Goal: Ask a question: Seek information or help from site administrators or community

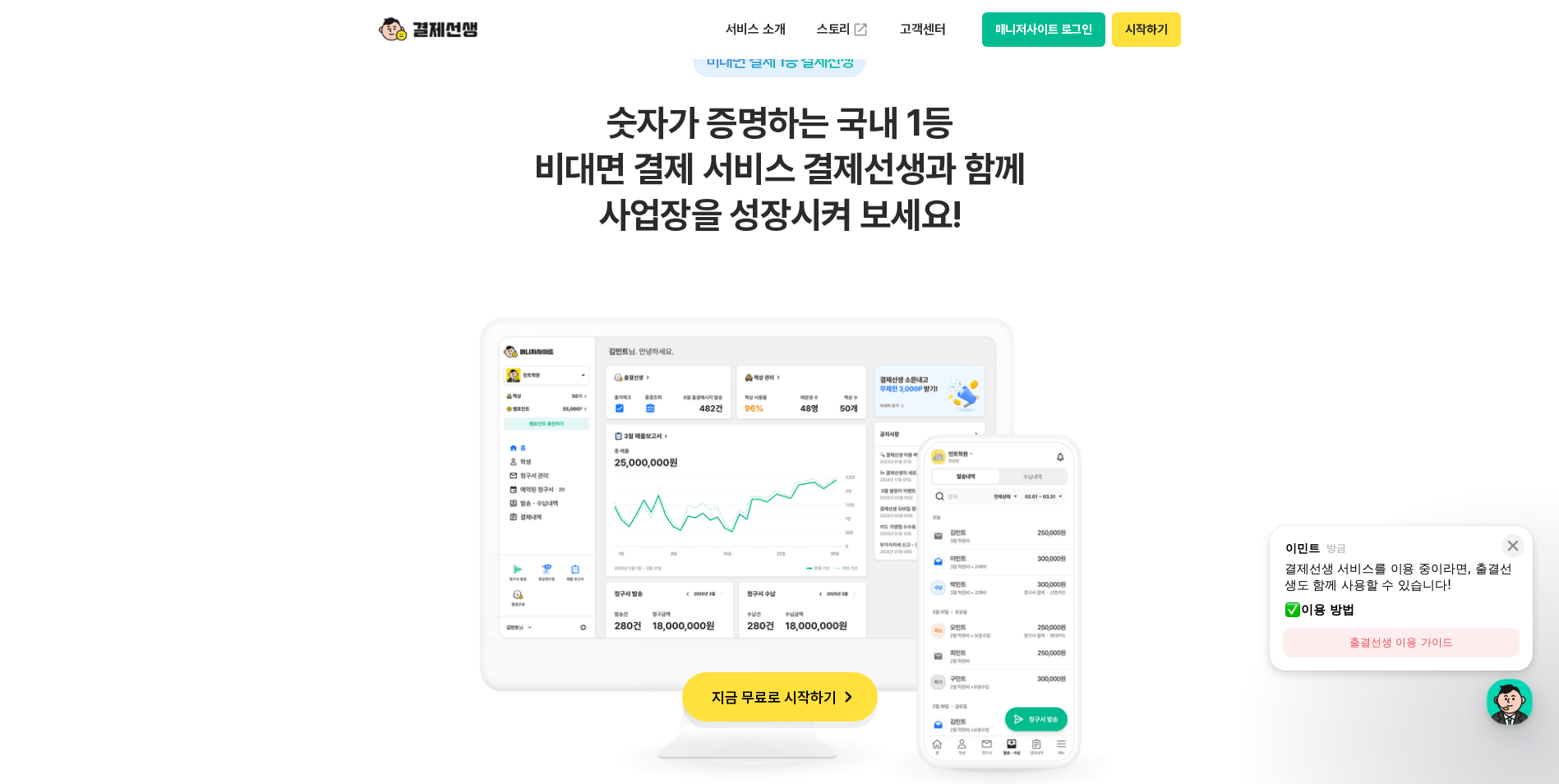
click at [460, 34] on img at bounding box center [428, 30] width 99 height 32
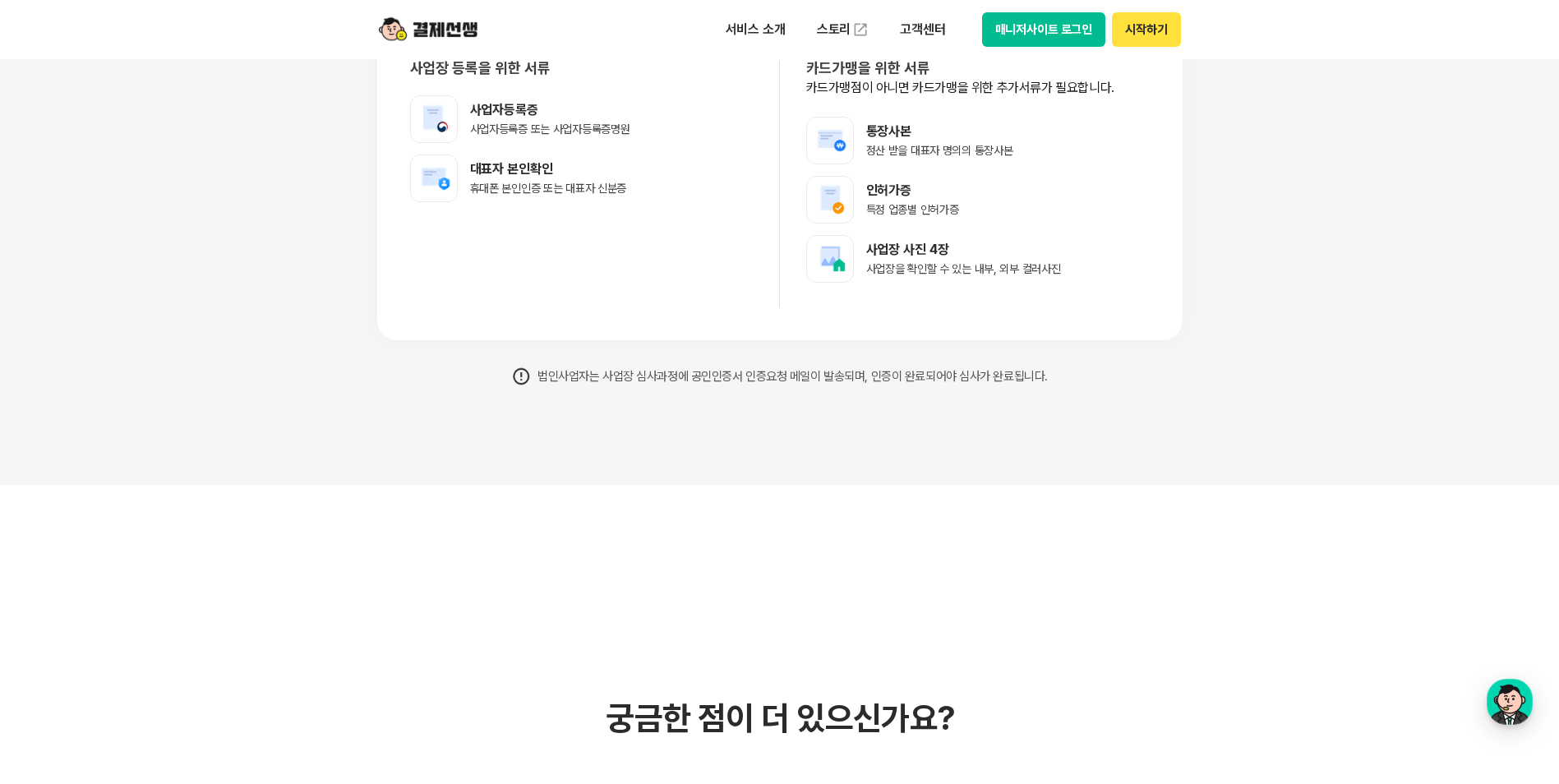
scroll to position [13696, 0]
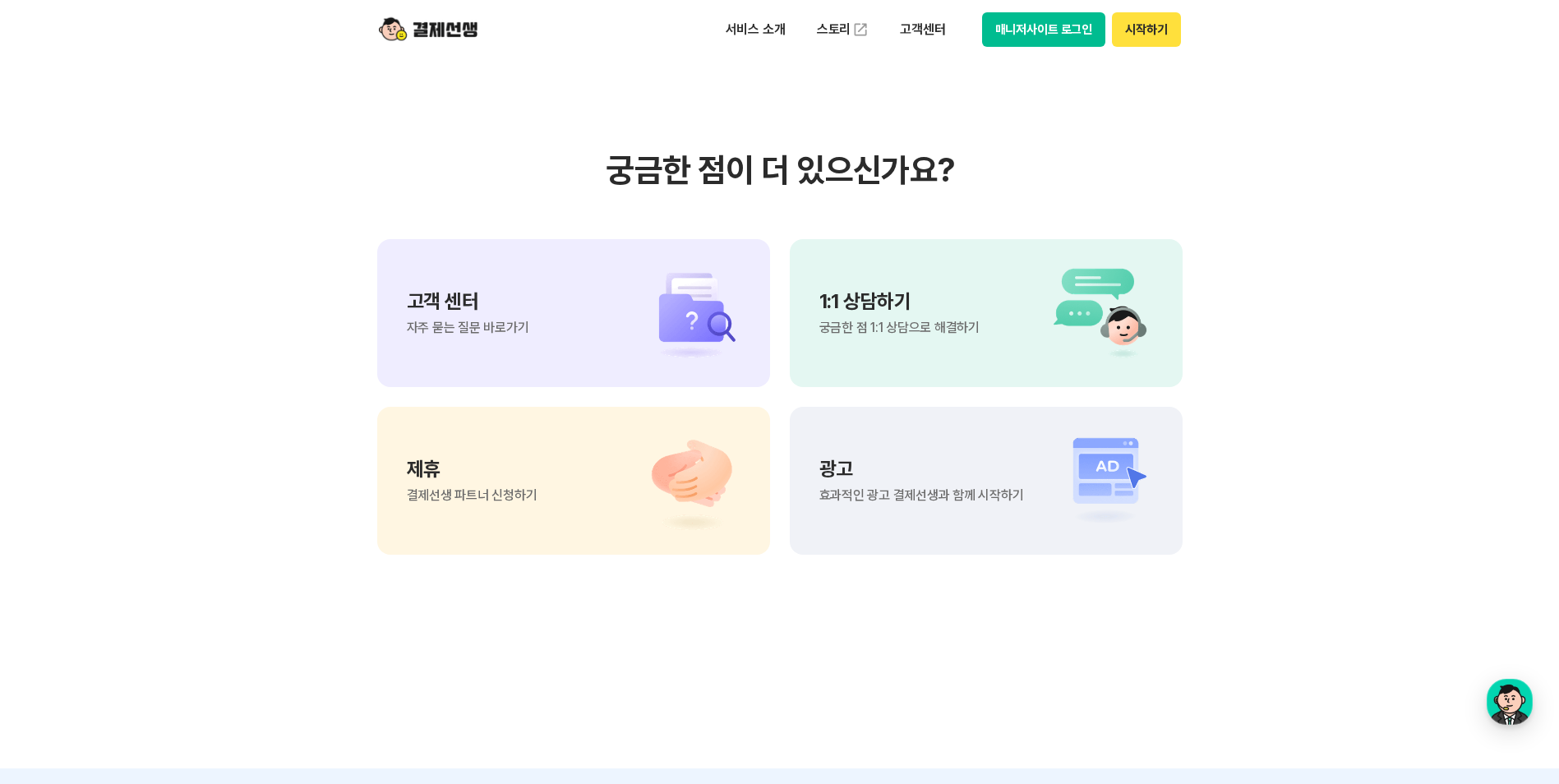
click at [937, 328] on span "궁금한 점 1:1 상담으로 해결하기" at bounding box center [899, 327] width 160 height 13
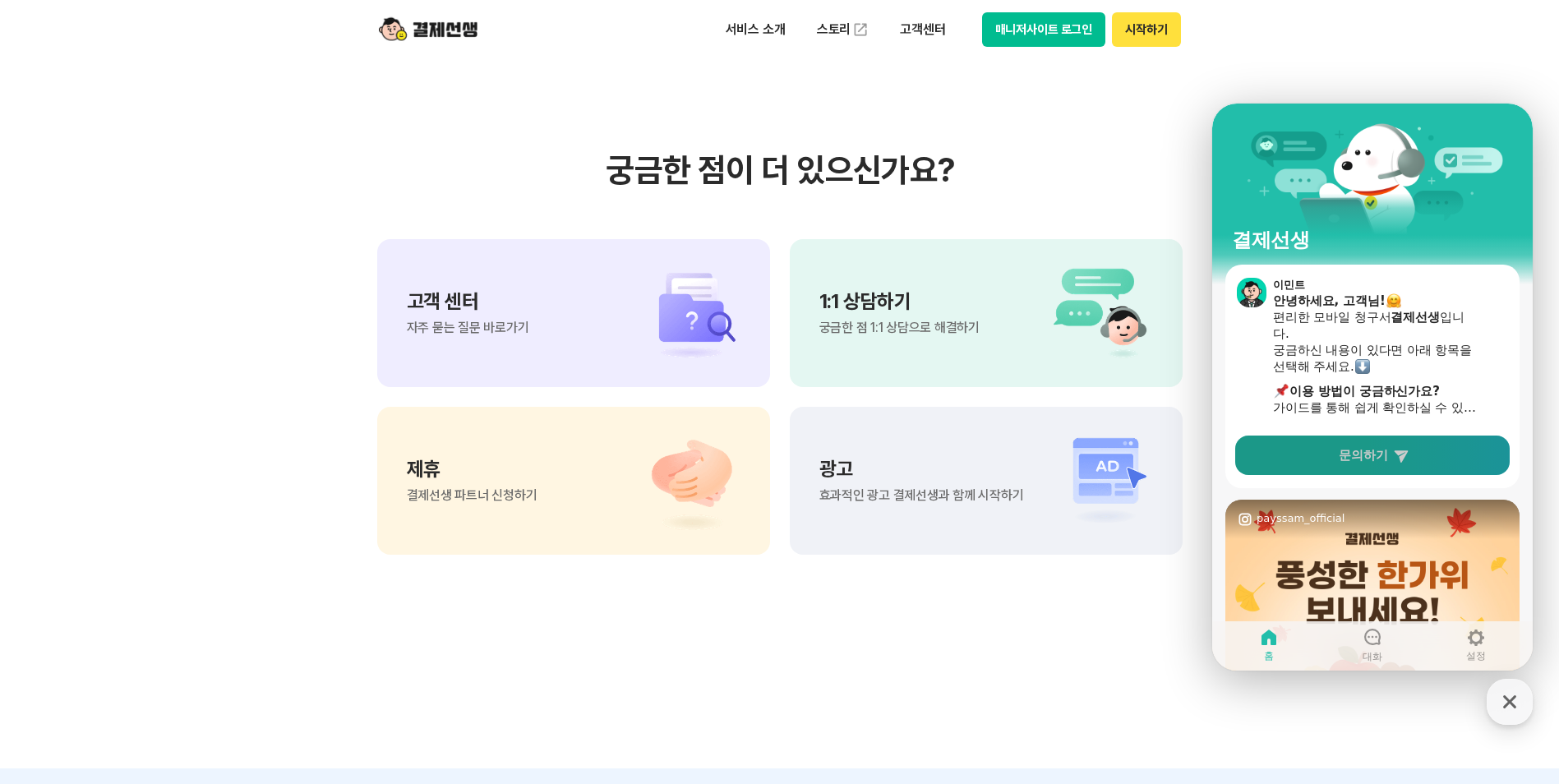
click at [1399, 472] on link "문의하기" at bounding box center [1372, 455] width 274 height 39
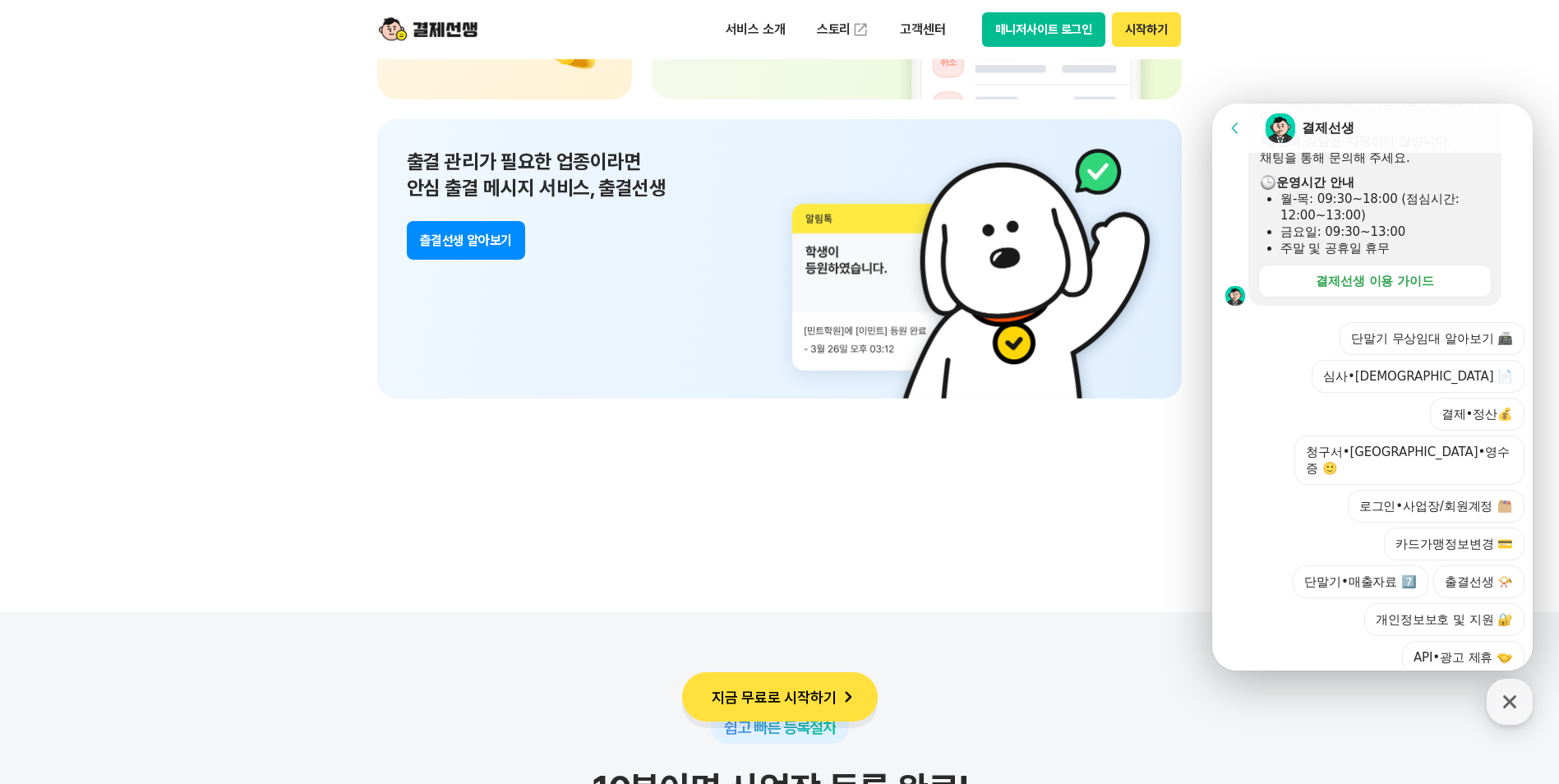
scroll to position [12404, 0]
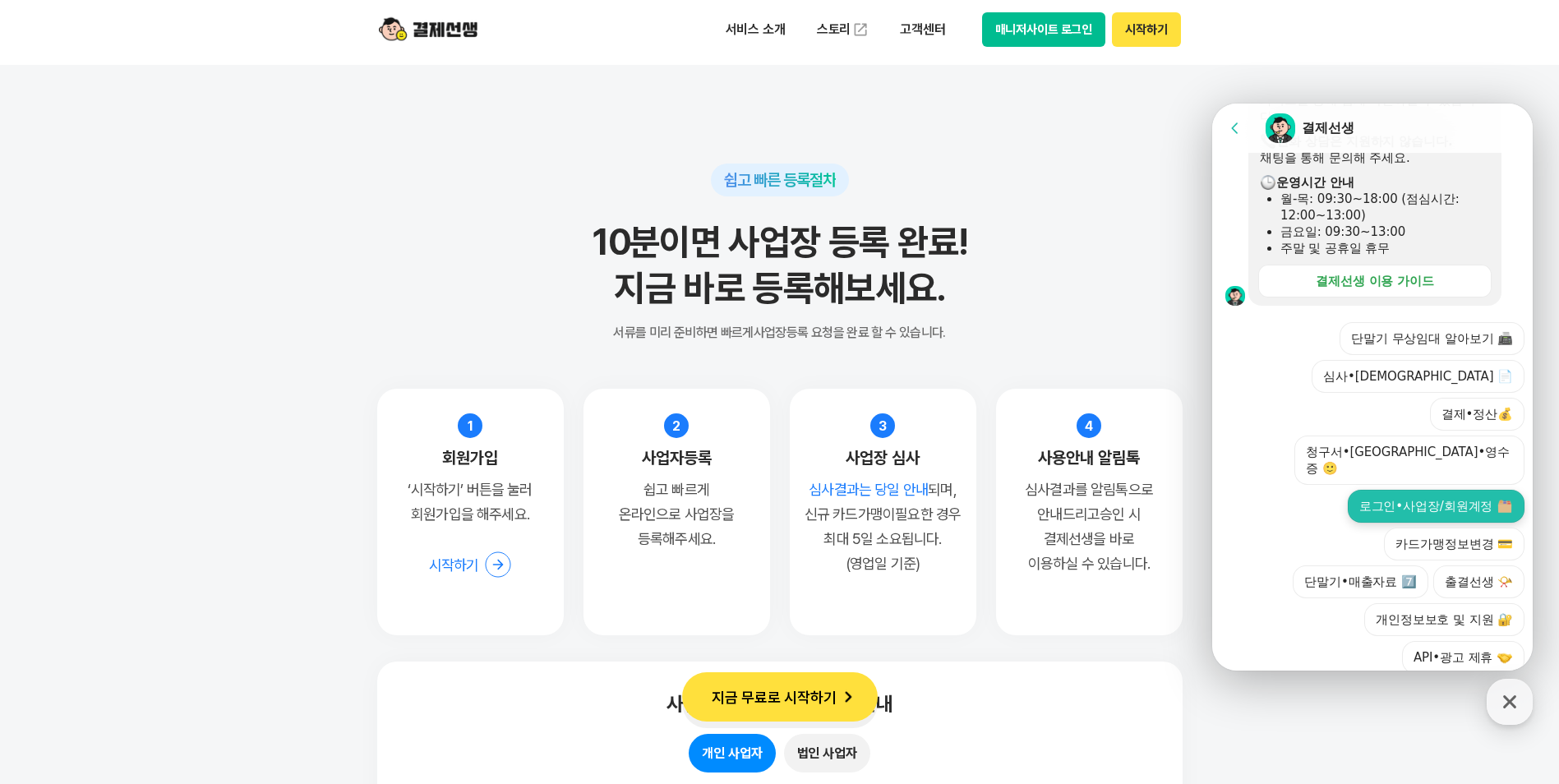
click at [1426, 490] on button "로그인•사업장/회원계정" at bounding box center [1436, 506] width 177 height 33
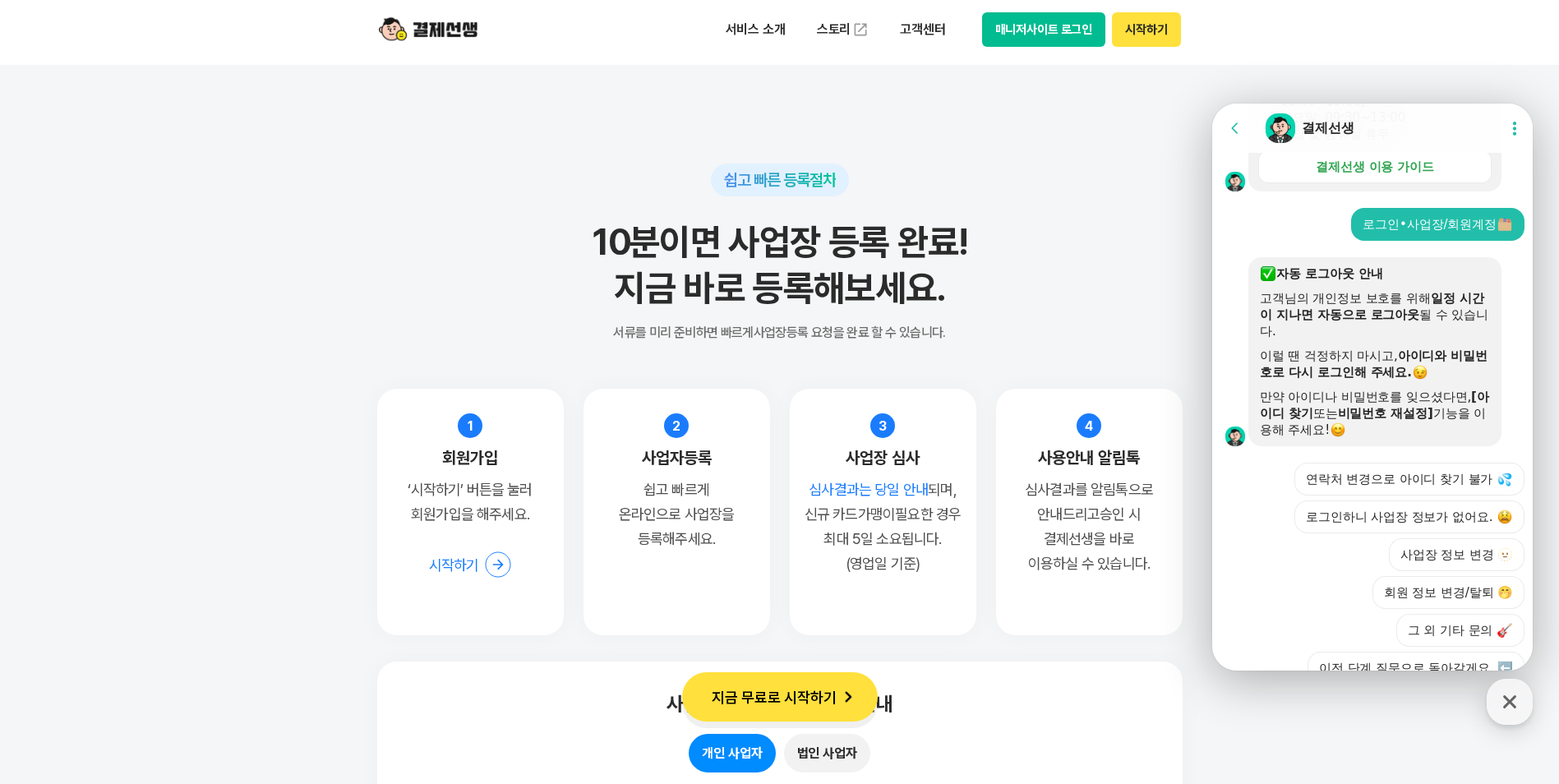
scroll to position [589, 0]
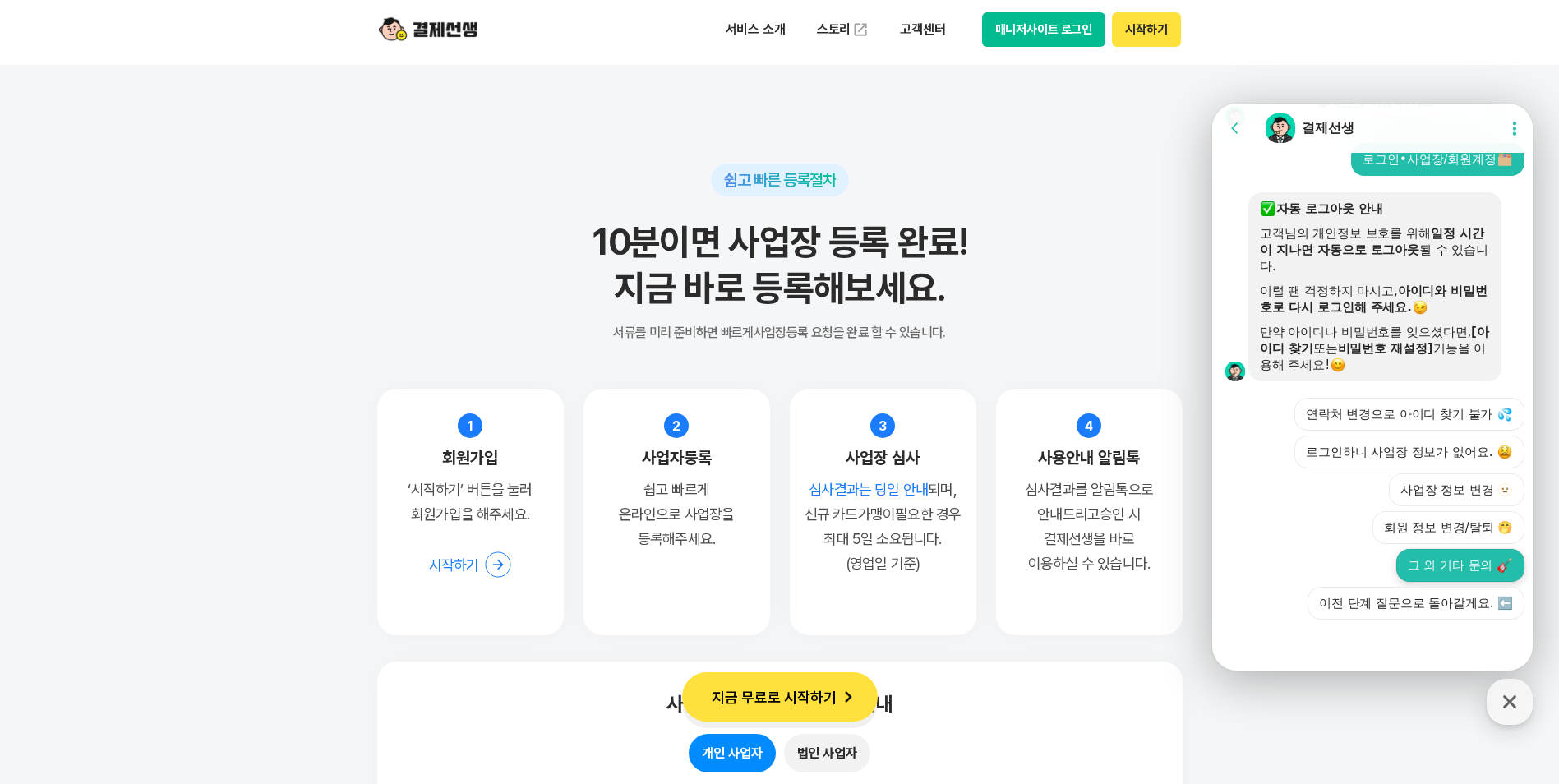
click at [1470, 568] on button "그 외 기타 문의" at bounding box center [1460, 565] width 128 height 33
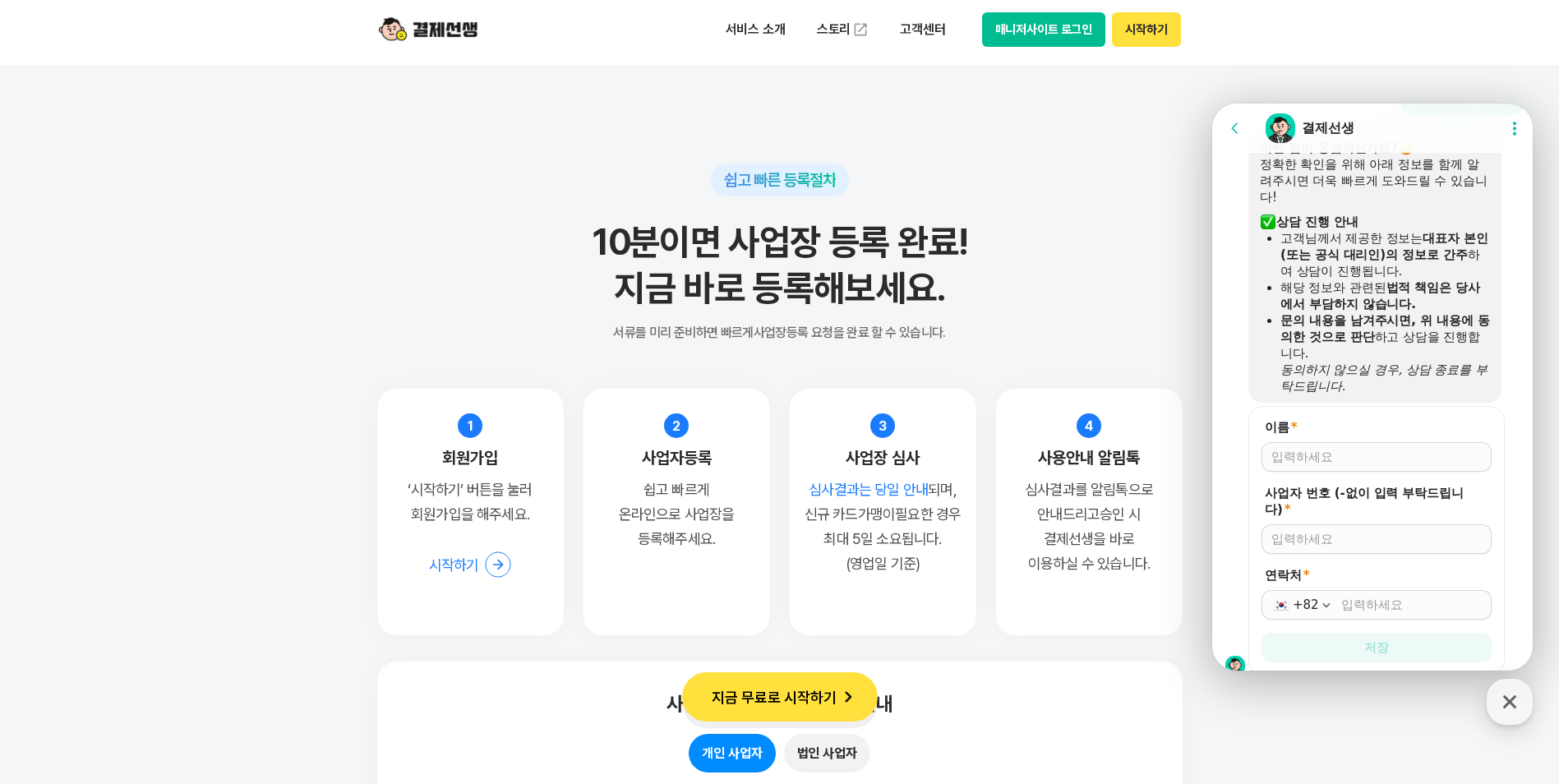
scroll to position [927, 0]
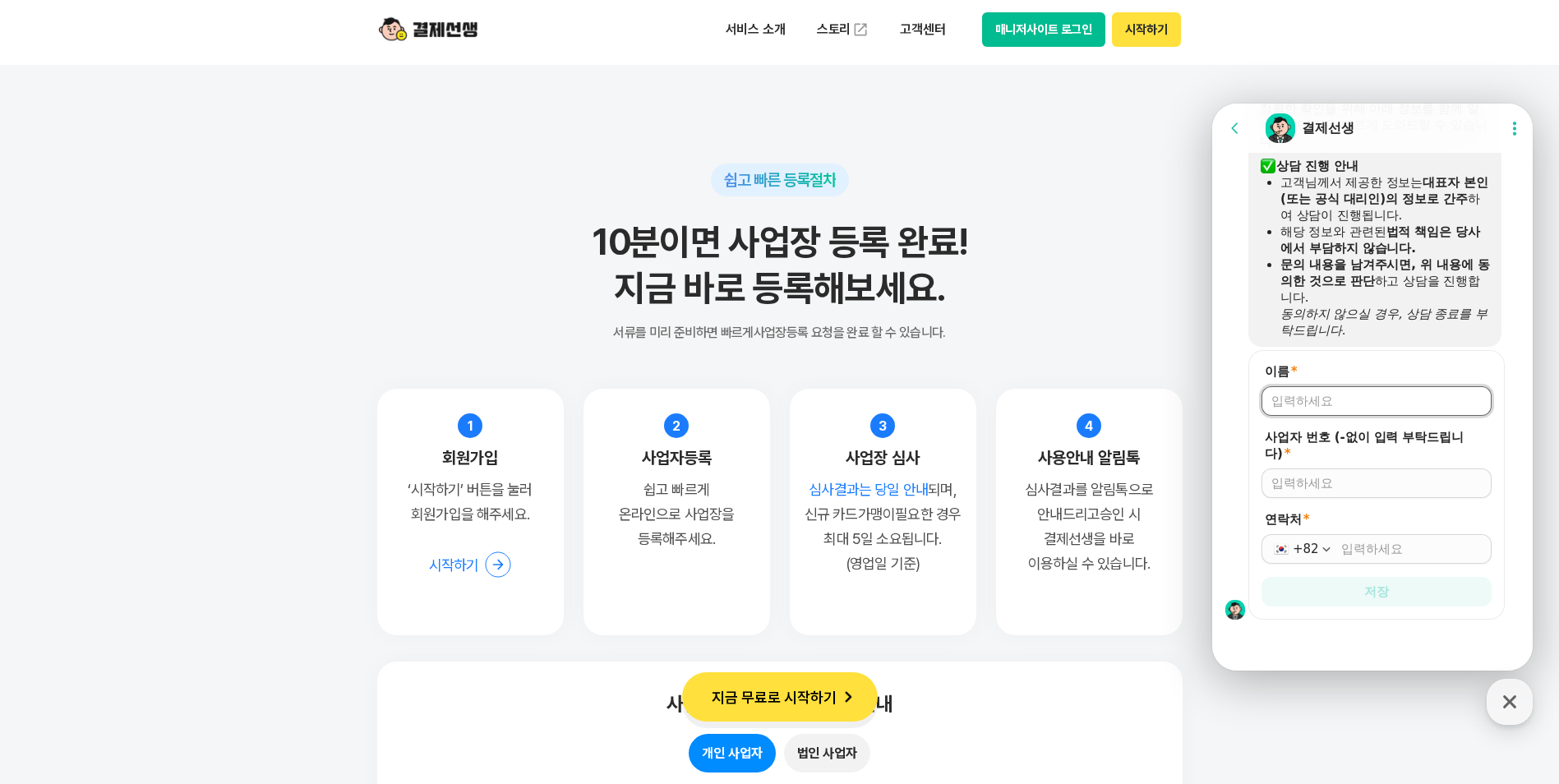
click at [1345, 406] on input "이름 *" at bounding box center [1377, 401] width 210 height 17
type input "강수지"
click at [1355, 478] on input "사업자 번호 (-없이 입력 부탁드립니다) *" at bounding box center [1377, 484] width 210 height 17
type input "657-57-00265"
click at [1418, 559] on div "+82" at bounding box center [1376, 549] width 230 height 30
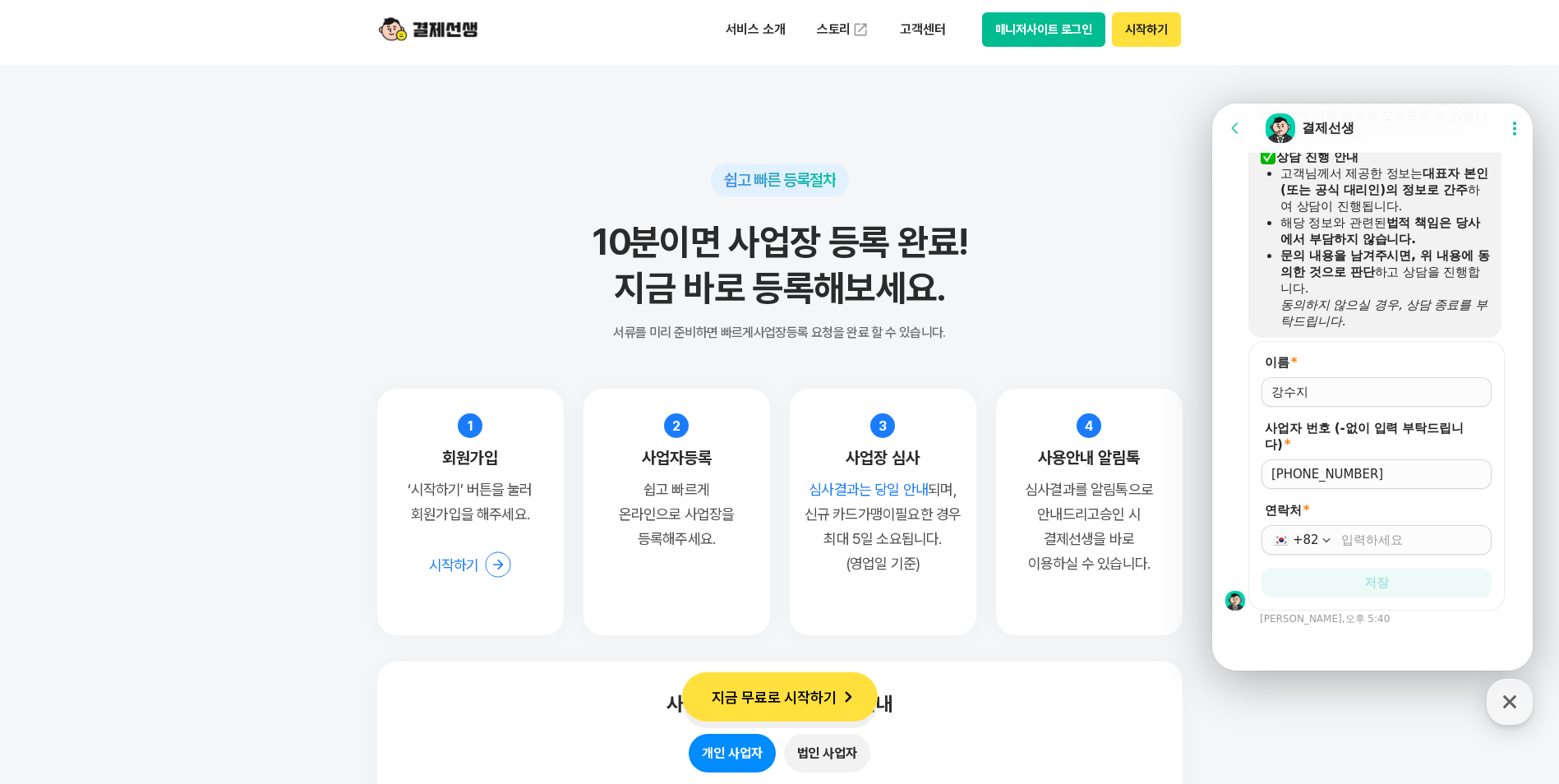
click at [1418, 549] on div "+82" at bounding box center [1376, 540] width 230 height 30
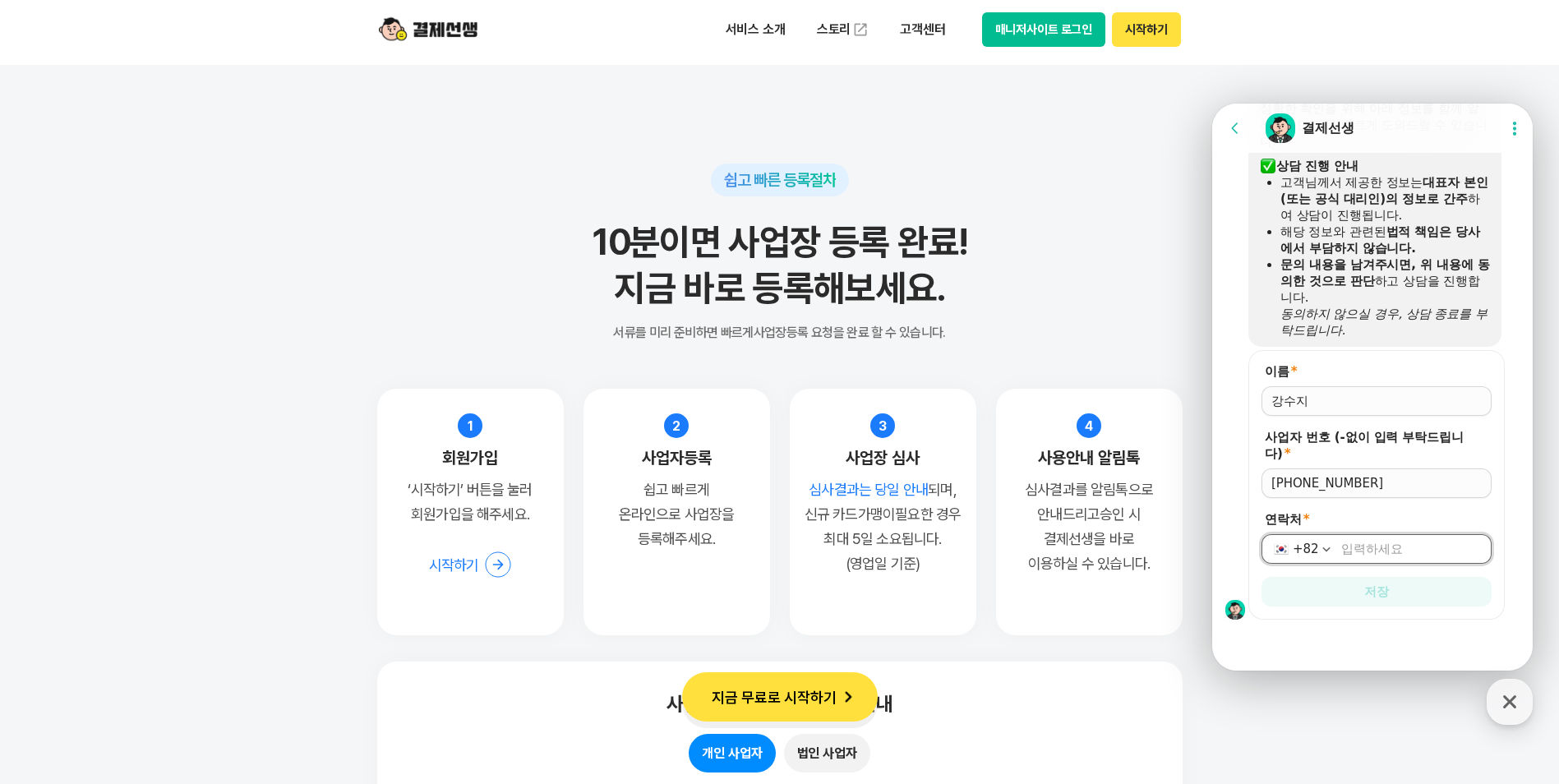
type input "010-3365-3038"
click at [1397, 591] on button "저장" at bounding box center [1376, 591] width 230 height 30
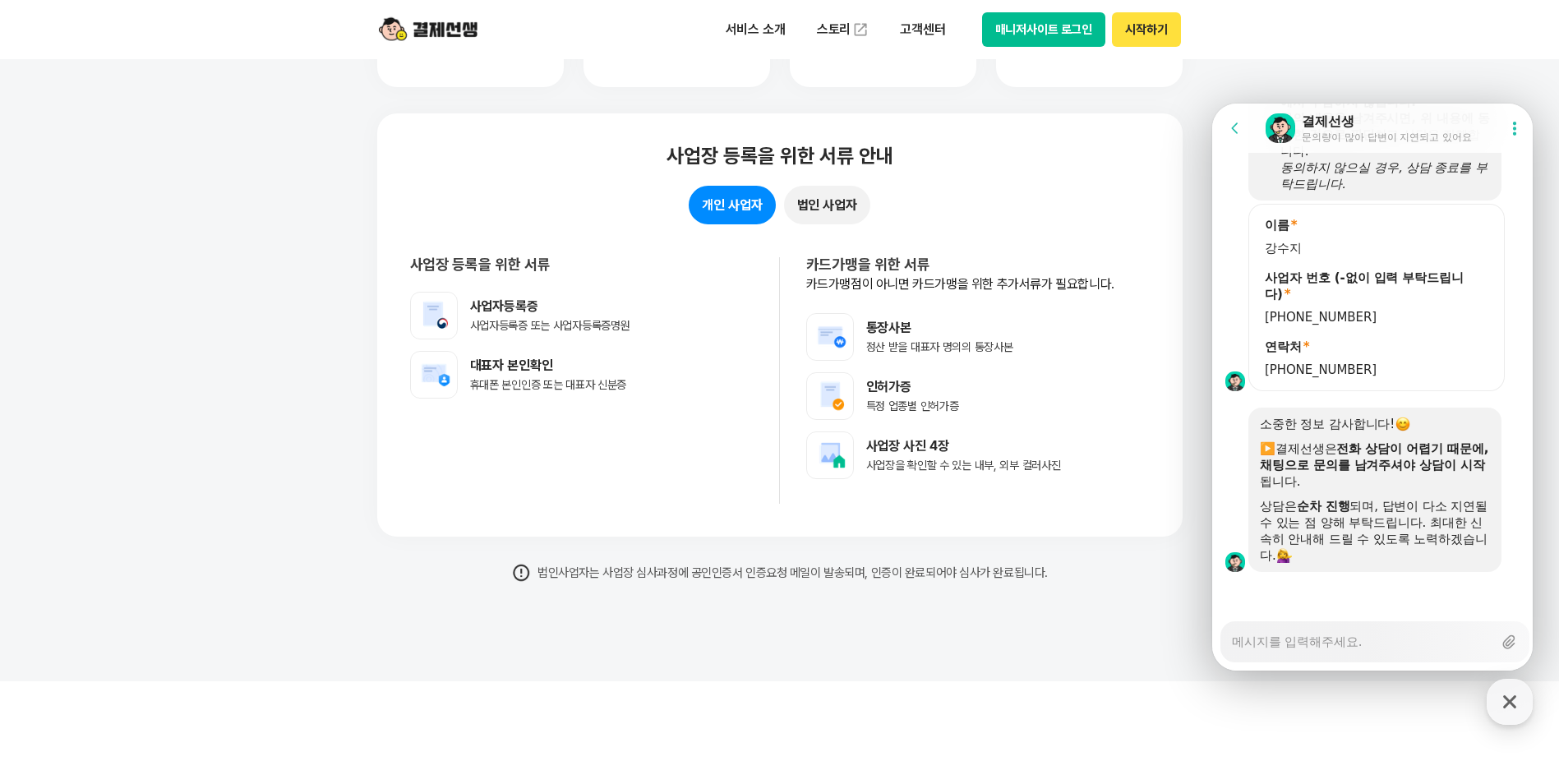
scroll to position [1075, 0]
click at [1358, 645] on textarea "Messenger Input Textarea" at bounding box center [1363, 636] width 260 height 28
type textarea "x"
type textarea "d"
type textarea "x"
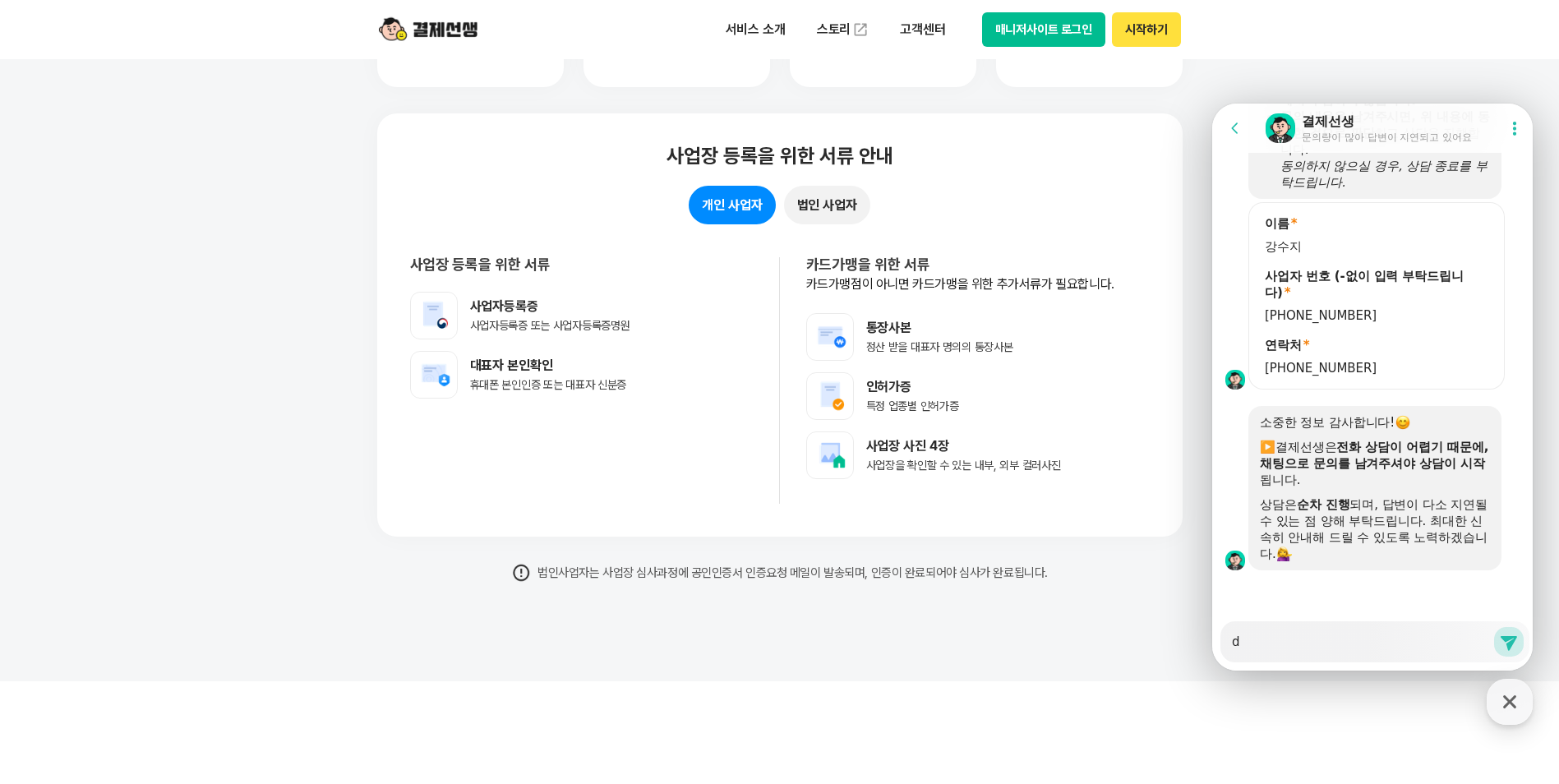
type textarea "dk"
type textarea "x"
type textarea "dks"
type textarea "x"
type textarea "dkss"
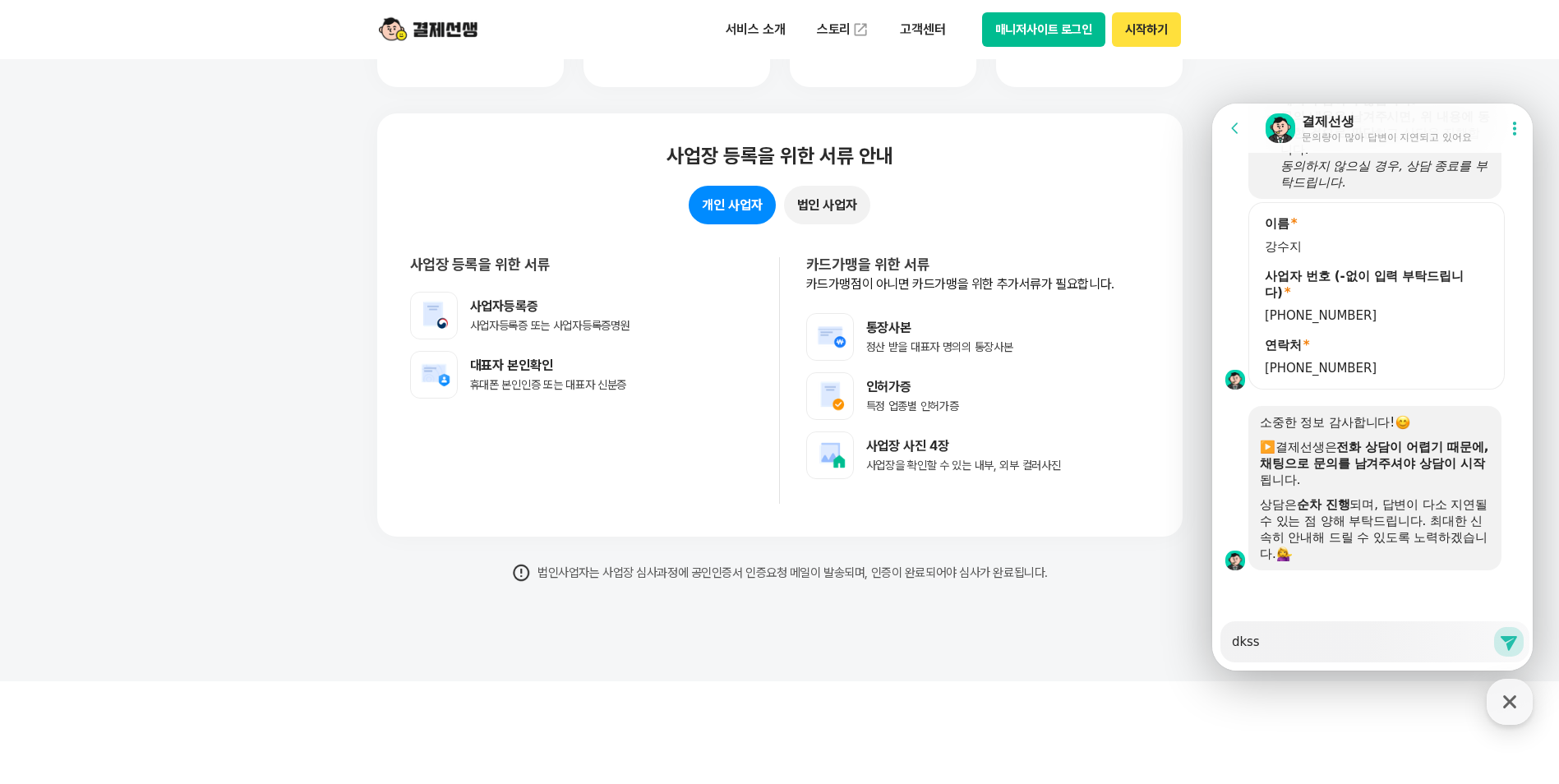
type textarea "x"
type textarea "dkssu"
type textarea "x"
type textarea "dkssud"
type textarea "x"
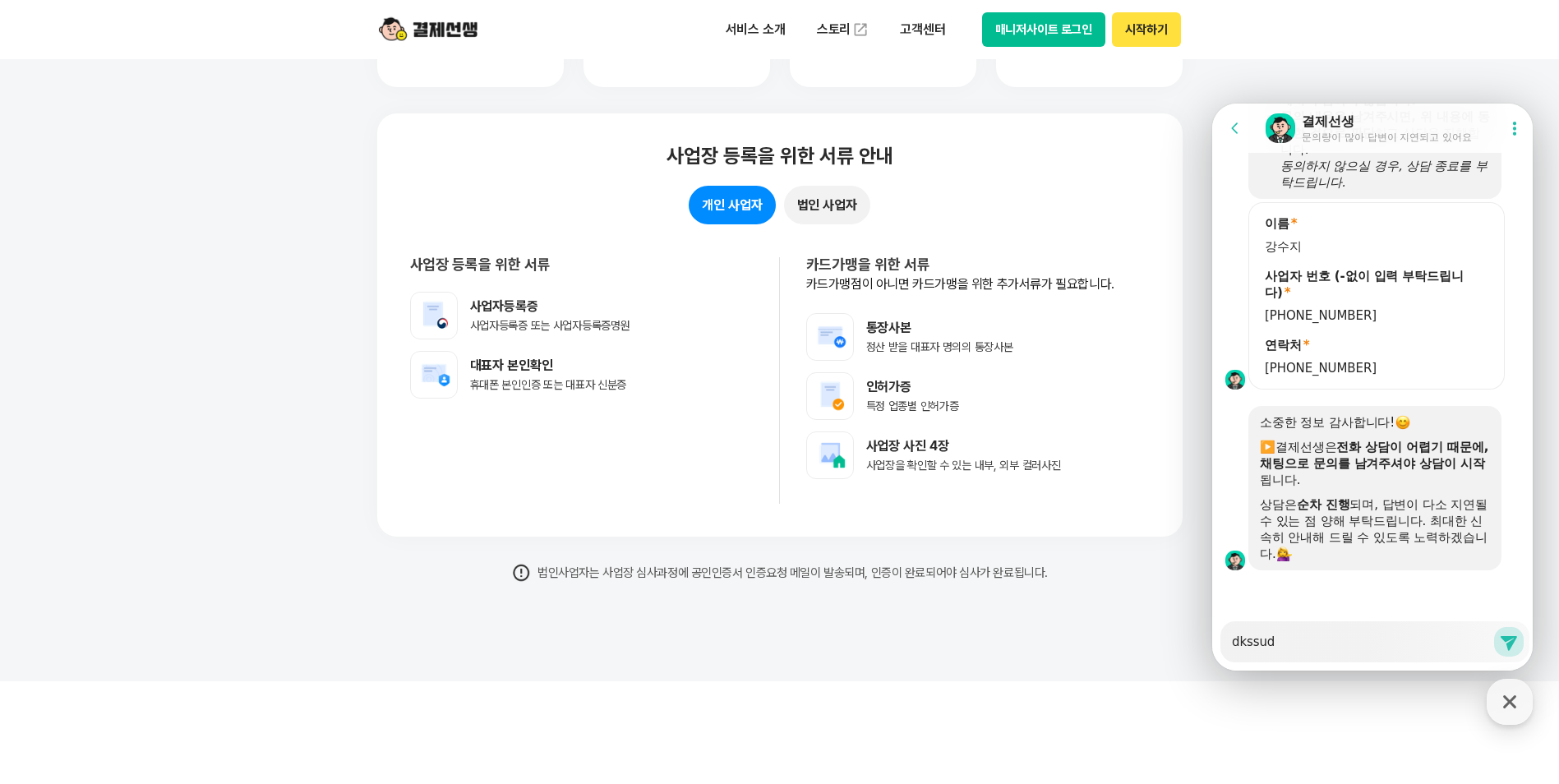
type textarea "dkssudg"
type textarea "x"
type textarea "dkssudgk"
type textarea "x"
type textarea "dkssudgkt"
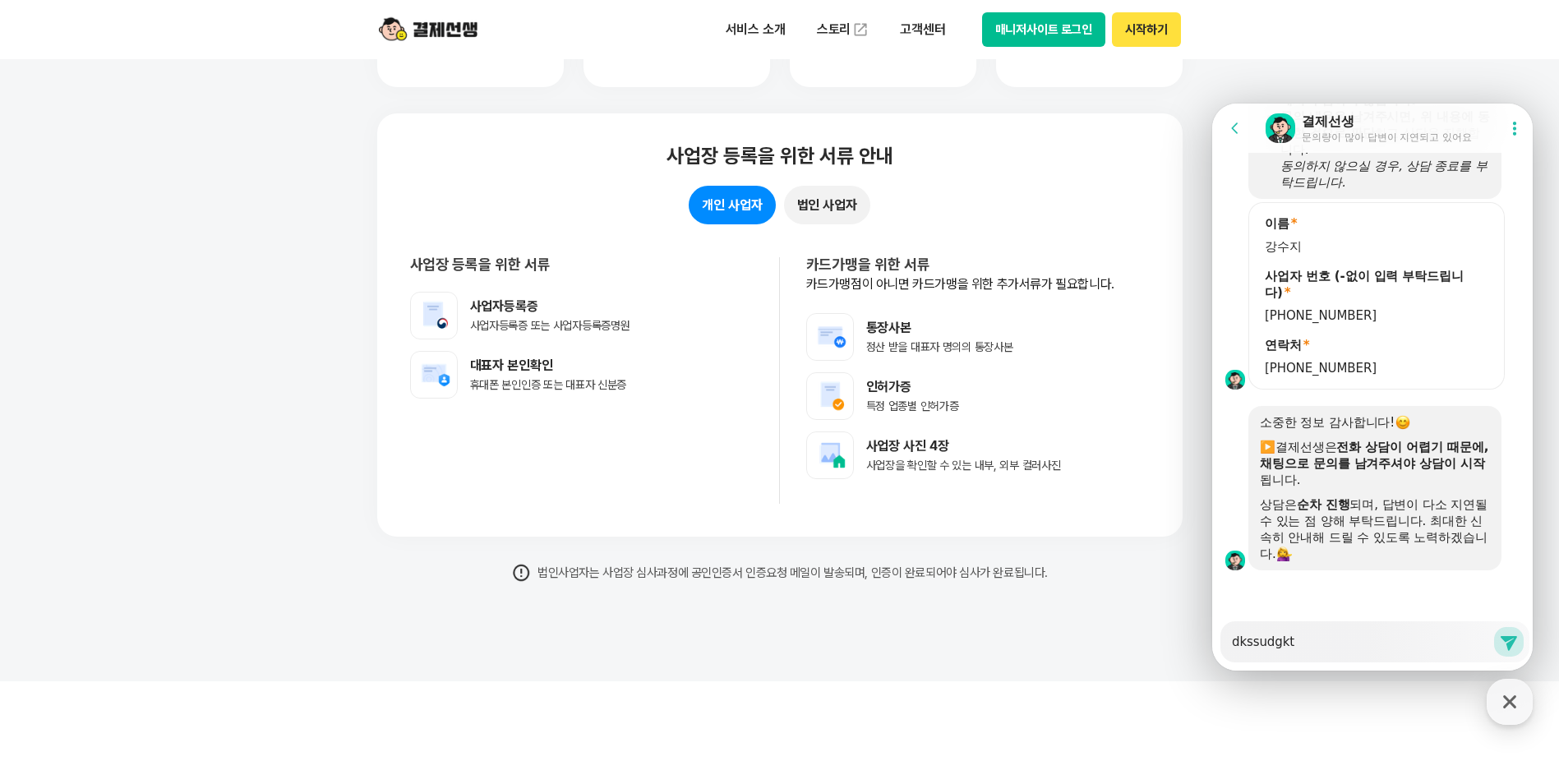
type textarea "x"
type textarea "dkssudgktp"
type textarea "x"
type textarea "dkssudgktpd"
type textarea "x"
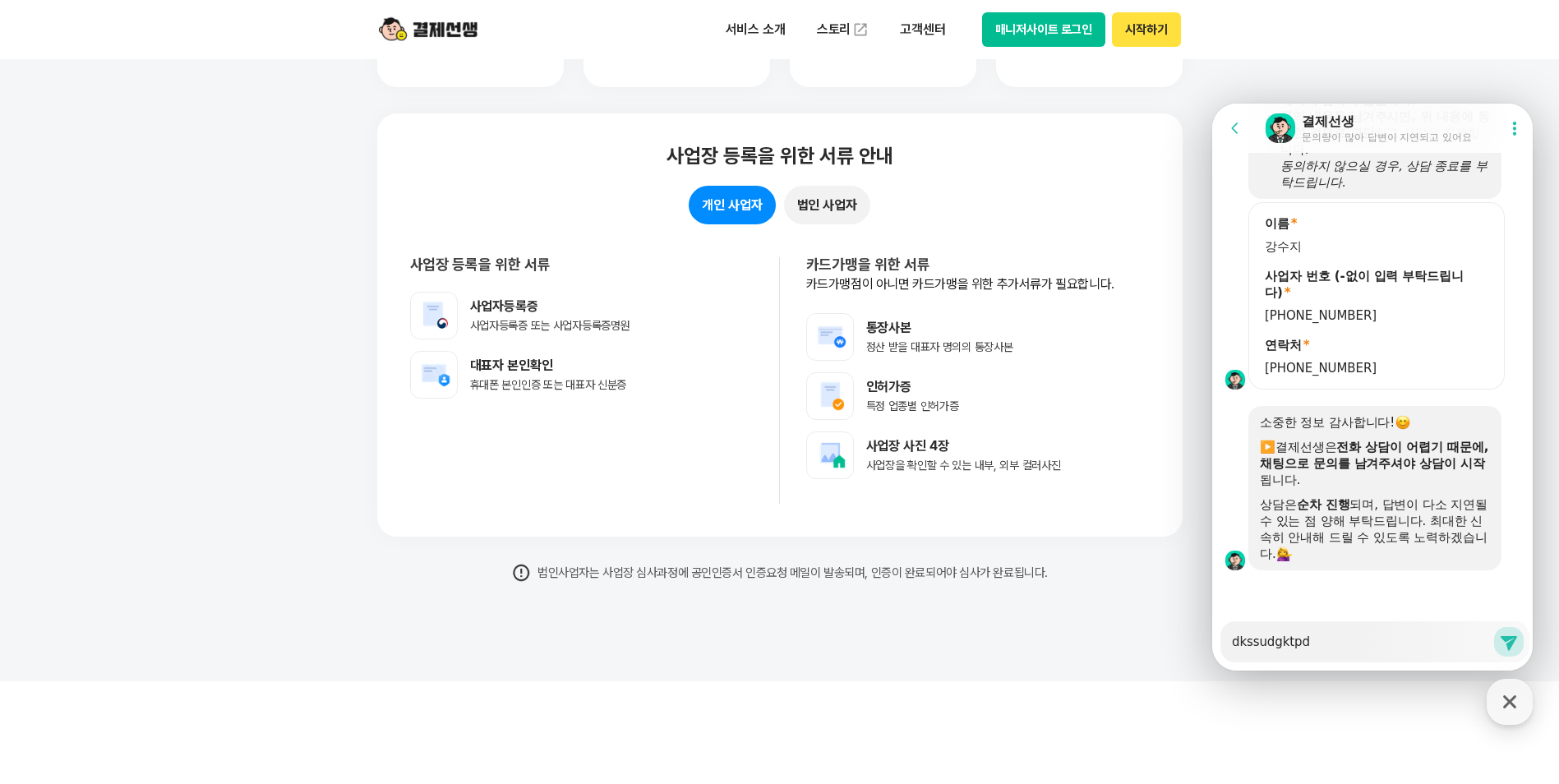
type textarea "dkssudgktpdy"
type textarea "x"
type textarea "dkssudgktpd"
type textarea "x"
type textarea "dkssudgktp"
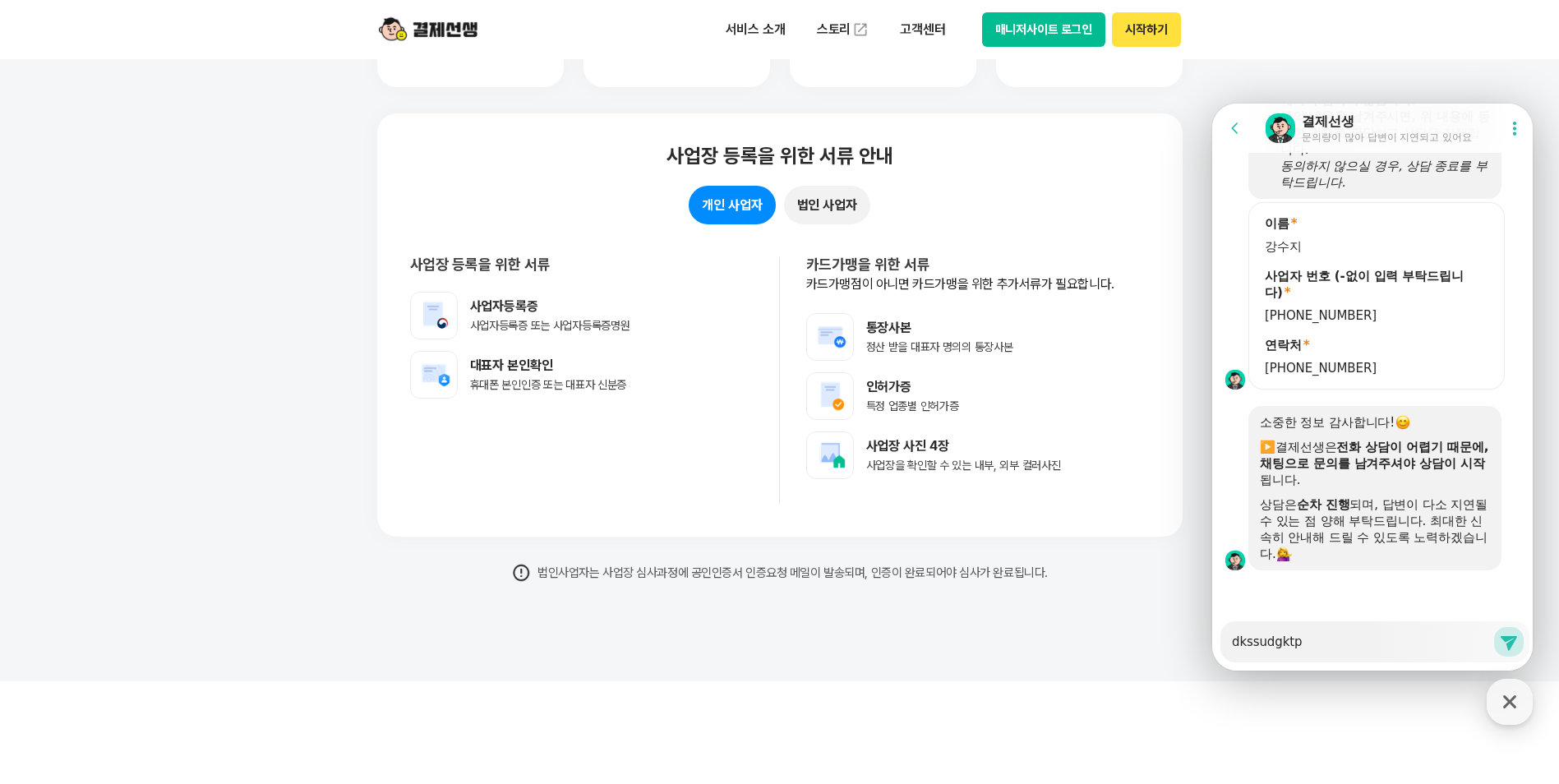
type textarea "x"
type textarea "dkssudgkt"
type textarea "x"
type textarea "dkssudgk"
type textarea "x"
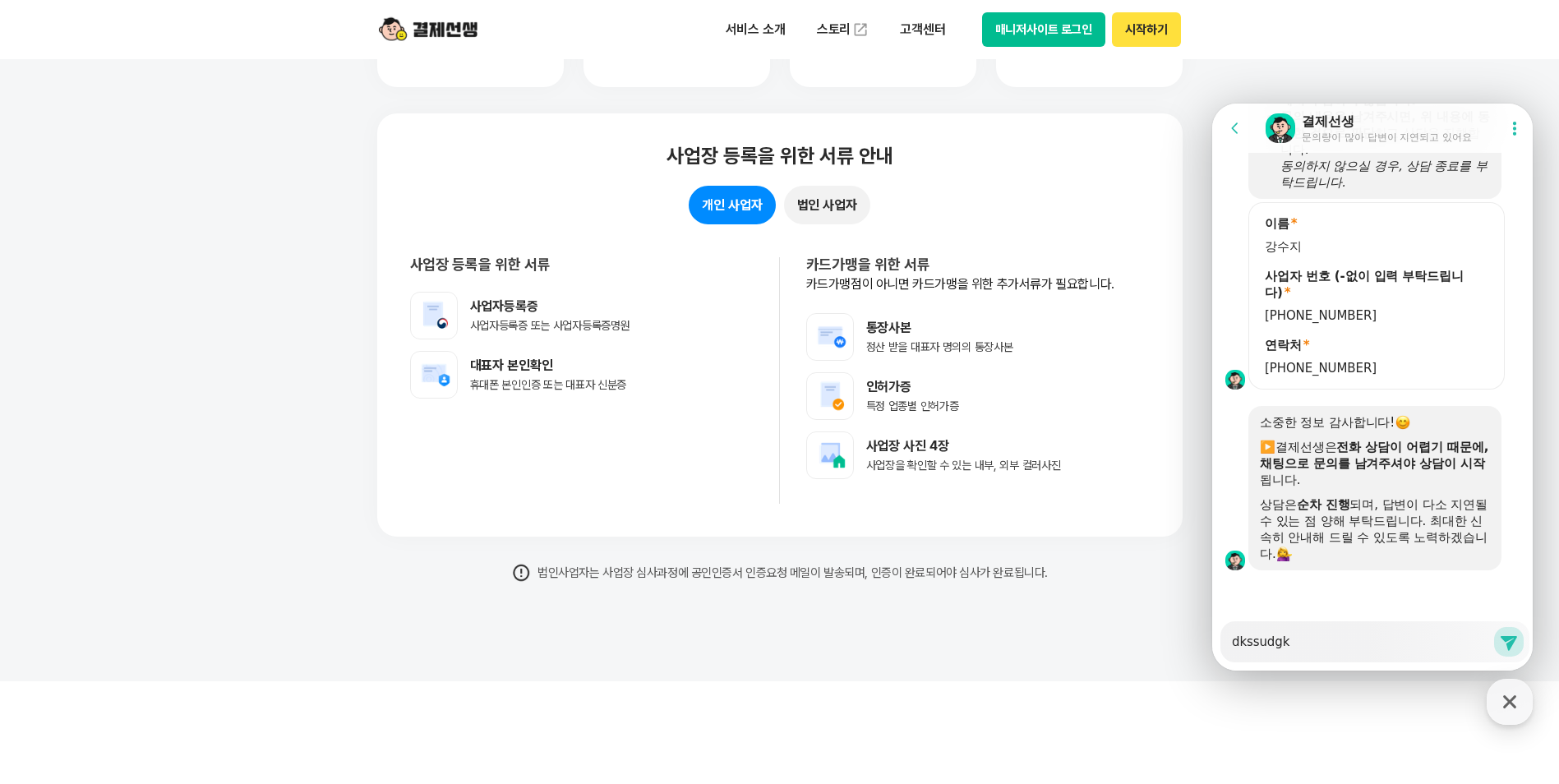
type textarea "dkssudg"
type textarea "x"
type textarea "dkssud"
type textarea "x"
type textarea "dkssu"
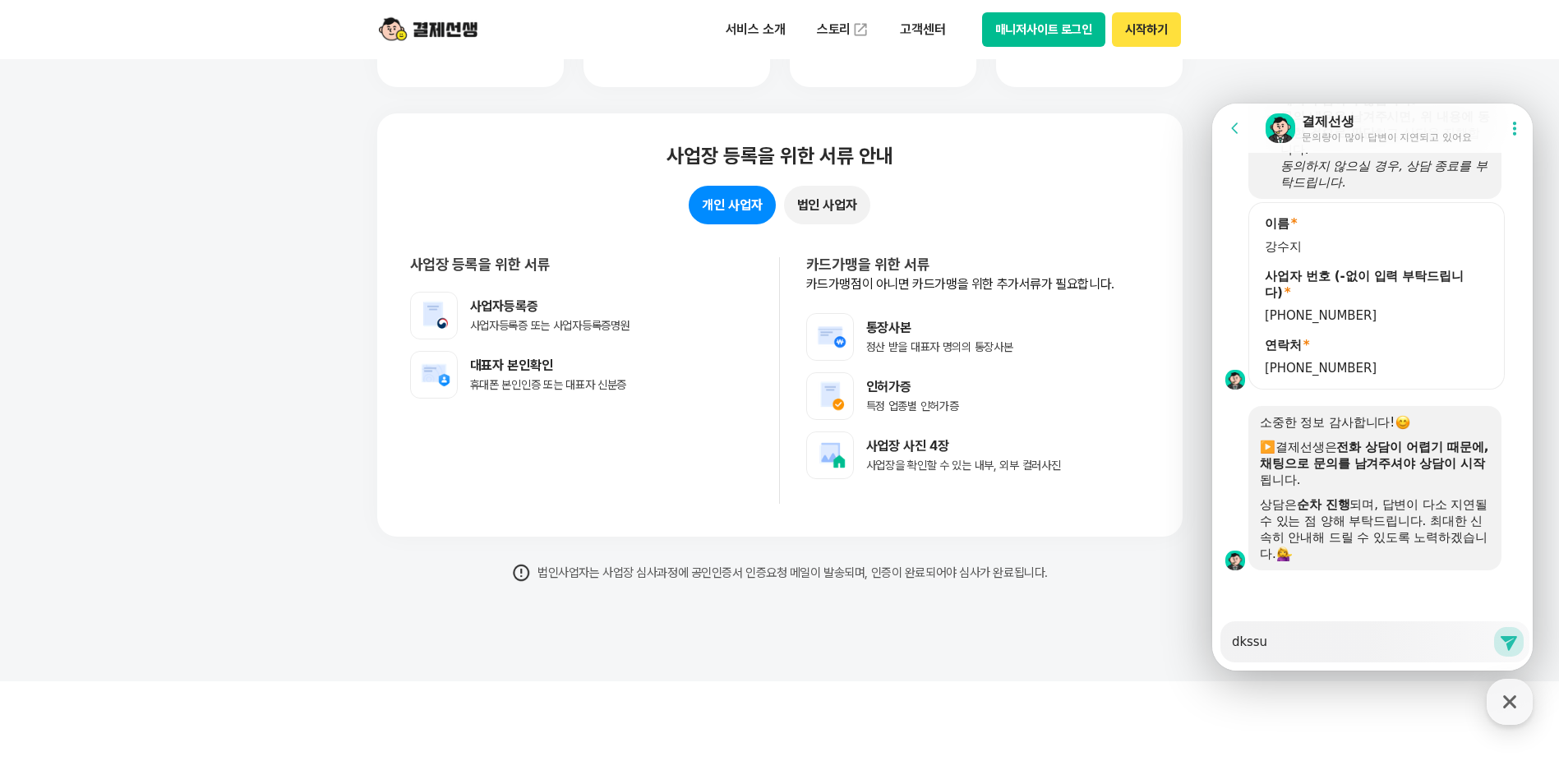
type textarea "x"
type textarea "dkss"
type textarea "x"
type textarea "dks"
type textarea "x"
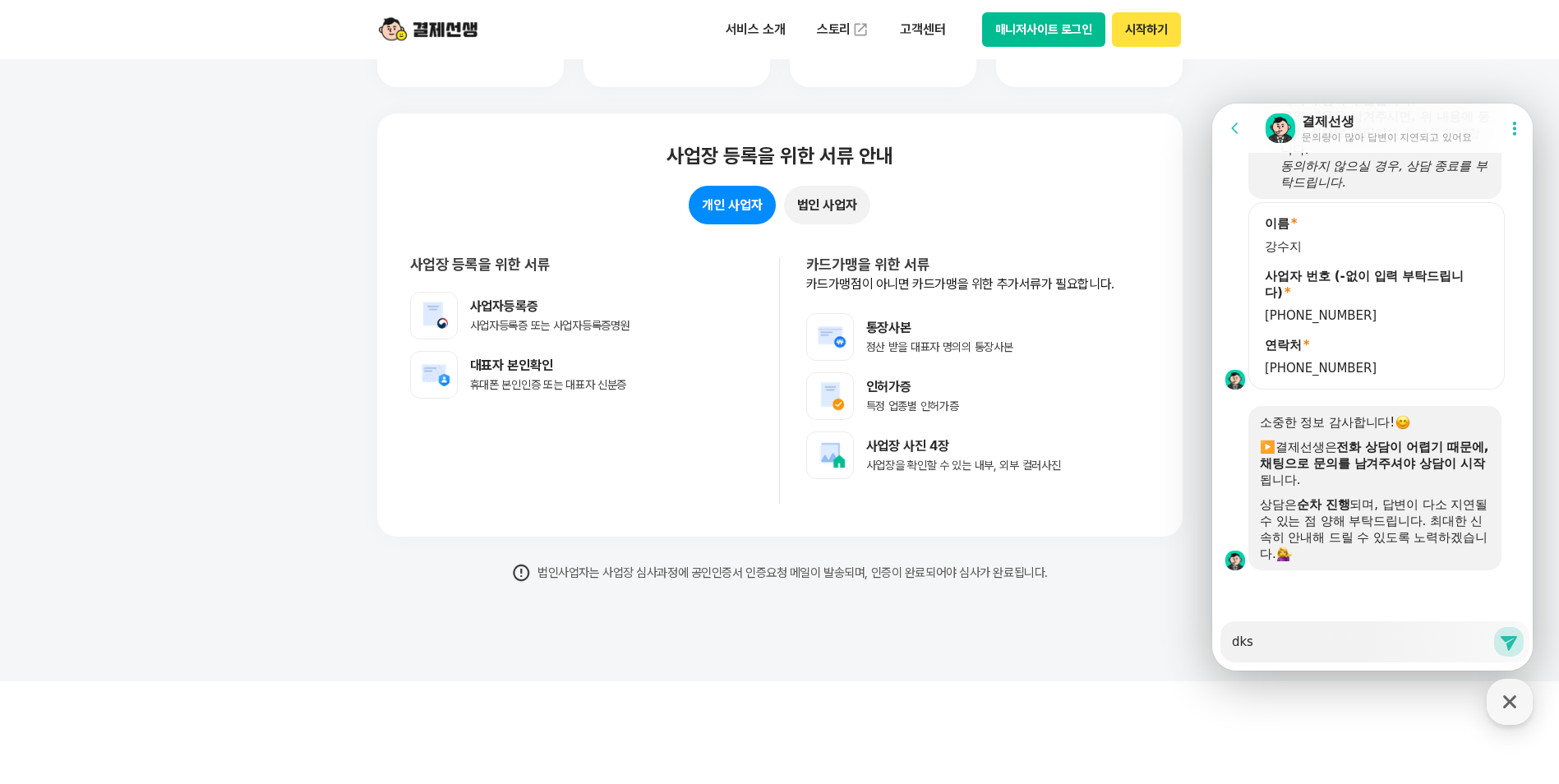
type textarea "dk"
type textarea "x"
type textarea "d"
type textarea "x"
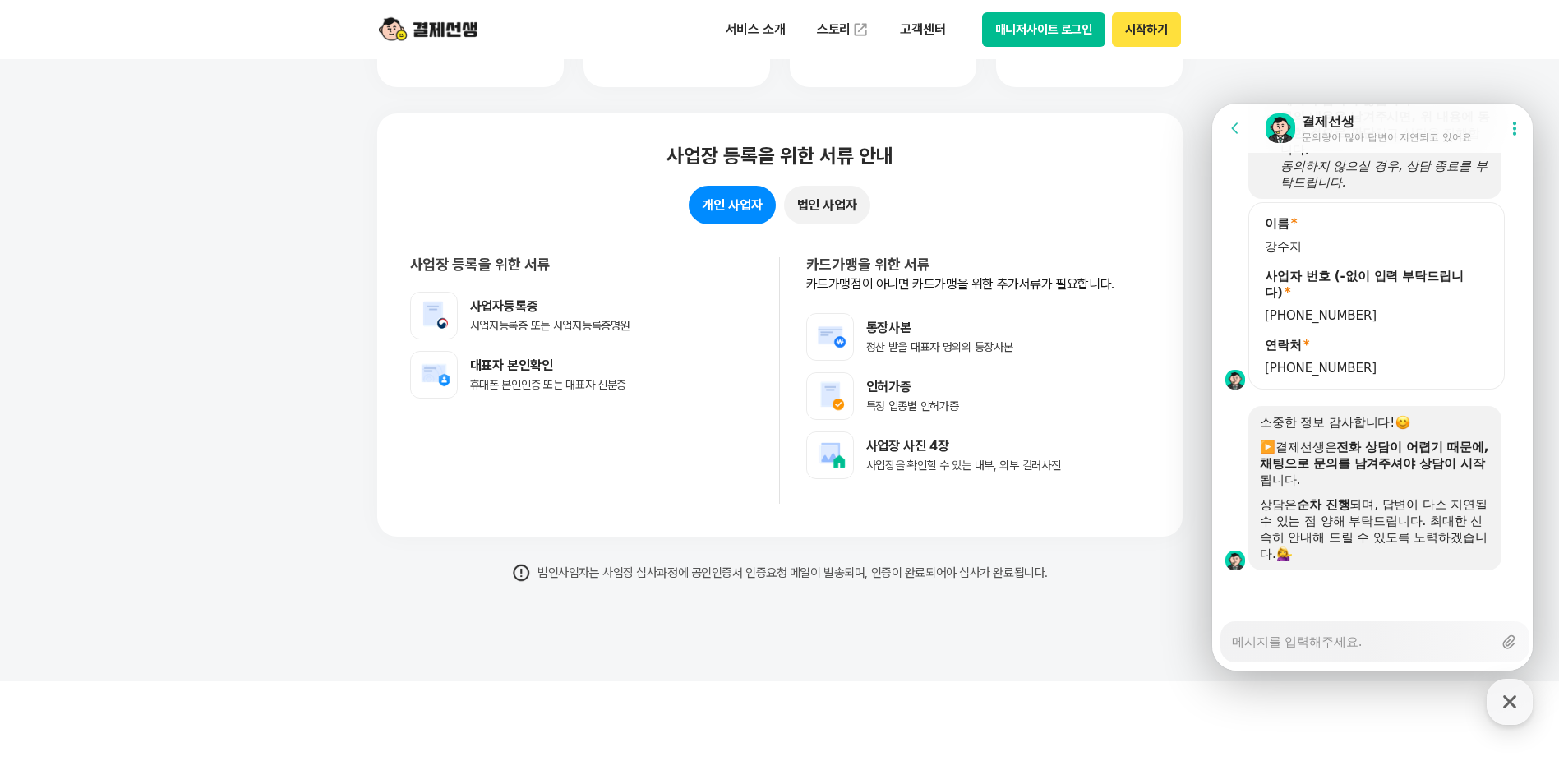
type textarea "ㅇ"
type textarea "x"
type textarea "아"
type textarea "x"
type textarea "안"
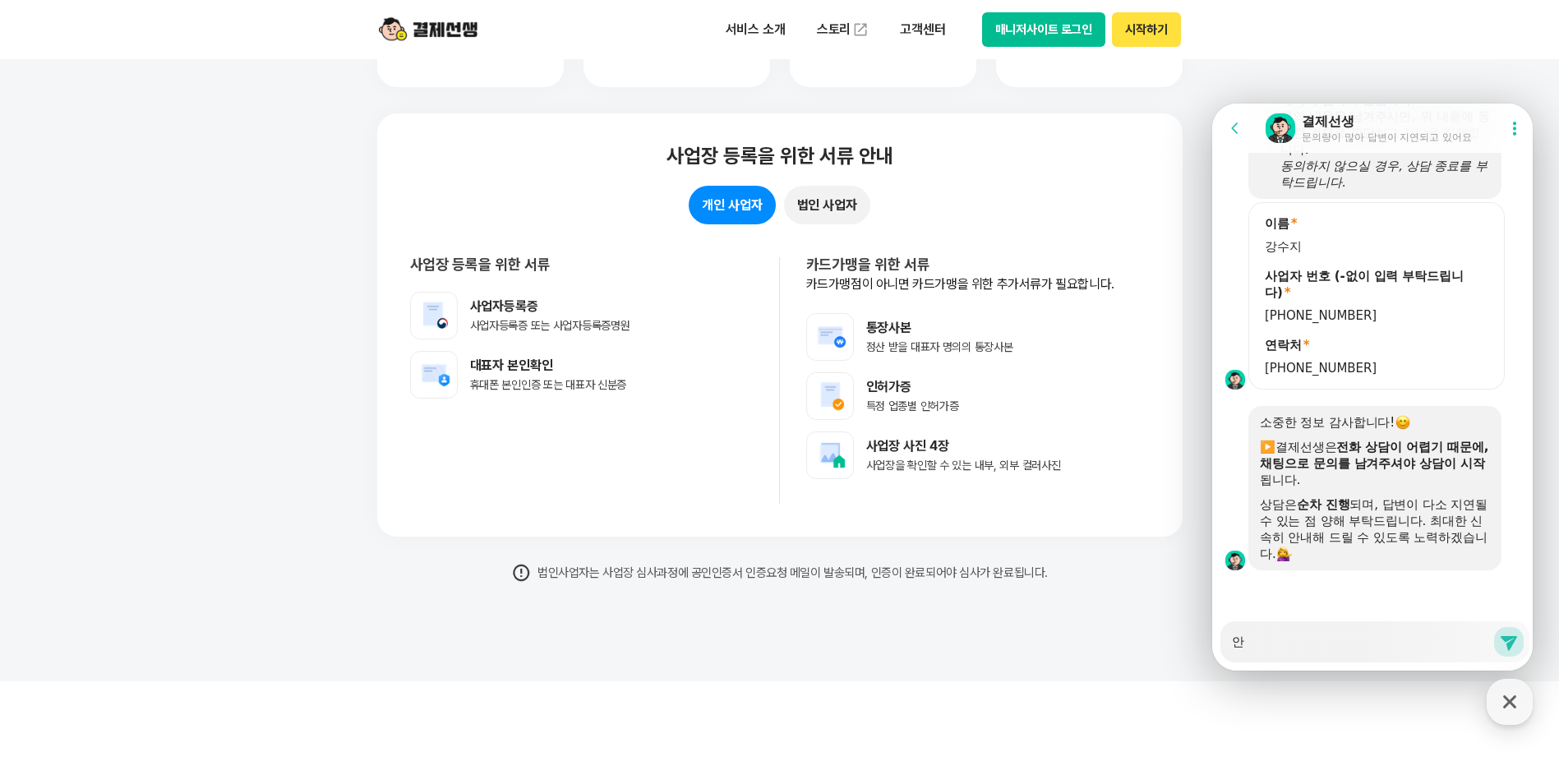
type textarea "x"
type textarea "안ㄴ"
type textarea "x"
type textarea "안녀"
type textarea "x"
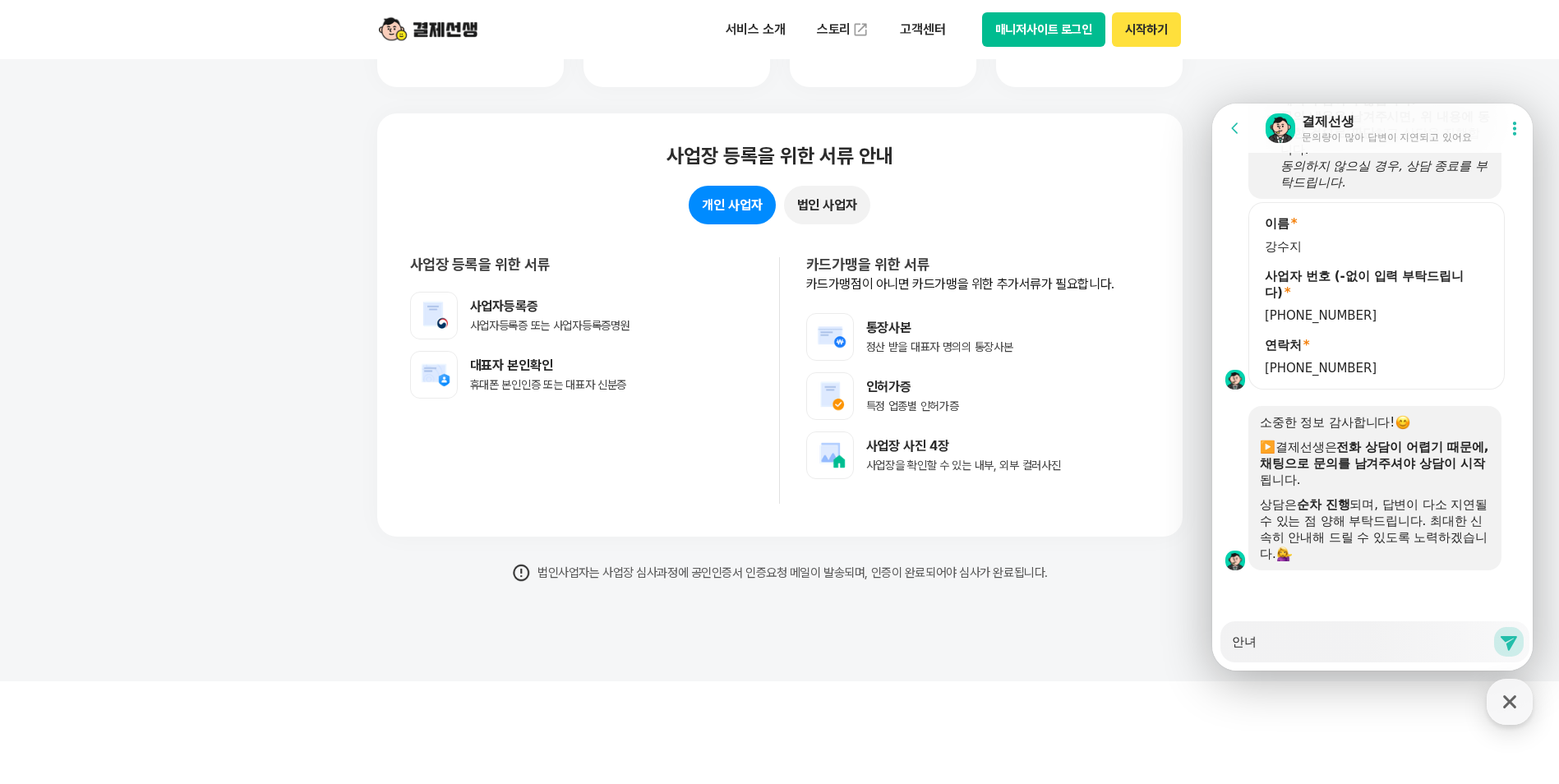
type textarea "안녕"
type textarea "x"
type textarea "안녕ㅎ"
type textarea "x"
type textarea "안녕하"
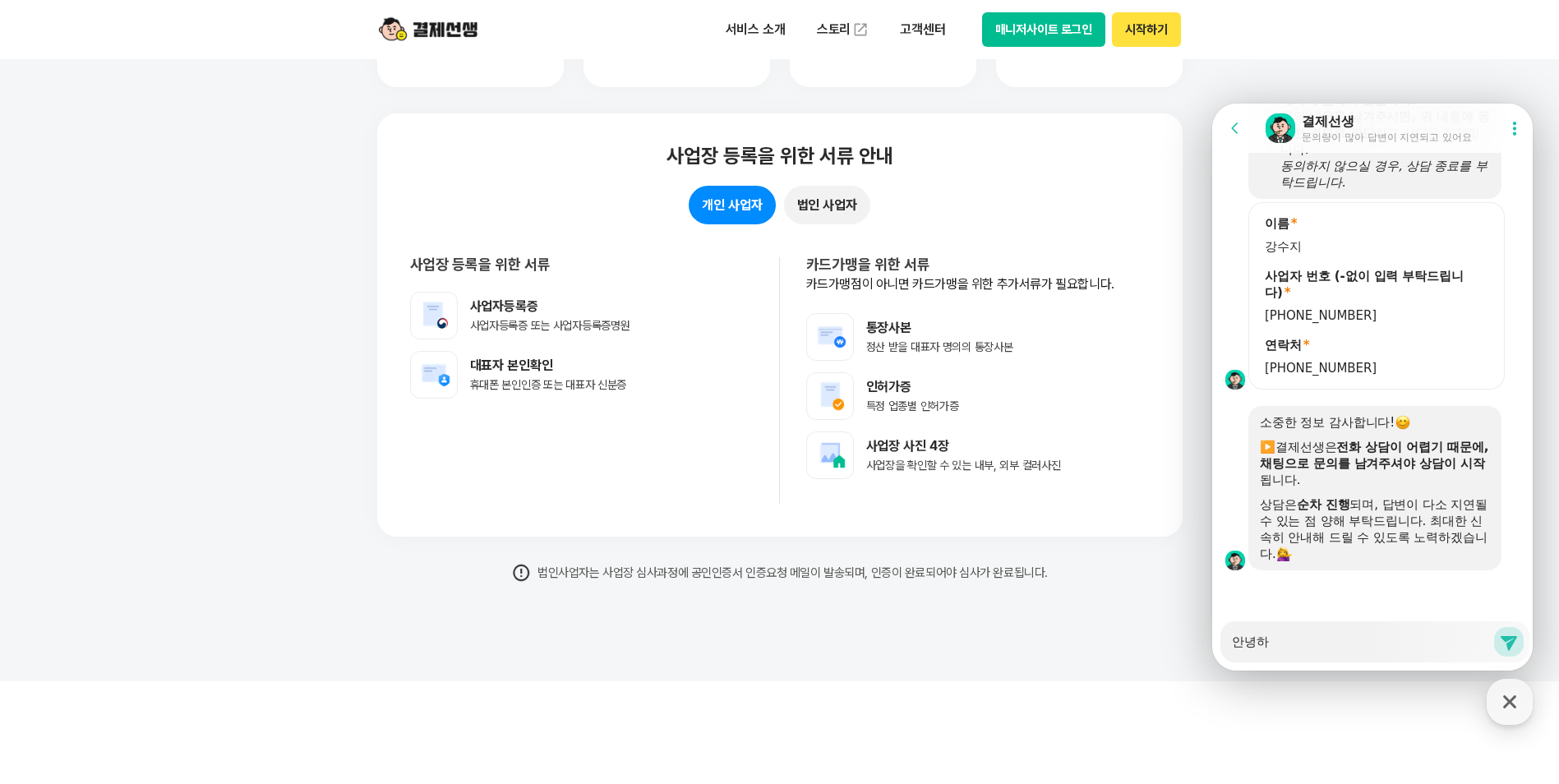
type textarea "x"
type textarea "안녕핫"
type textarea "x"
type textarea "안녕하세"
type textarea "x"
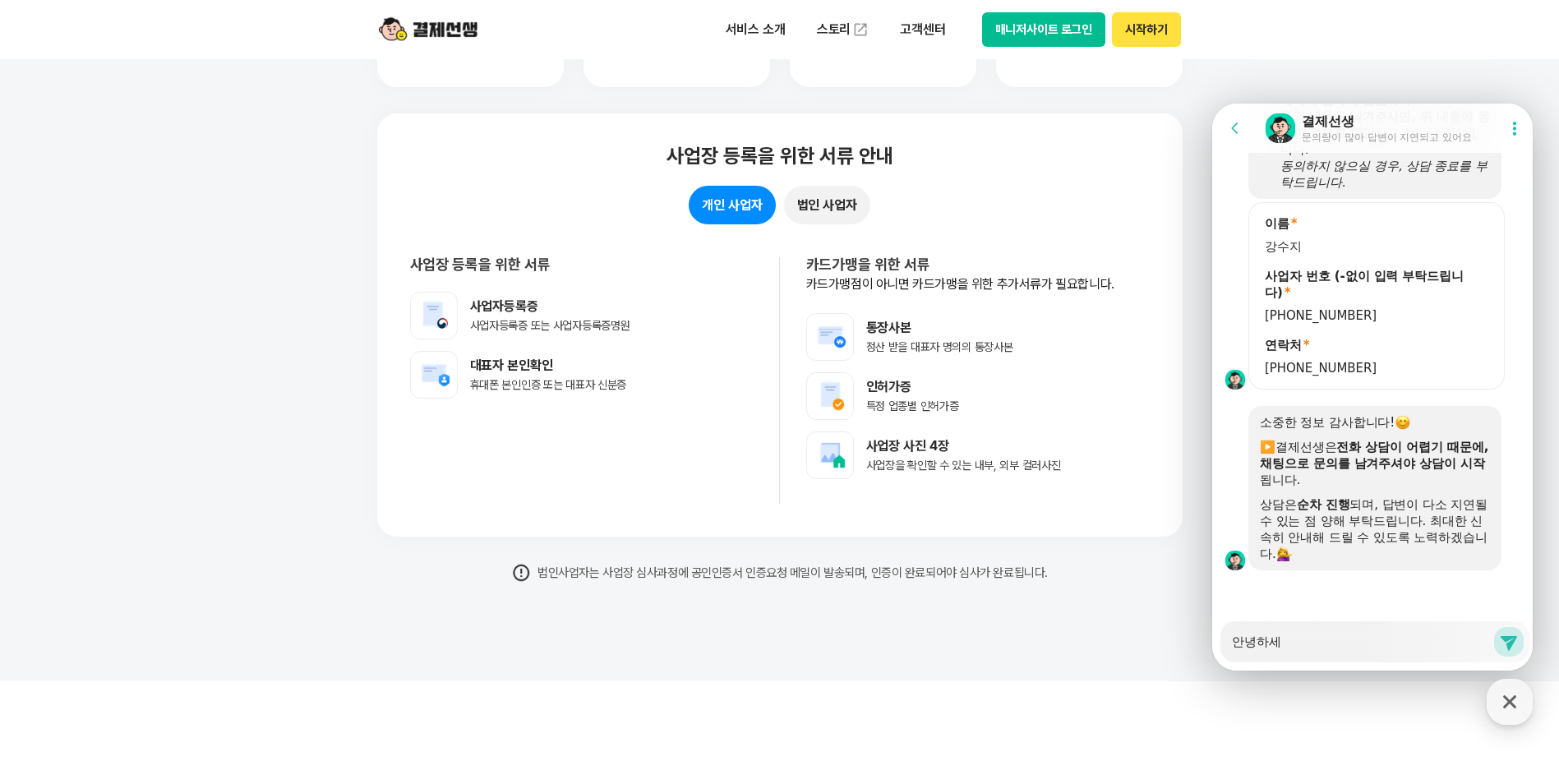
type textarea "안녕하셍"
type textarea "x"
type textarea "안녕하세요"
type textarea "x"
type textarea "안녕하세요"
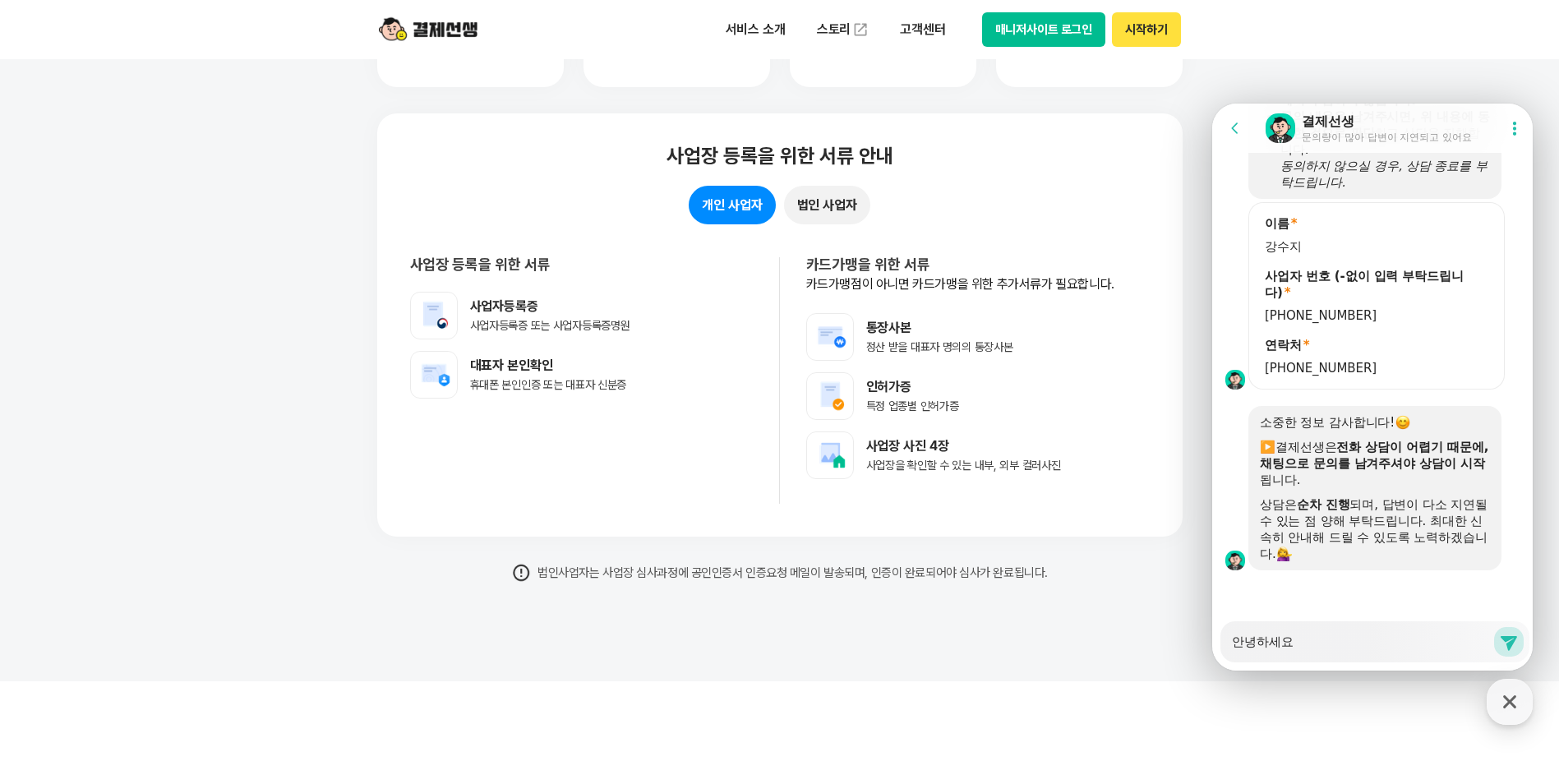
type textarea "x"
type textarea "안녕하세요 ㅅ"
type textarea "x"
type textarea "안녕하세요 서"
type textarea "x"
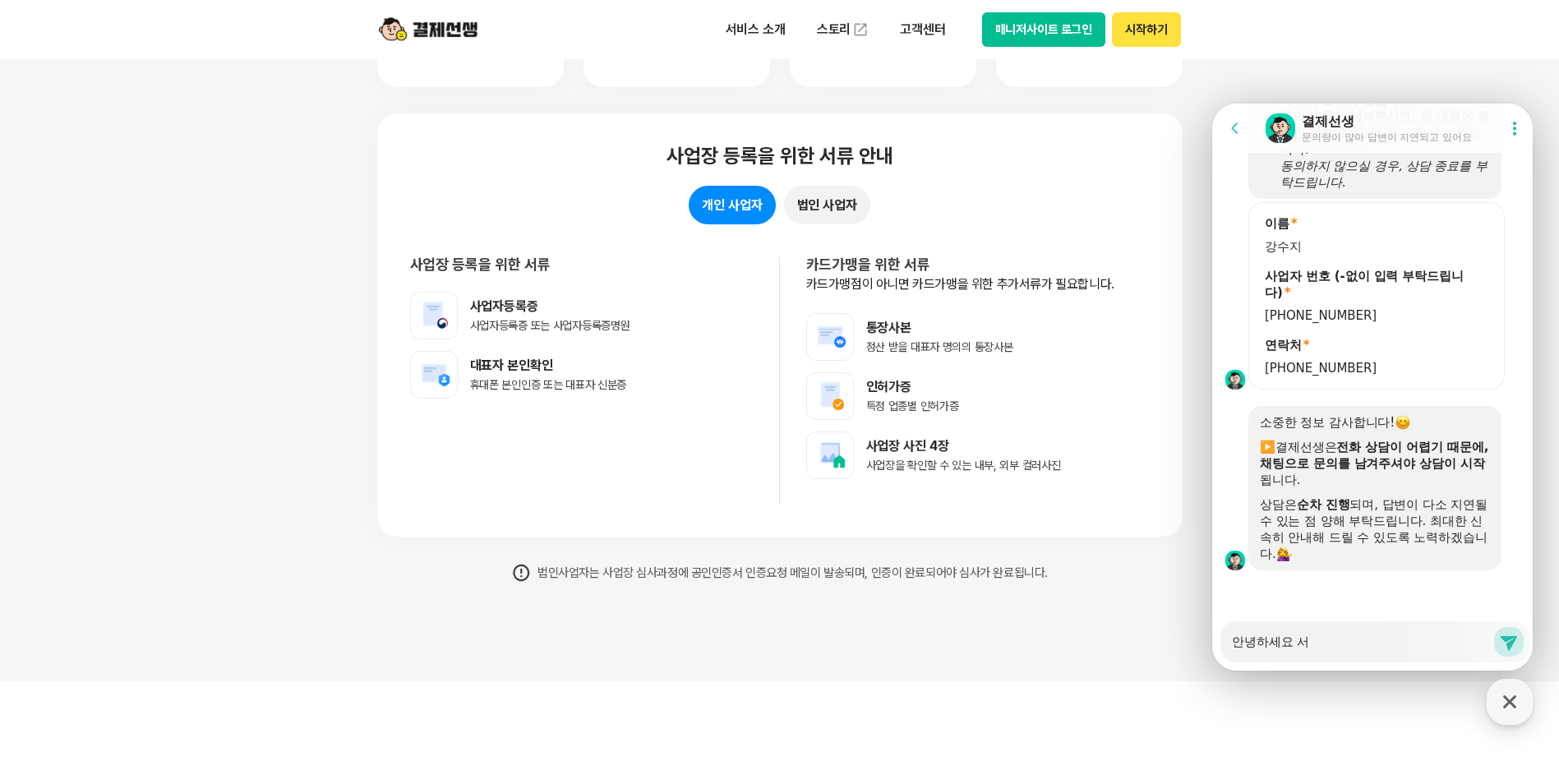
type textarea "안녕하세요 선"
type textarea "x"
type textarea "안녕하세요 선ㅅ"
type textarea "x"
type textarea "안녕하세요 선새"
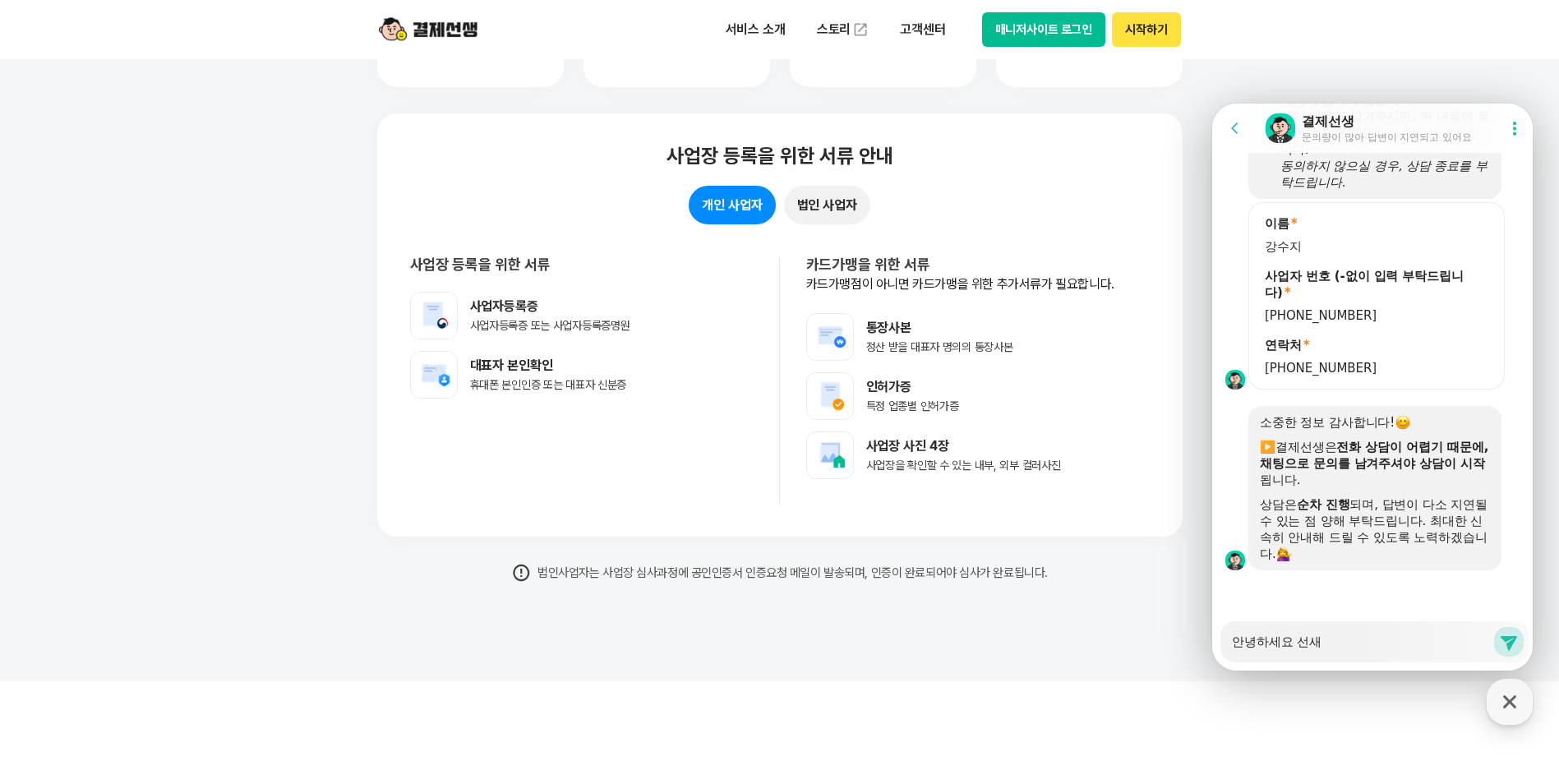
type textarea "x"
type textarea "안녕하세요 선생"
type textarea "x"
type textarea "안녕하세요 선생ㄴ"
type textarea "x"
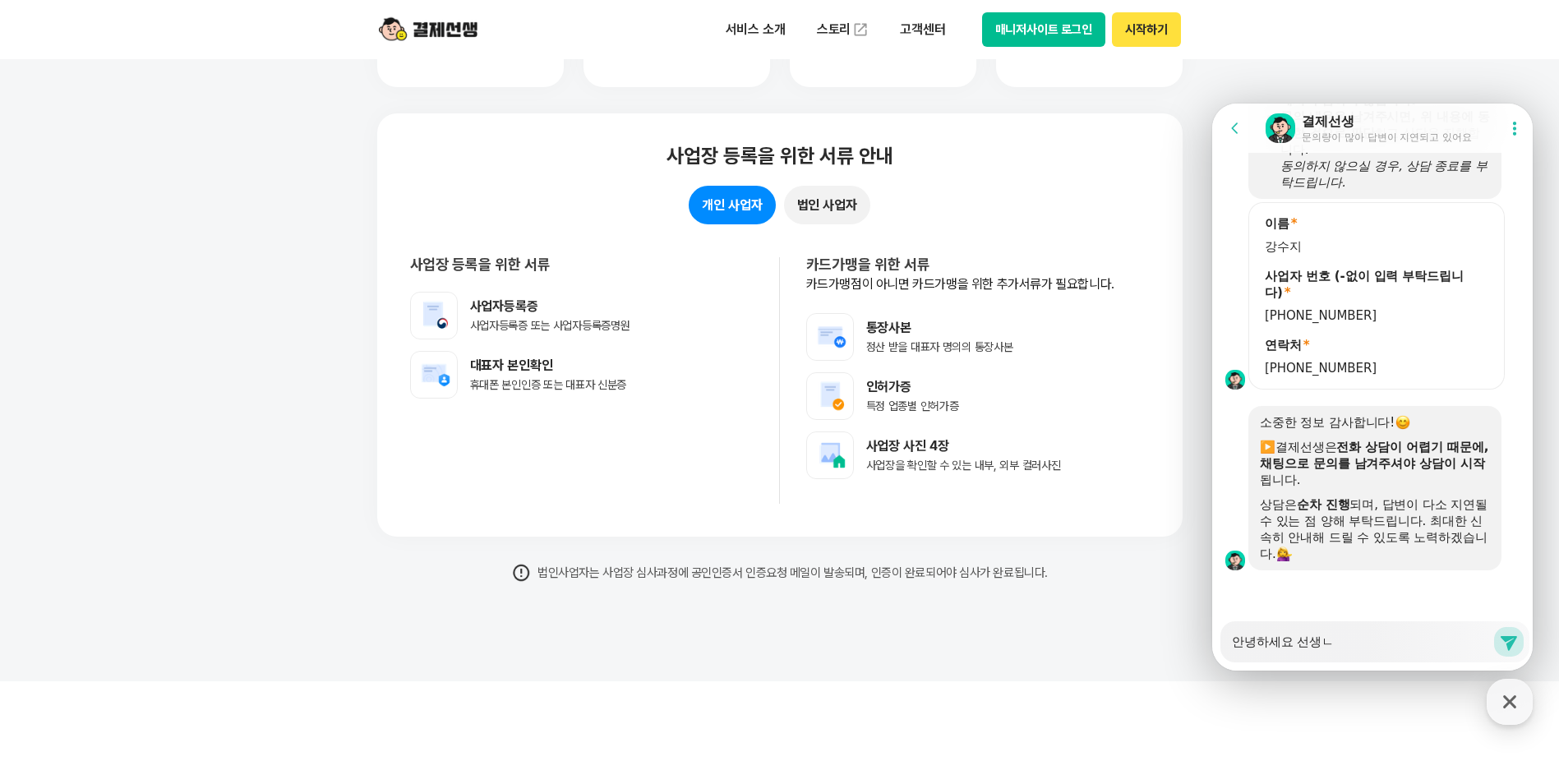
type textarea "안녕하세요 선생니"
type textarea "x"
type textarea "안녕하세요 선생님"
type textarea "x"
type textarea "안녕하세요 선생님"
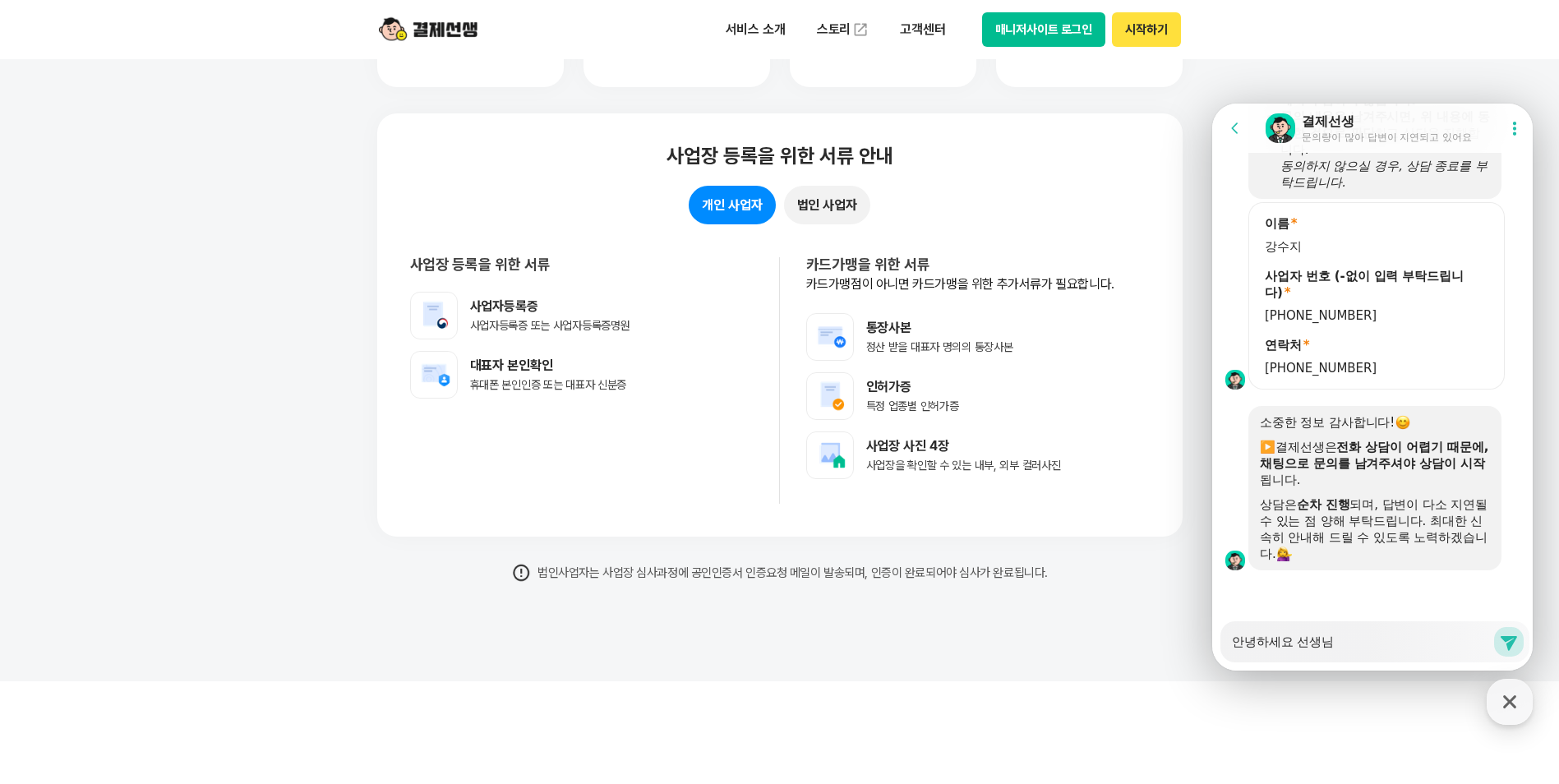
type textarea "x"
type textarea "안녕하세요 선생님 ㅊ"
type textarea "x"
type textarea "안녕하세요 선생님 추"
type textarea "x"
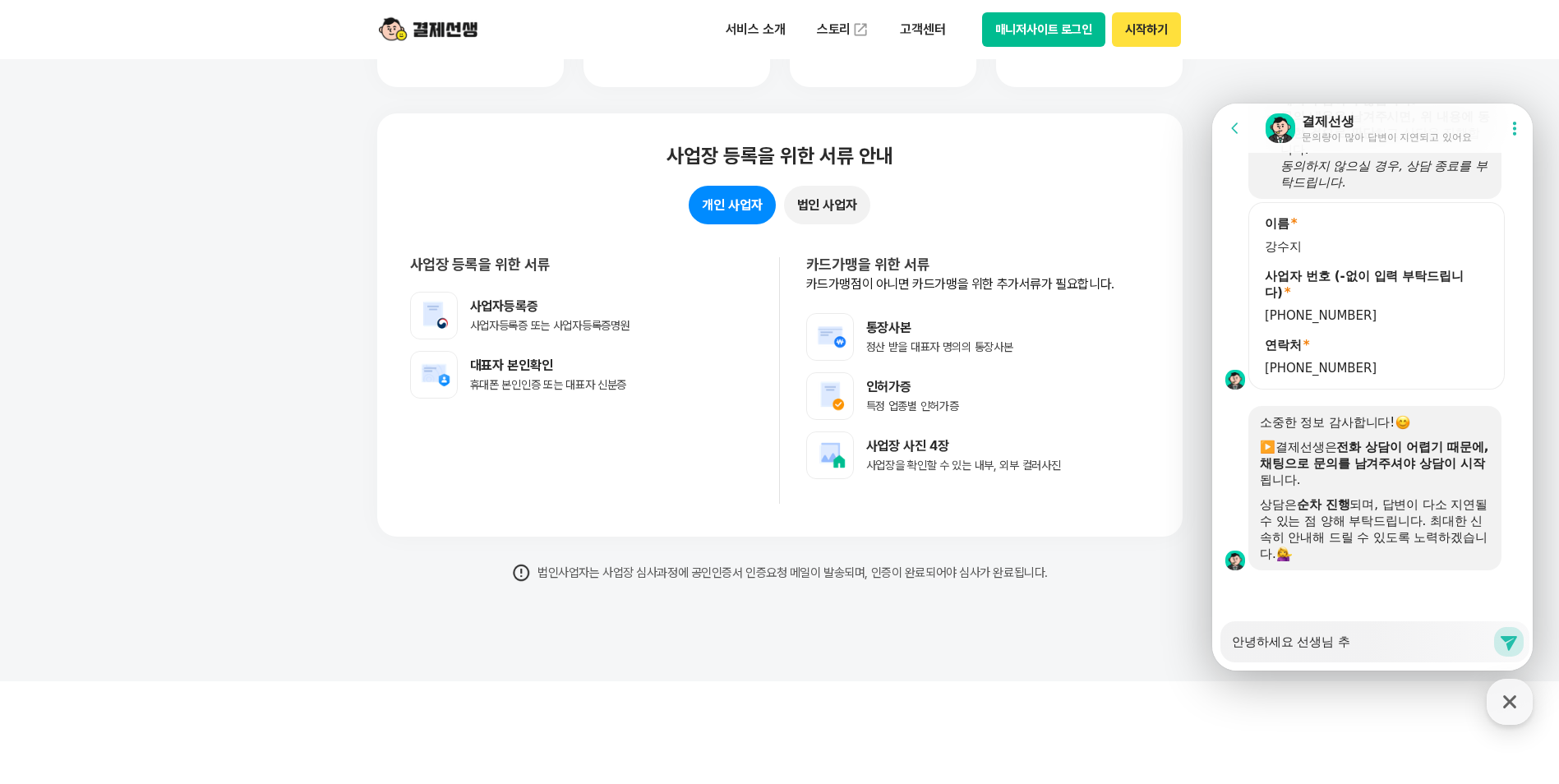
type textarea "안녕하세요 선생님 축"
type textarea "x"
type textarea "안녕하세요 선생님 추가"
type textarea "x"
type textarea "안녕하세요 선생님 추가"
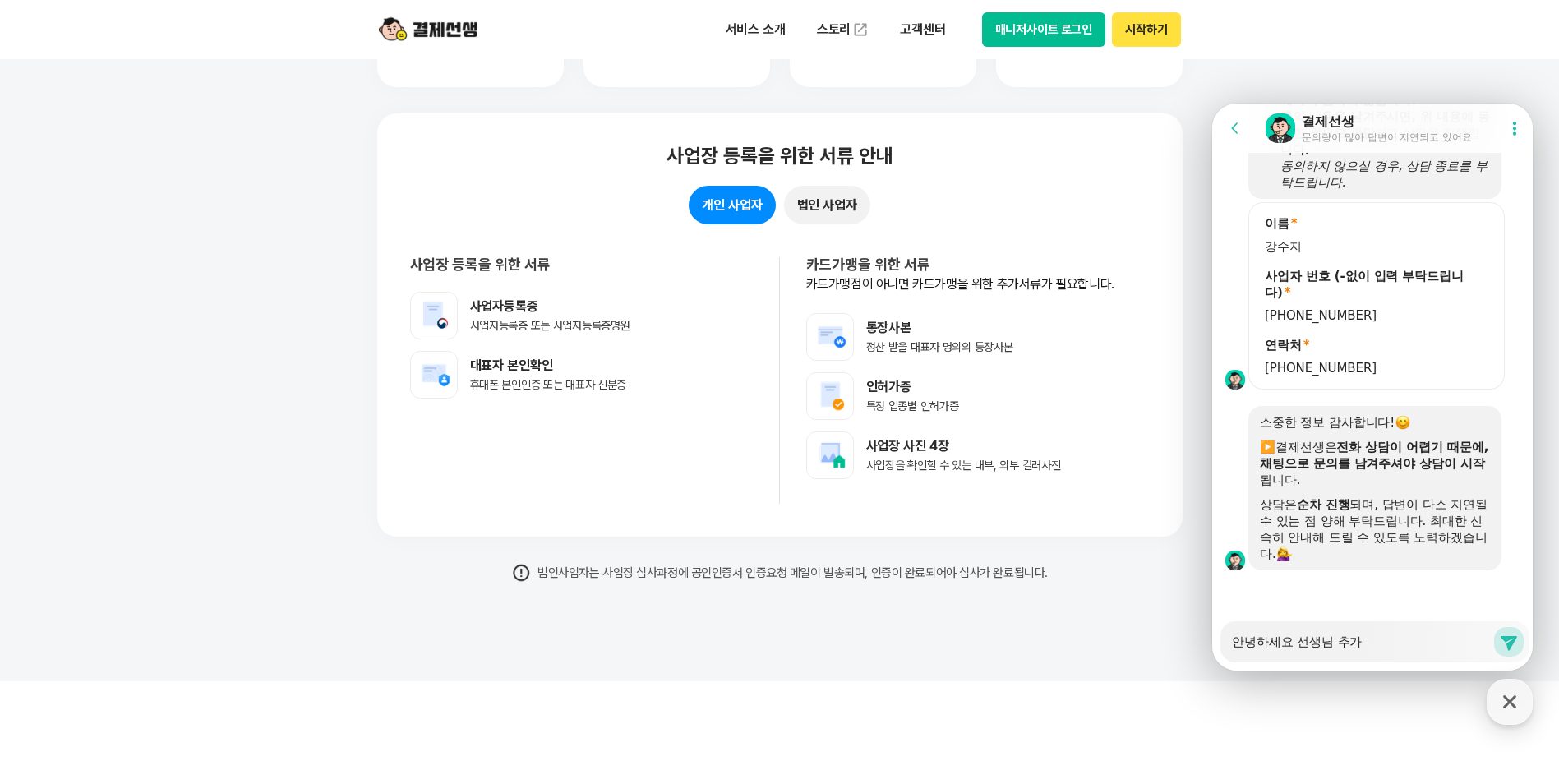
type textarea "x"
type textarea "안녕하세요 선생님 추가 ㅎ"
type textarea "x"
type textarea "안녕하세요 선생님 추가 한"
type textarea "x"
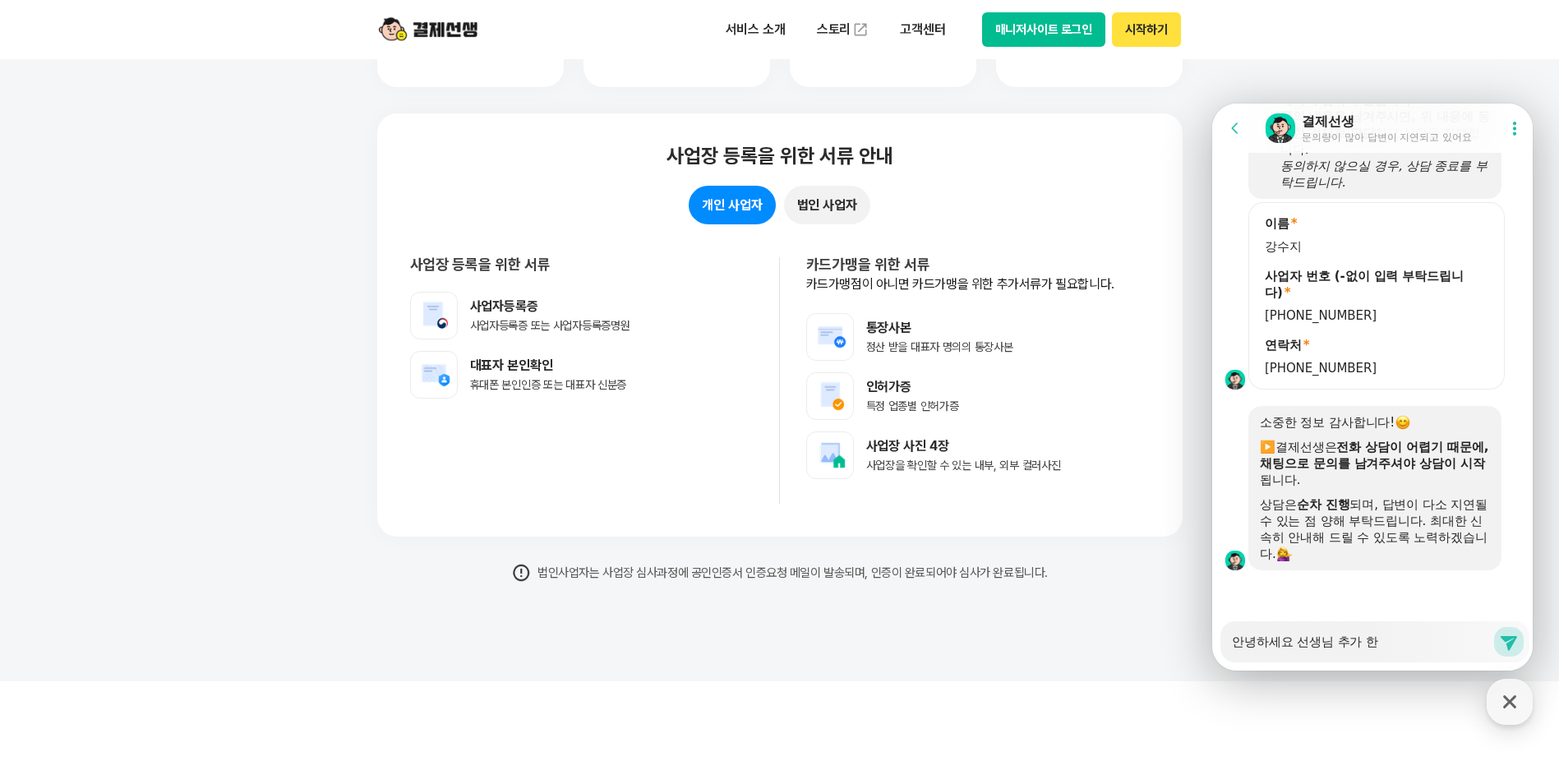
type textarea "안녕하세요 선생님 추가 하느"
type textarea "x"
type textarea "안녕하세요 선생님 추가 하는"
type textarea "x"
type textarea "안녕하세요 선생님 추가 하는"
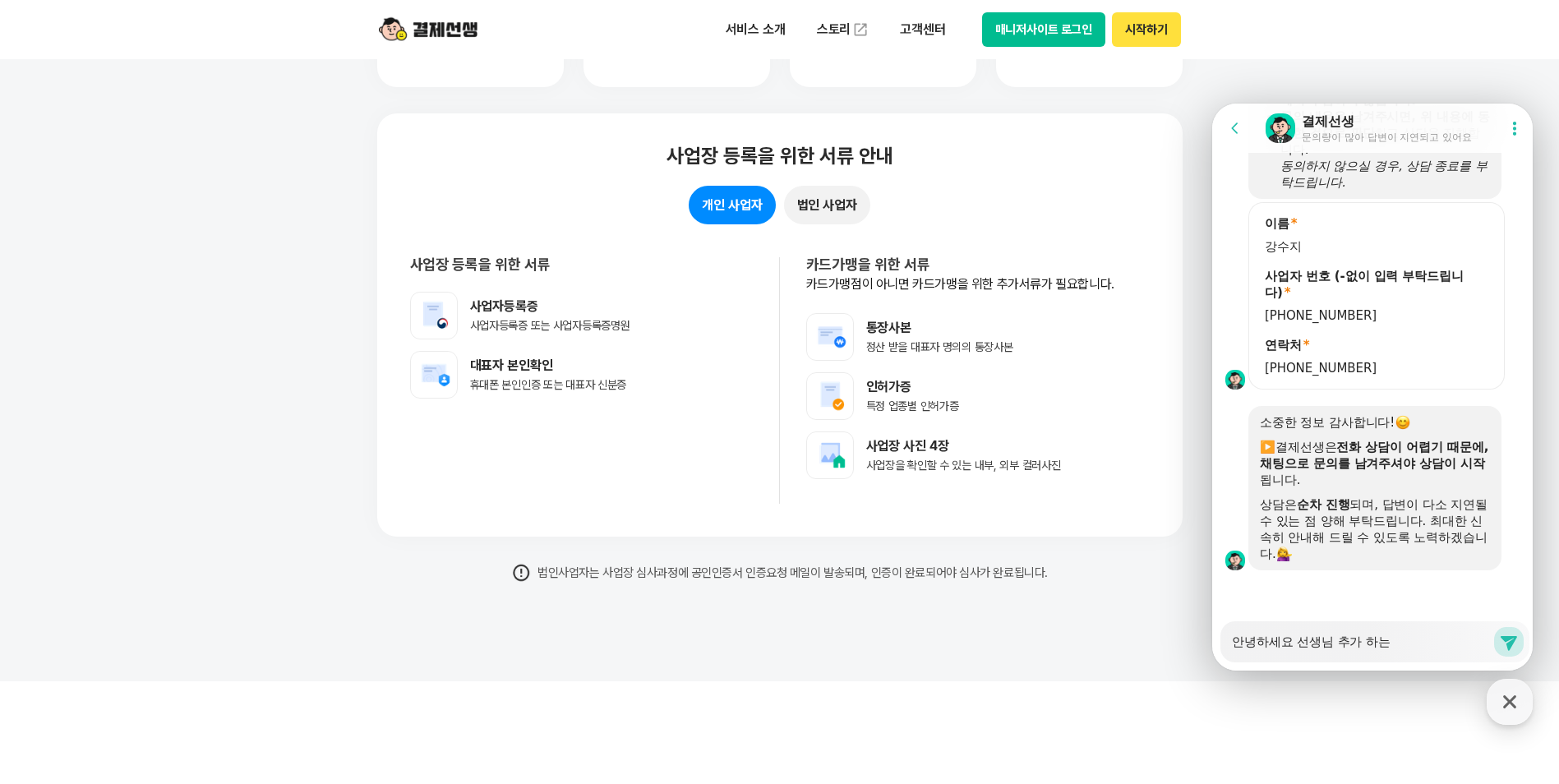
type textarea "x"
type textarea "안녕하세요 선생님 추가 하는 ㅂ"
type textarea "x"
type textarea "안녕하세요 선생님 추가 하는 바"
type textarea "x"
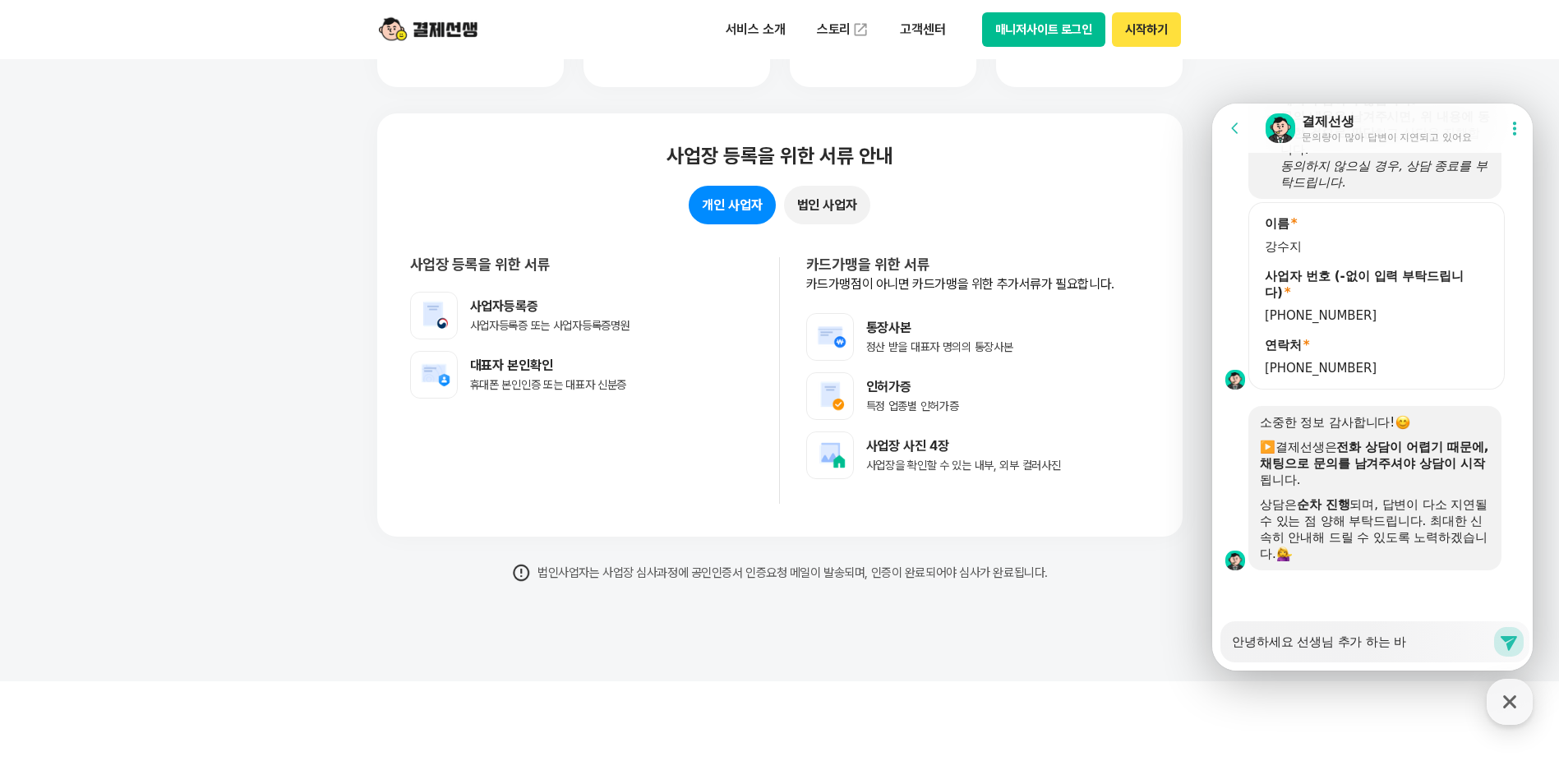
type textarea "안녕하세요 선생님 추가 하는 방"
type textarea "x"
type textarea "안녕하세요 선생님 추가 하는 방ㅂ"
type textarea "x"
type textarea "안녕하세요 선생님 추가 하는 방버"
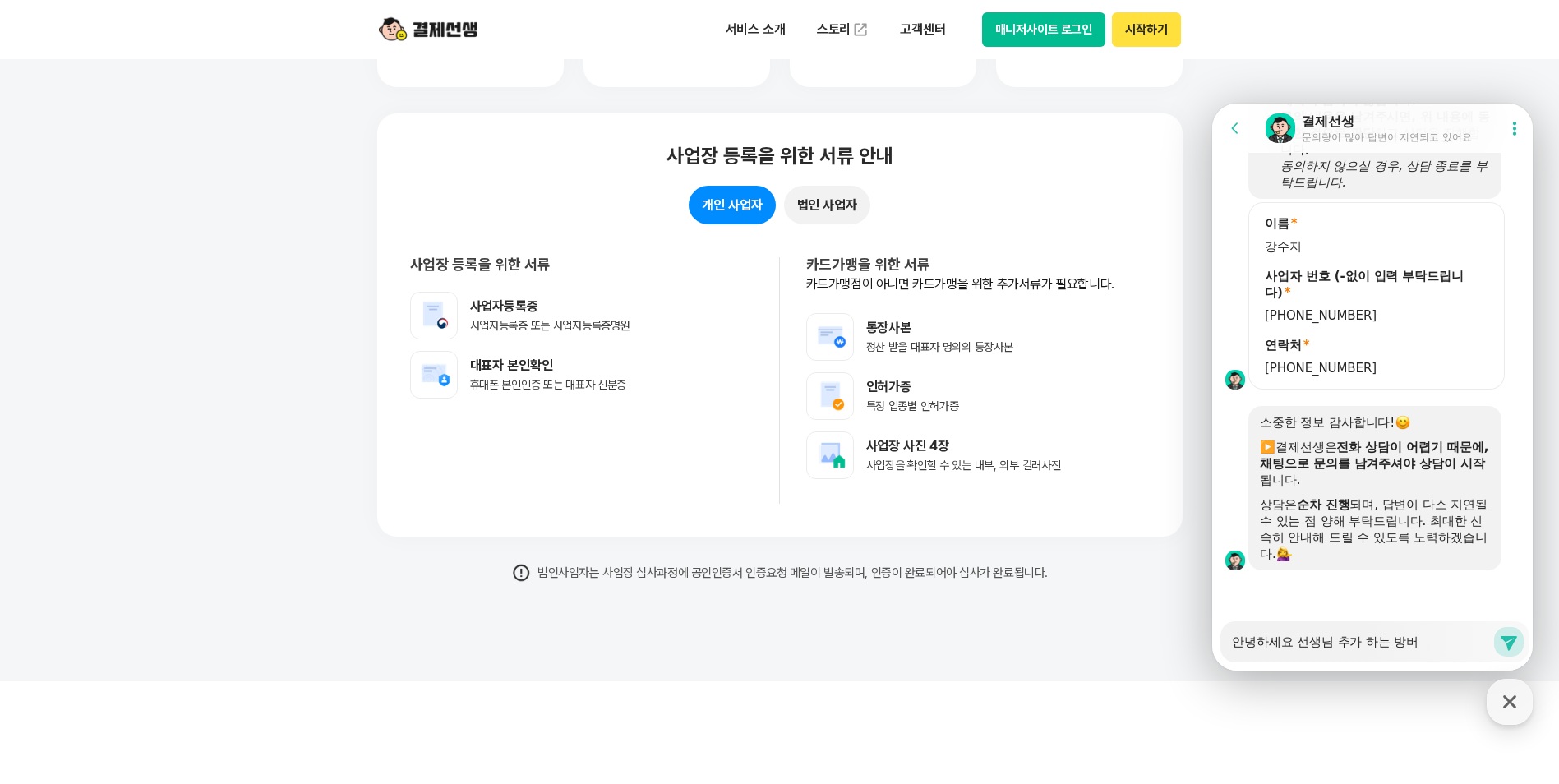
type textarea "x"
type textarea "안녕하세요 선생님 추가 하는 방법"
type textarea "x"
type textarea "안녕하세요 선생님 추가 하는 방법ㅇ"
type textarea "x"
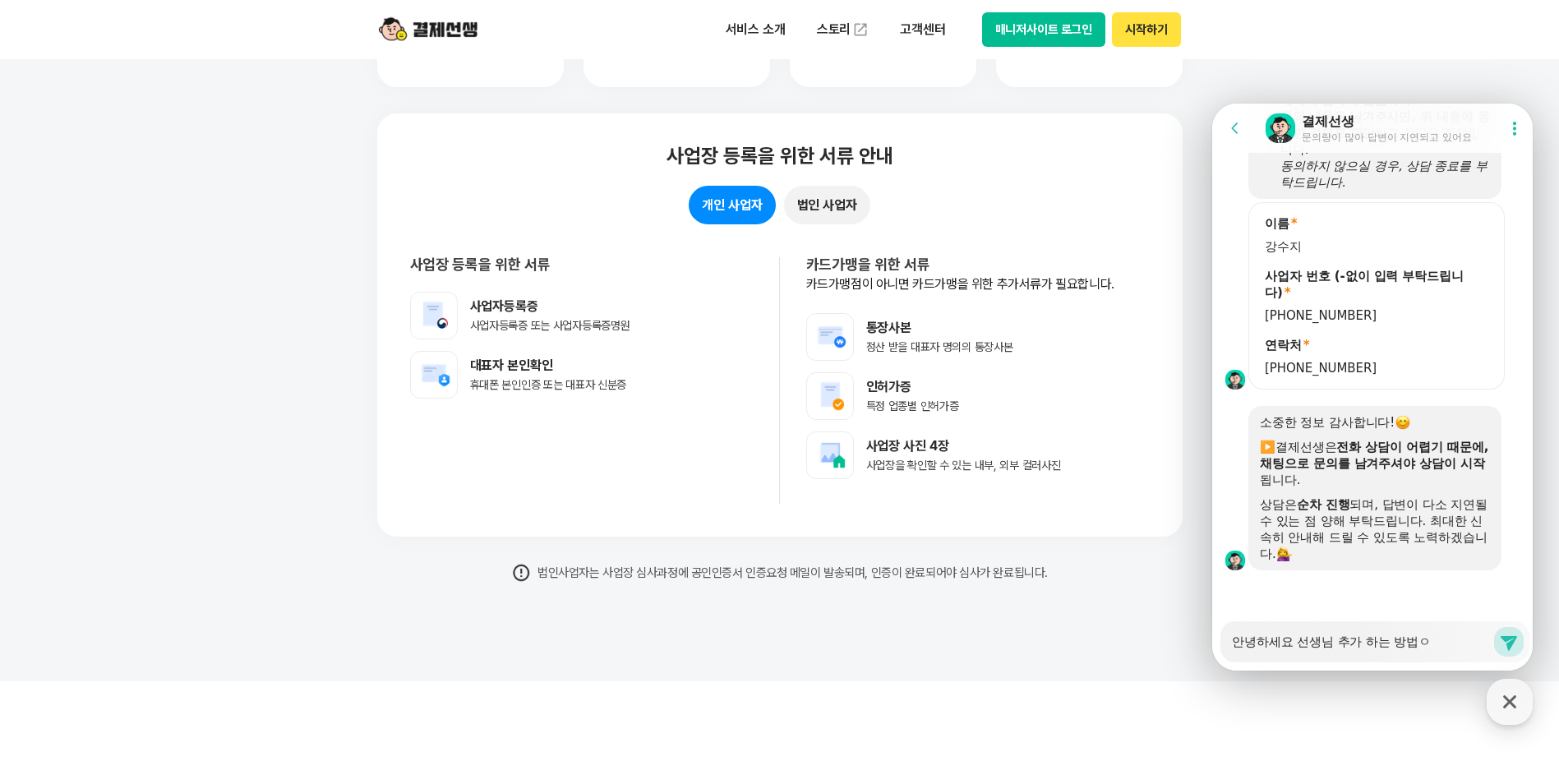
type textarea "안녕하세요 선생님 추가 하는 방법으"
type textarea "x"
type textarea "안녕하세요 선생님 추가 하는 방법은"
type textarea "x"
type textarea "안녕하세요 선생님 추가 하는 방법은"
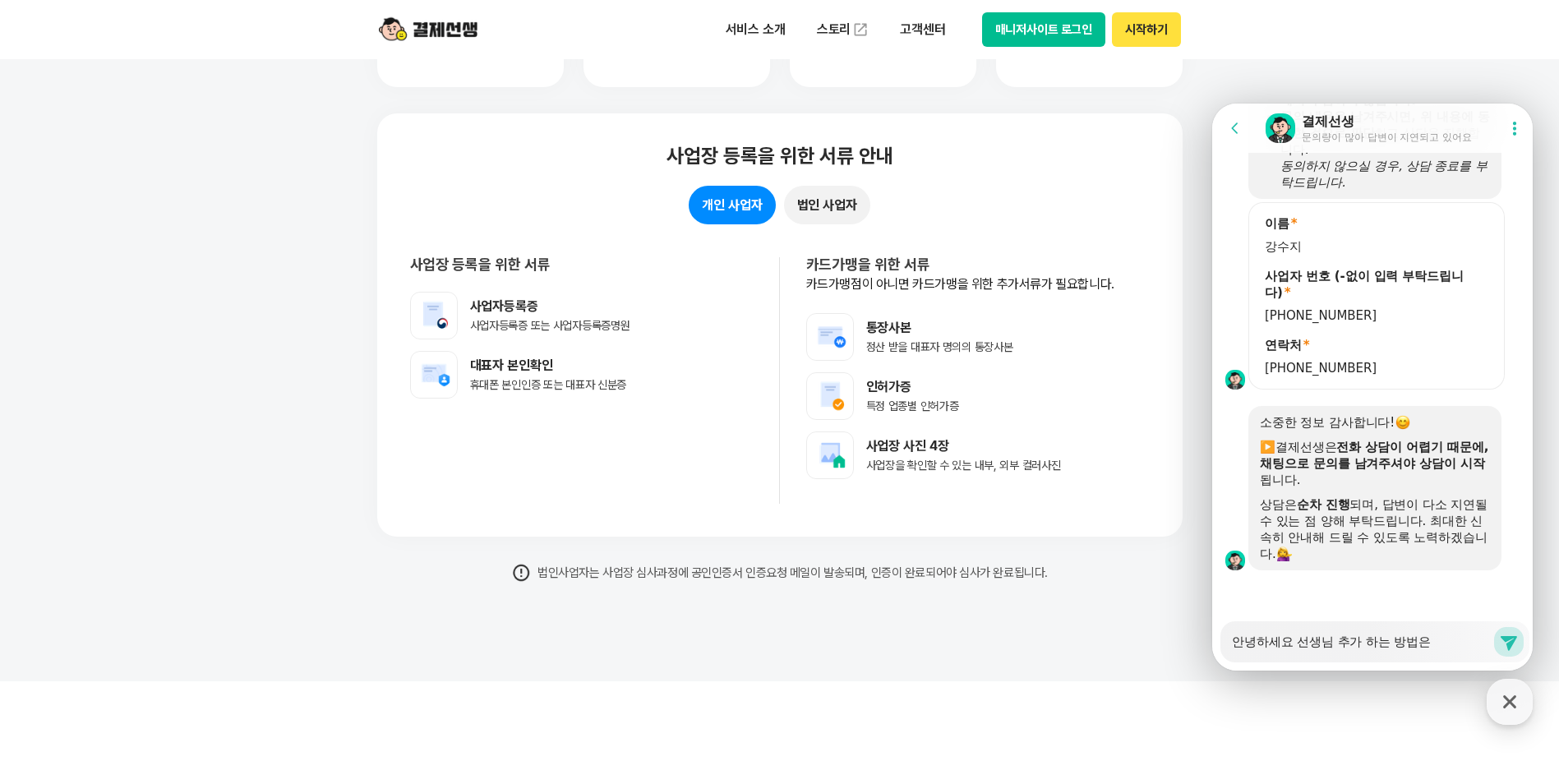
type textarea "x"
type textarea "안녕하세요 선생님 추가 하는 방법은 ㅇ"
type textarea "x"
type textarea "안녕하세요 선생님 추가 하는 방법은 어"
type textarea "x"
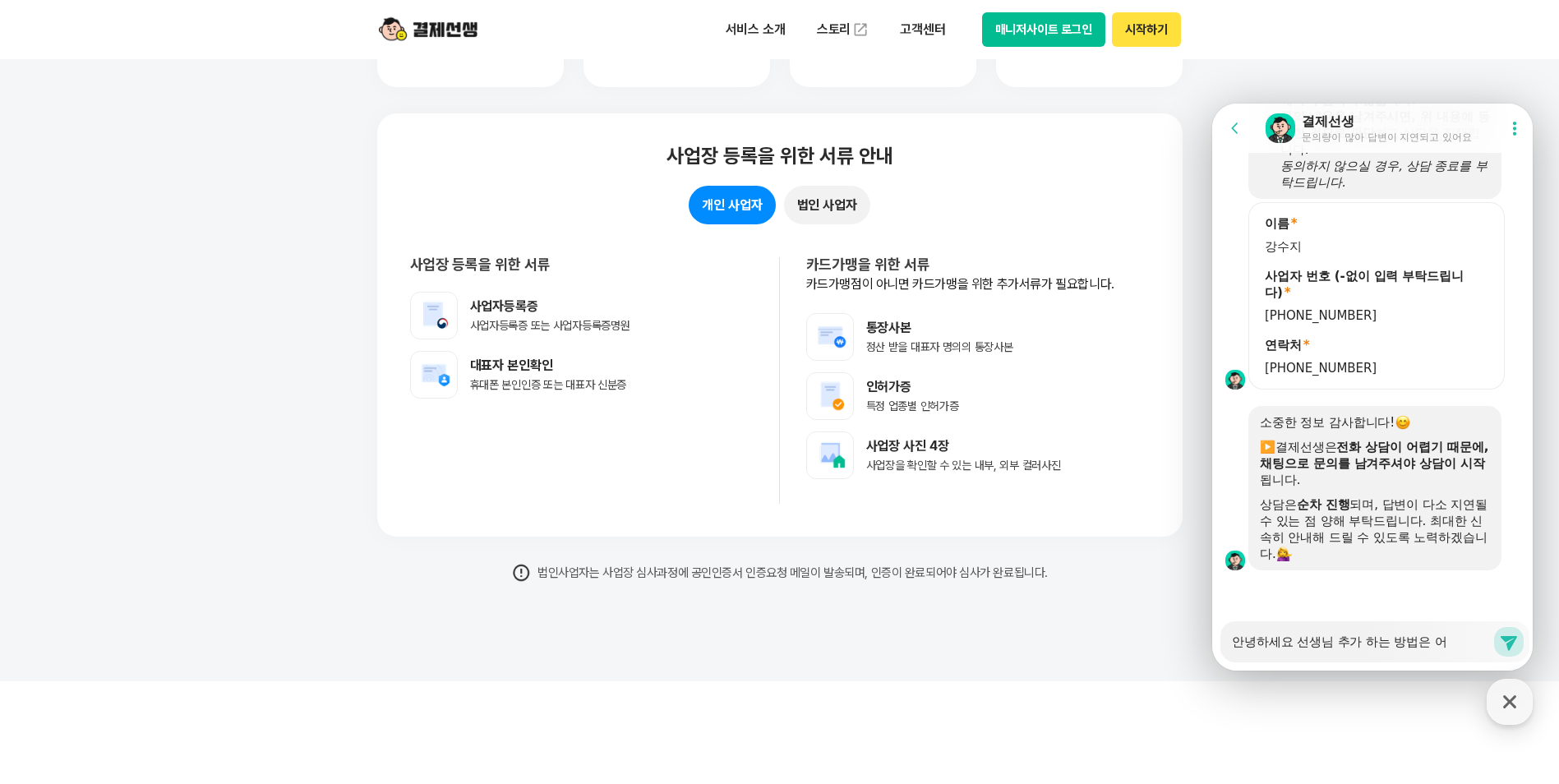
type textarea "안녕하세요 선생님 추가 하는 방법은 업"
type textarea "x"
type textarea "안녕하세요 선생님 추가 하는 방법은 없"
type textarea "x"
type textarea "안녕하세요 선생님 추가 하는 방법은 없ㄴ"
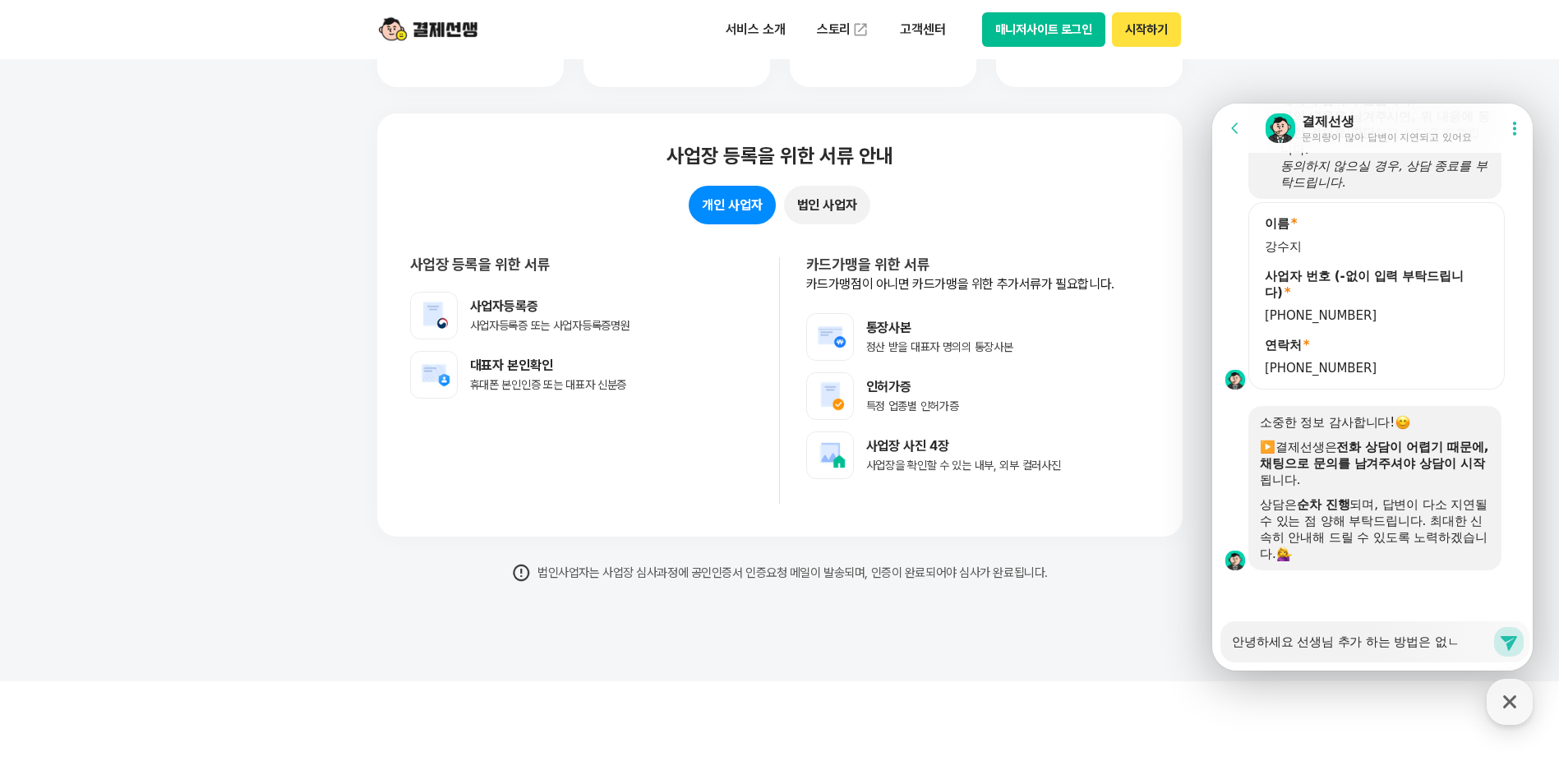
type textarea "x"
type textarea "안녕하세요 선생님 추가 하는 방법은 없나"
type textarea "x"
type textarea "안녕하세요 선생님 추가 하는 방법은 없낭"
type textarea "x"
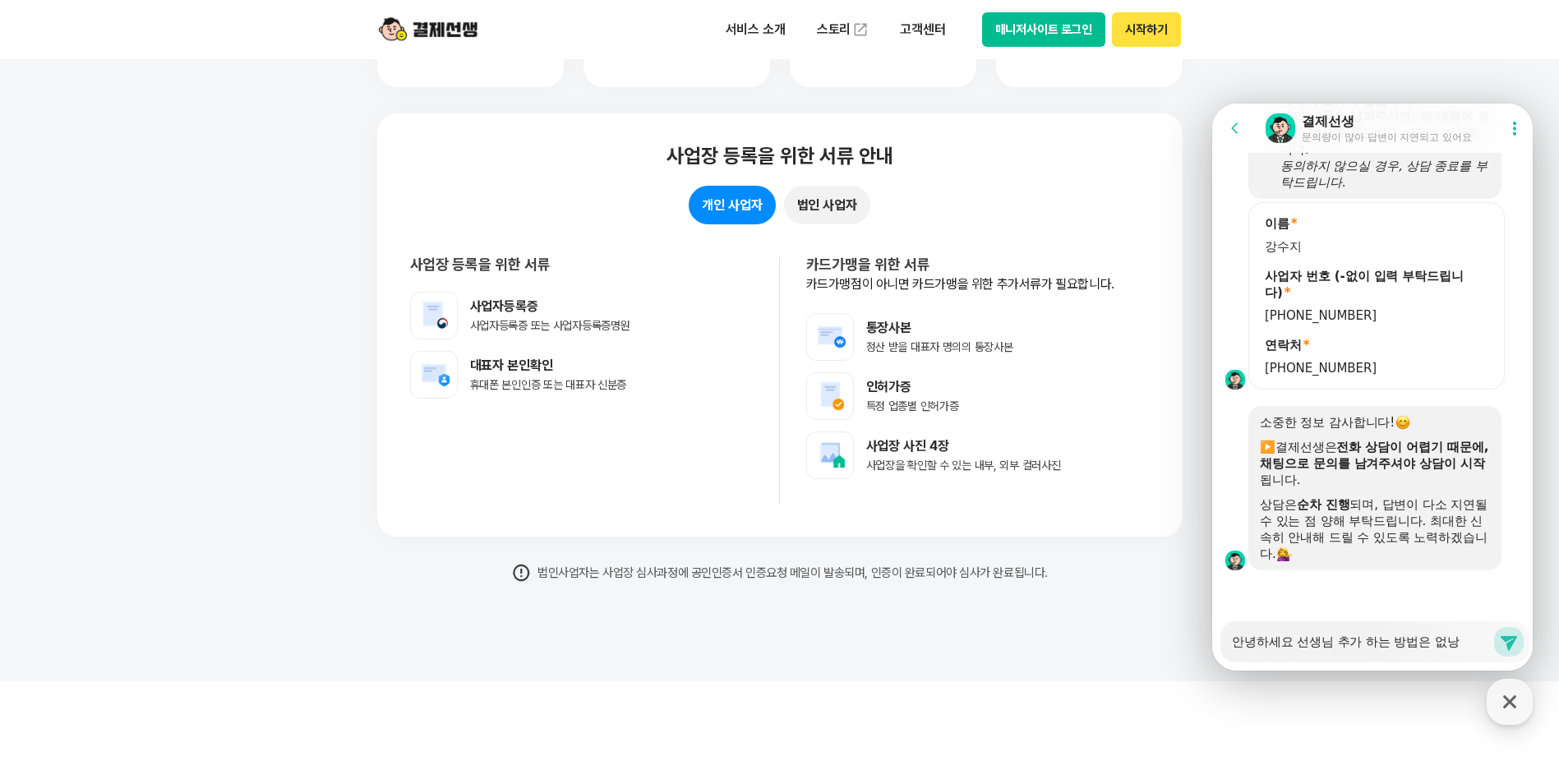
type textarea "안녕하세요 선생님 추가 하는 방법은 없나요"
type textarea "x"
type textarea "안녕하세요 선생님 추가 하는 방법은 없나요?"
type textarea "x"
type textarea "안녕하세요 선생님 추가 하는 방법은 없나요?"
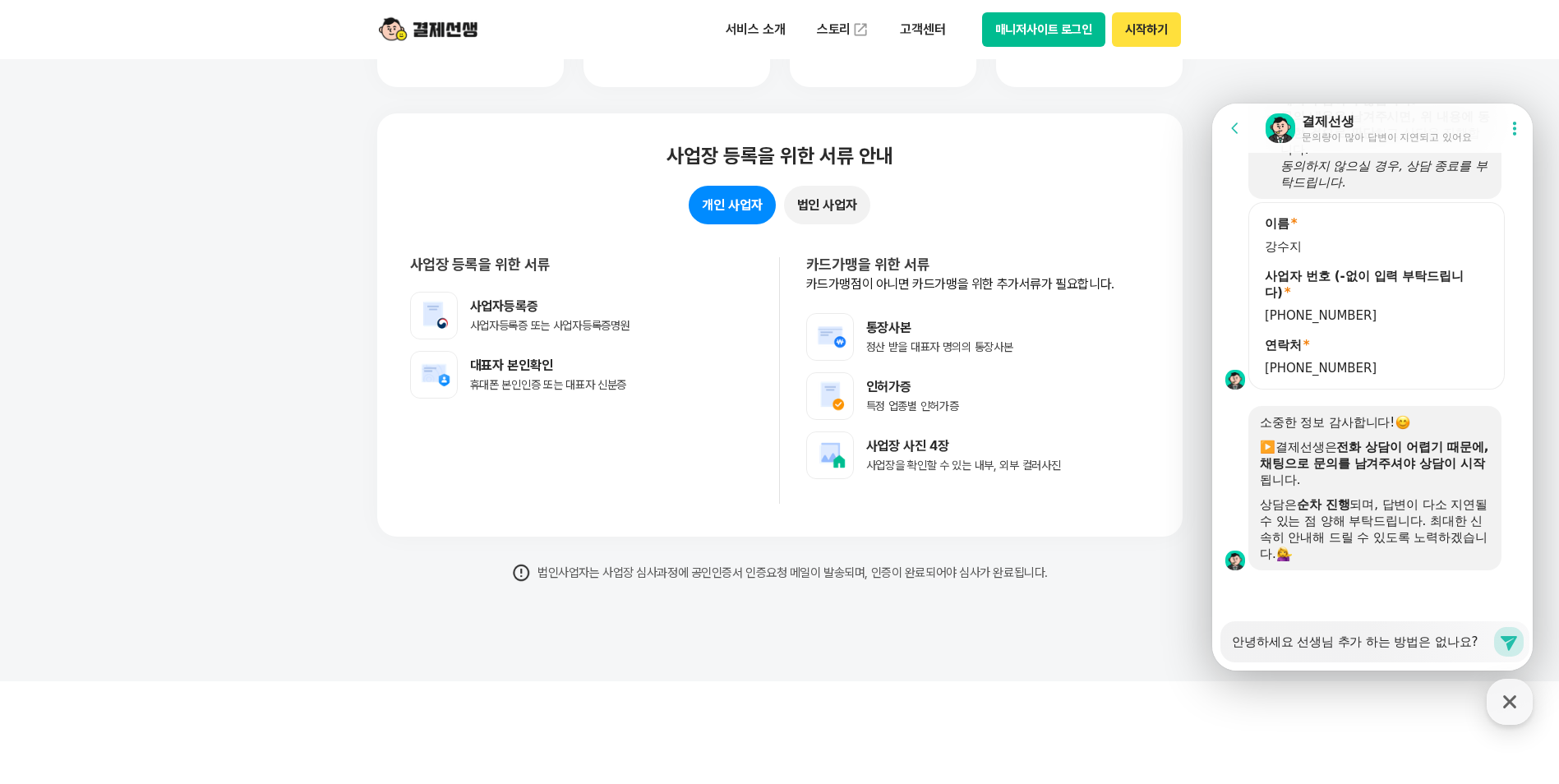
type textarea "x"
type textarea "ㄷ"
type textarea "x"
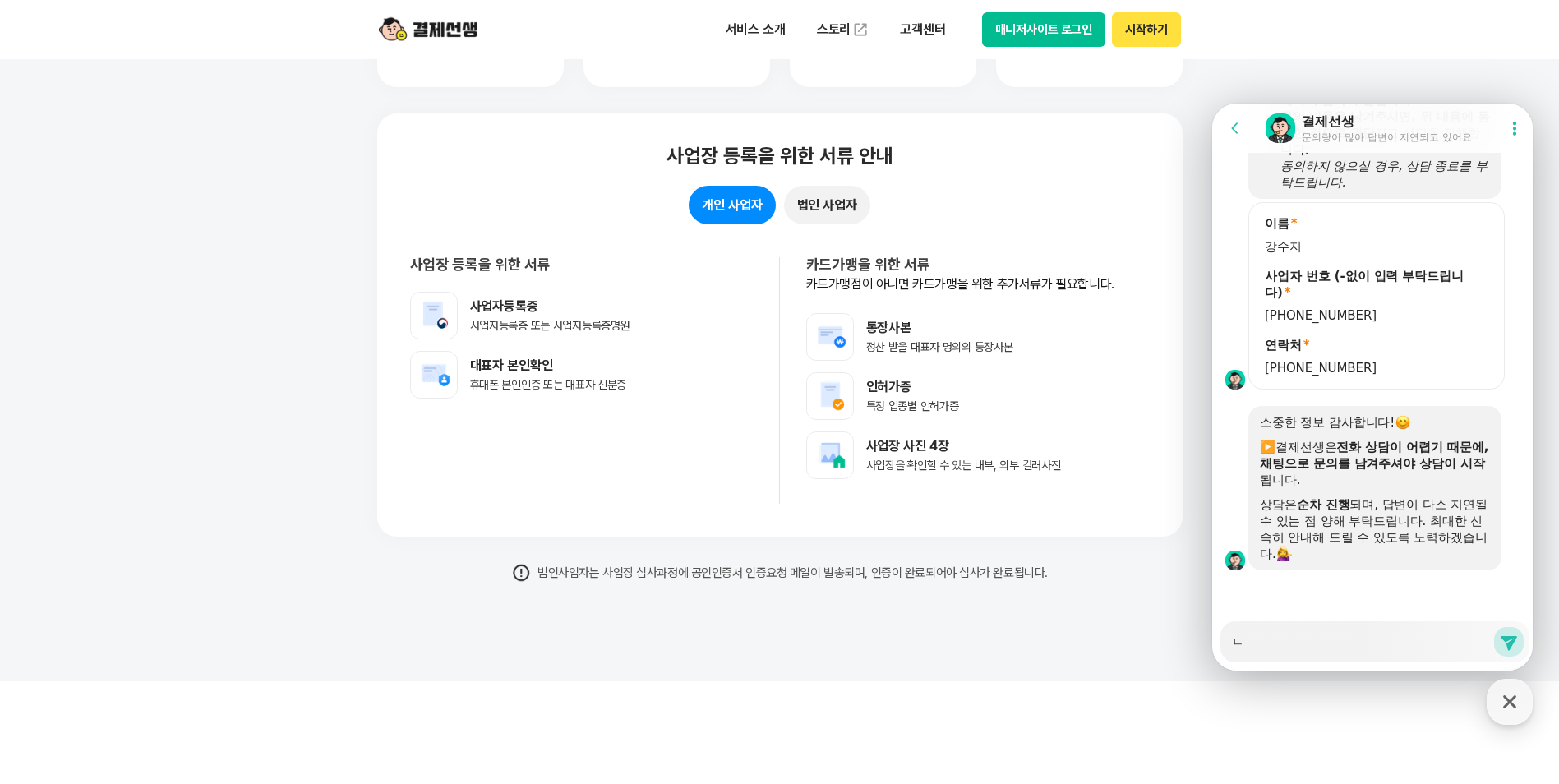
type textarea "대"
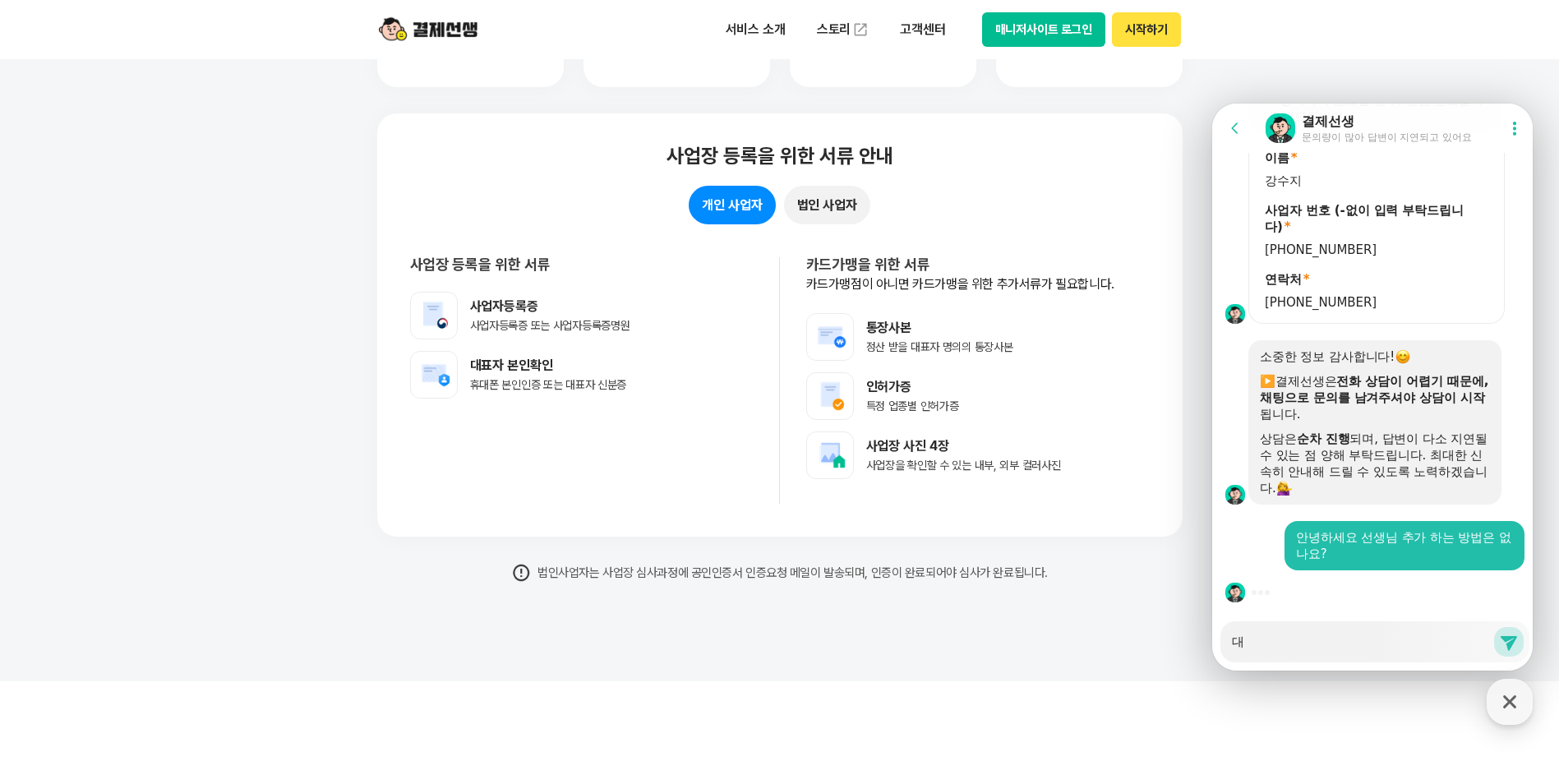
type textarea "x"
type textarea "댚"
type textarea "x"
type textarea "대표"
type textarea "x"
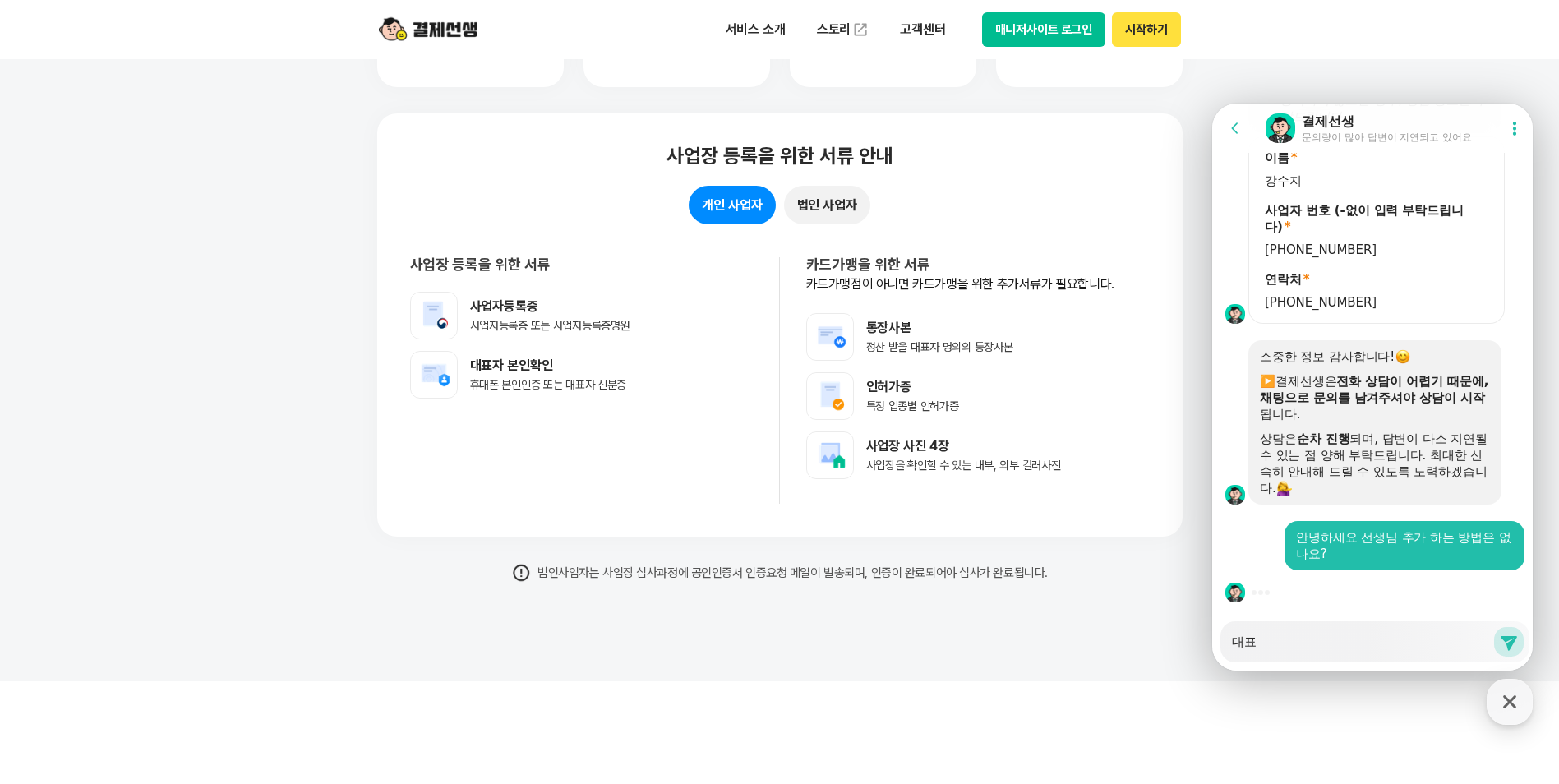
type textarea "대푲"
type textarea "x"
type textarea "대표자"
type textarea "x"
type textarea "대표자"
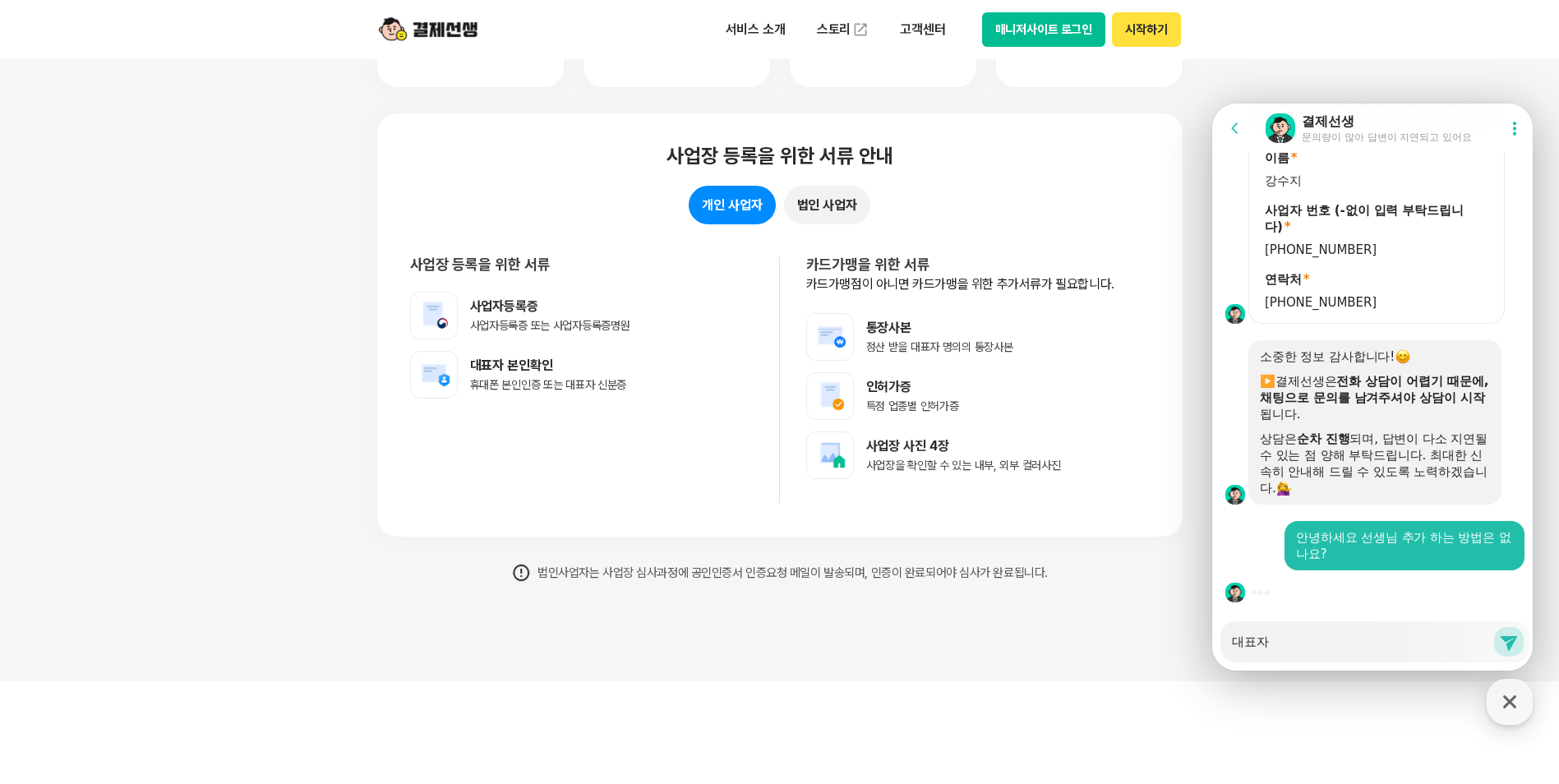
type textarea "x"
type textarea "대표자 ㅇ"
type textarea "x"
type textarea "대표자 아"
type textarea "x"
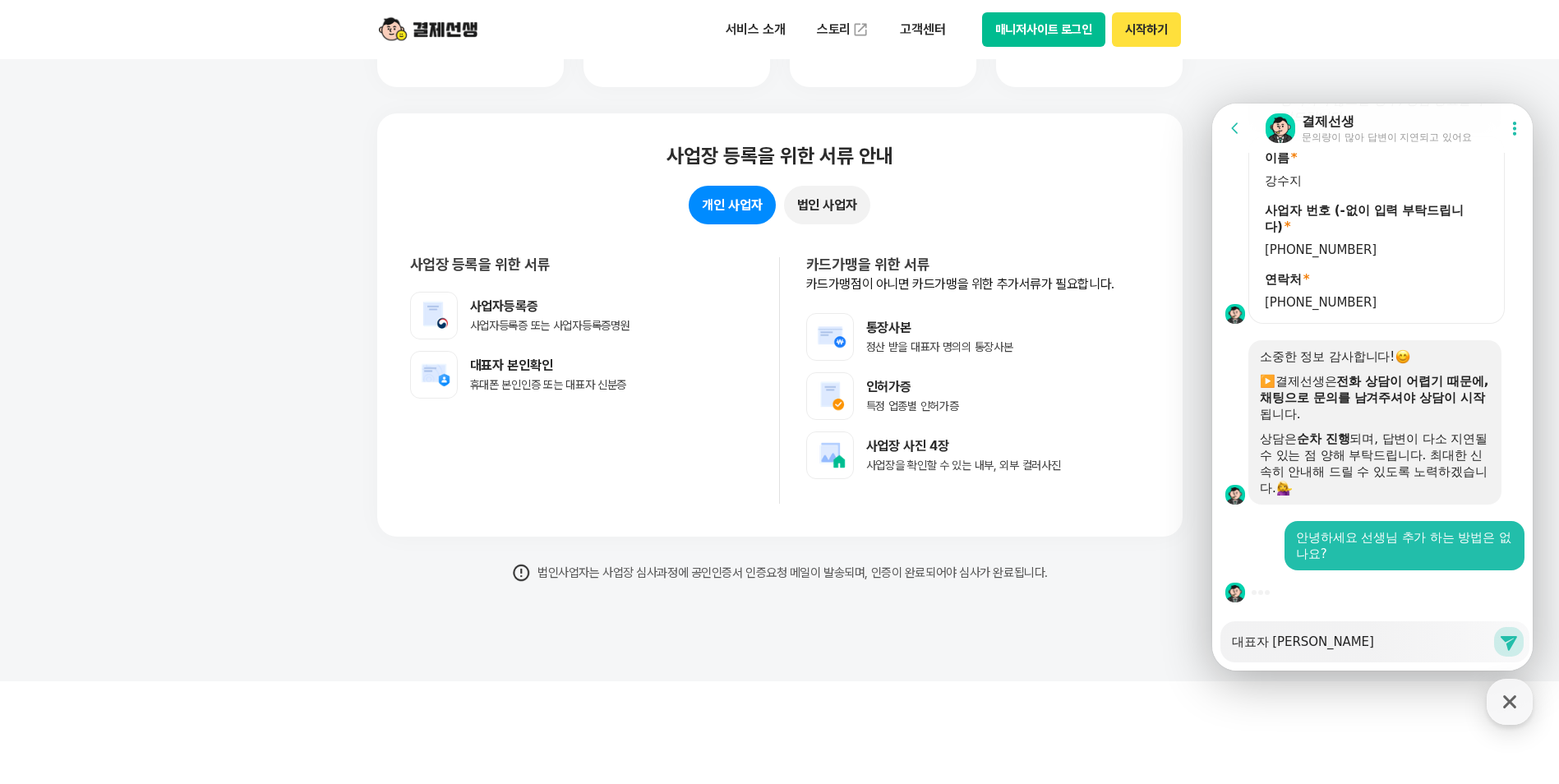
type textarea "대표자 앙"
type textarea "x"
type textarea "대표자 아이"
type textarea "x"
type textarea "대표자 아읻"
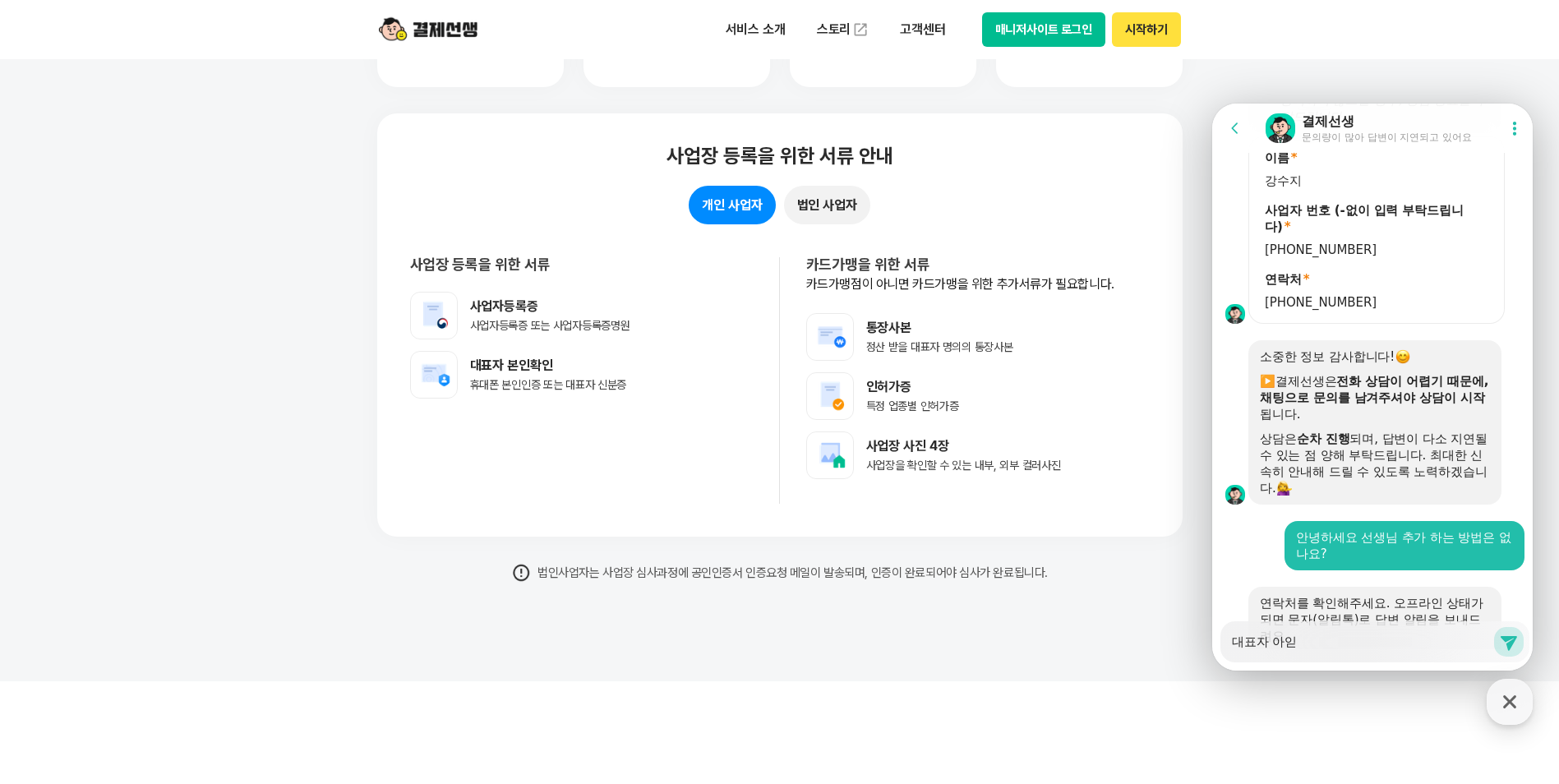
type textarea "x"
type textarea "대표자 아이디"
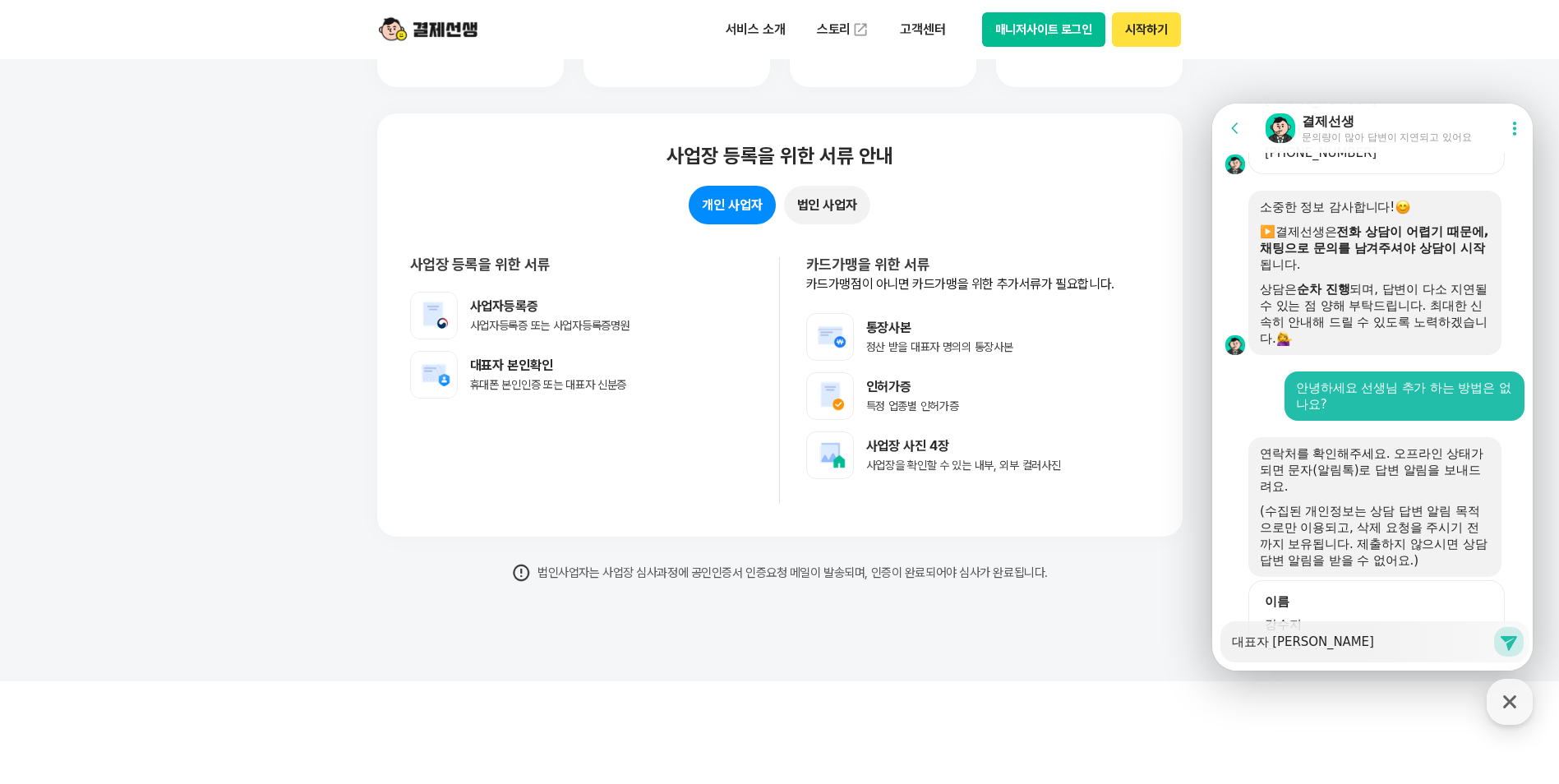
type textarea "x"
type textarea "대표자 아이딜"
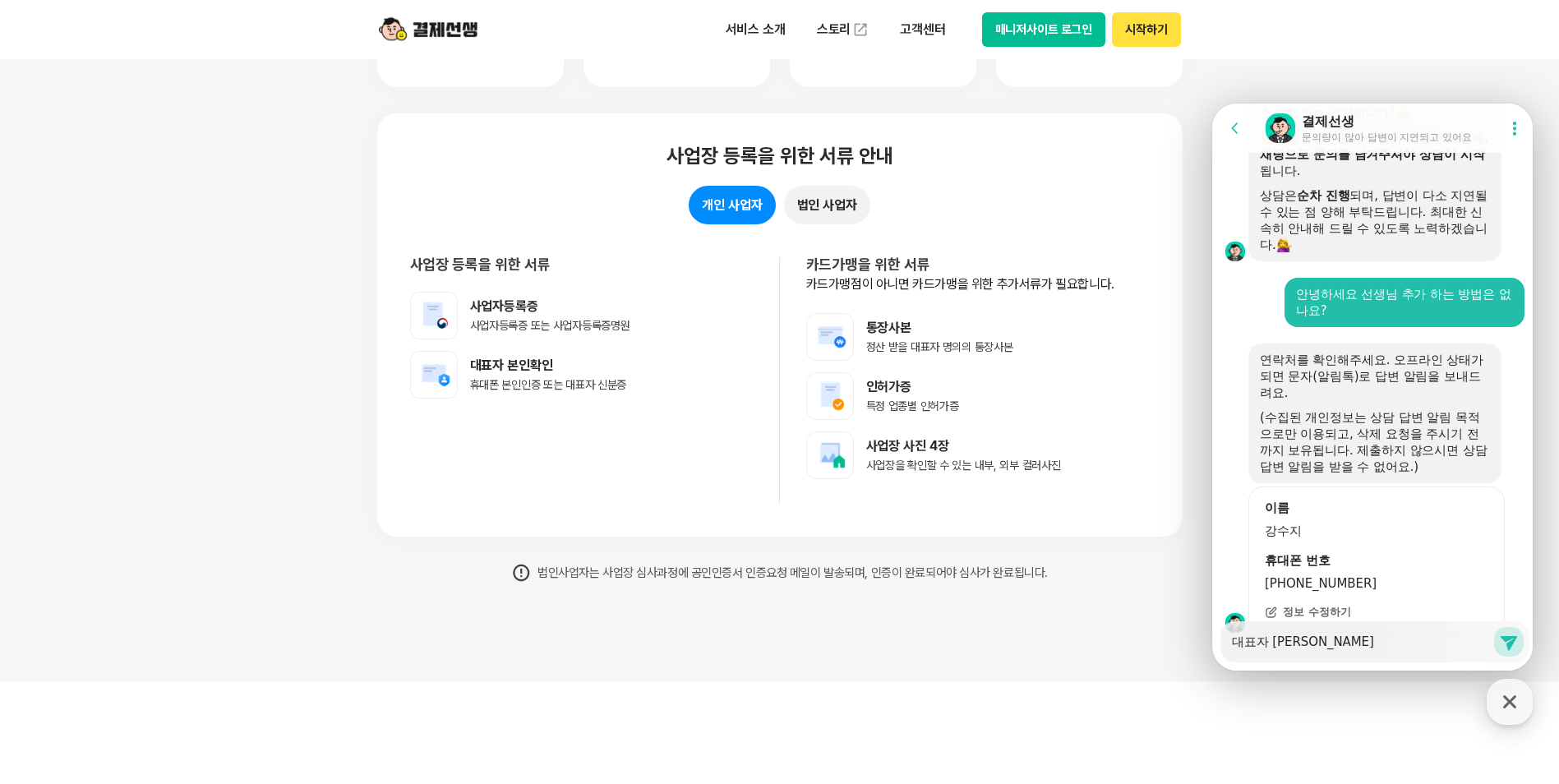
type textarea "x"
type textarea "대표자 아이디로"
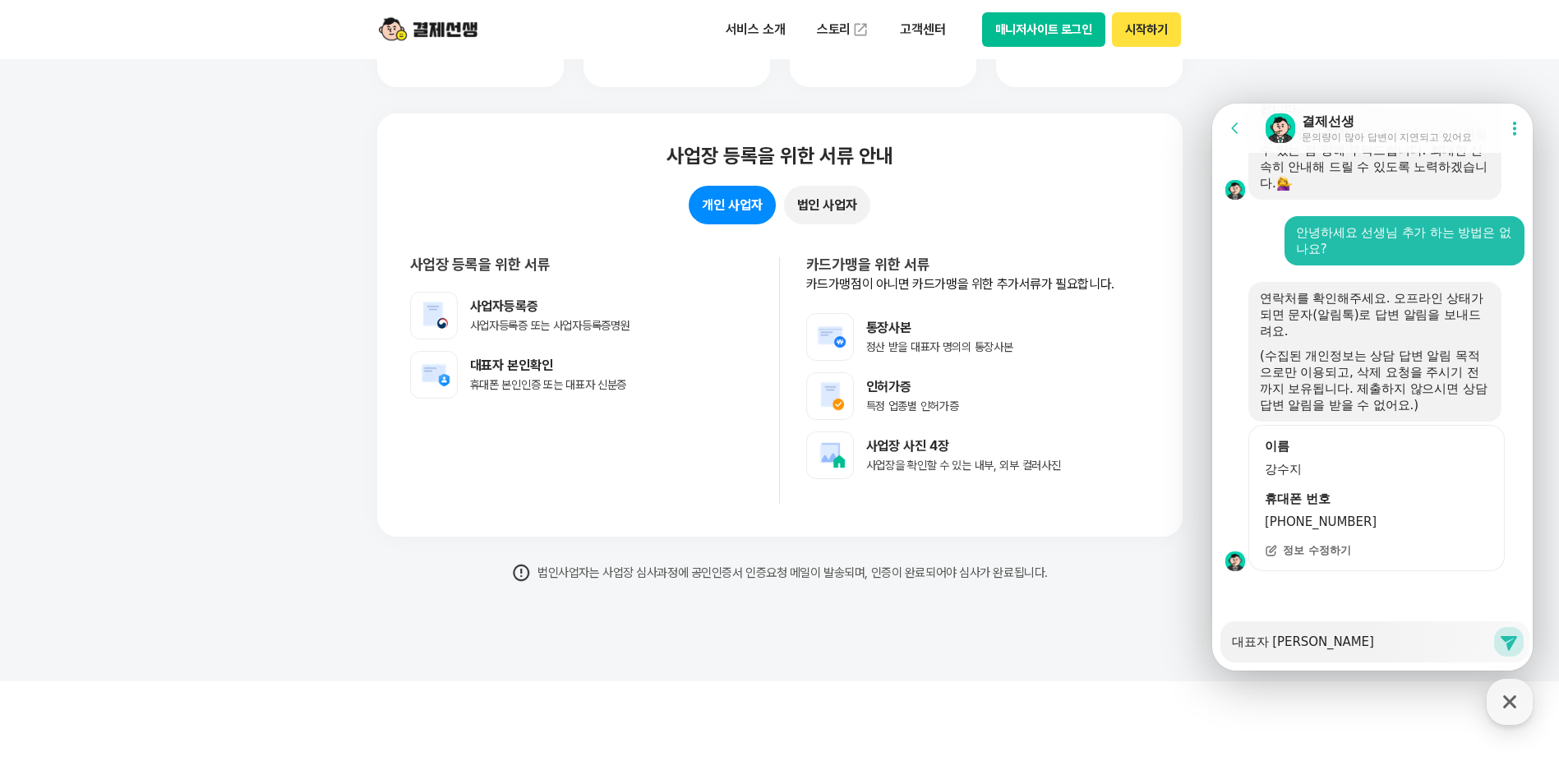
type textarea "x"
type textarea "대표자 아이디로"
type textarea "x"
type textarea "대표자 아이디로 ㅎ"
type textarea "x"
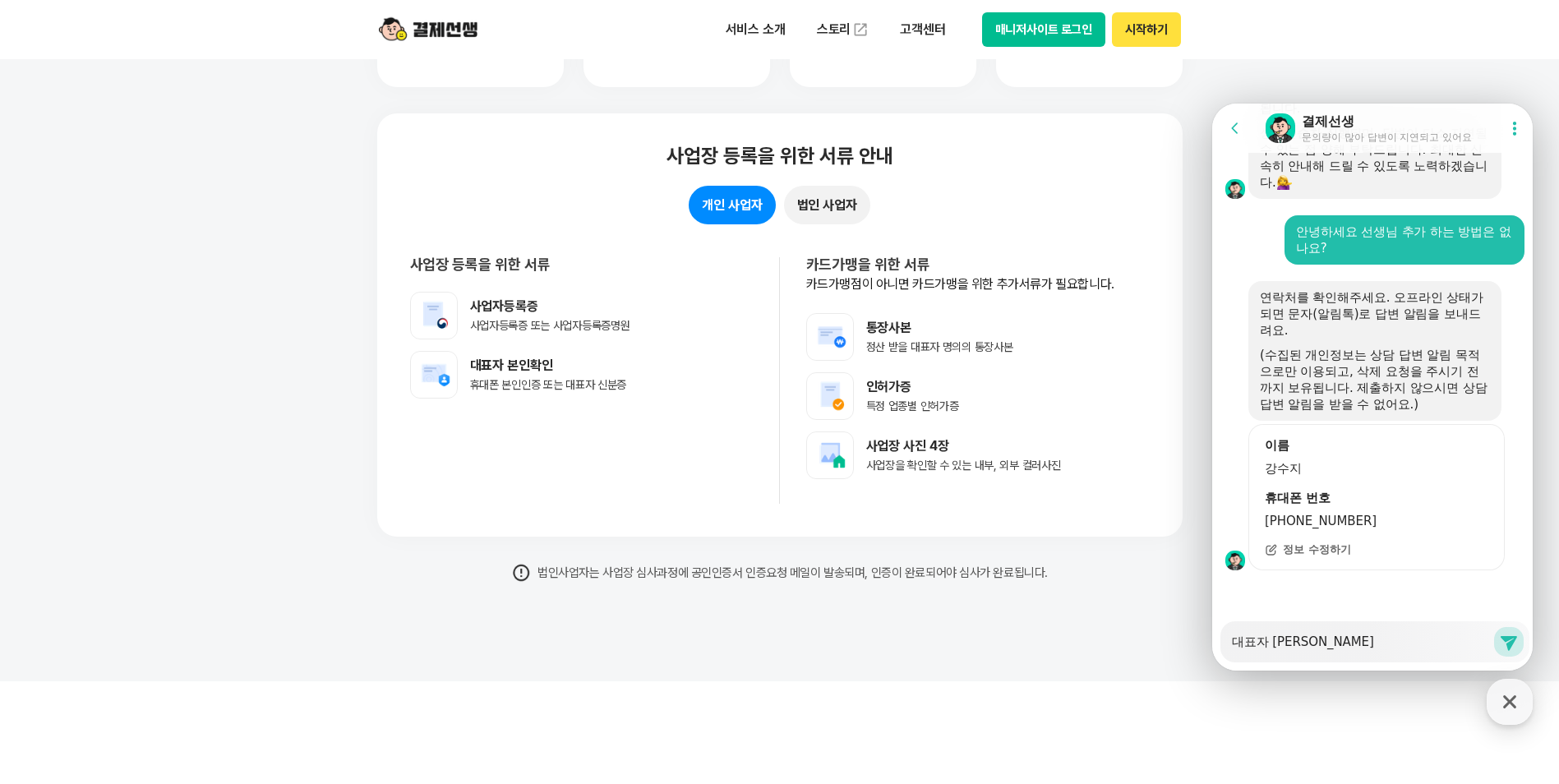
type textarea "대표자 아이디로 하"
type textarea "x"
type textarea "대표자 아이디로 한"
type textarea "x"
type textarea "대표자 아이디로 한ㅂ"
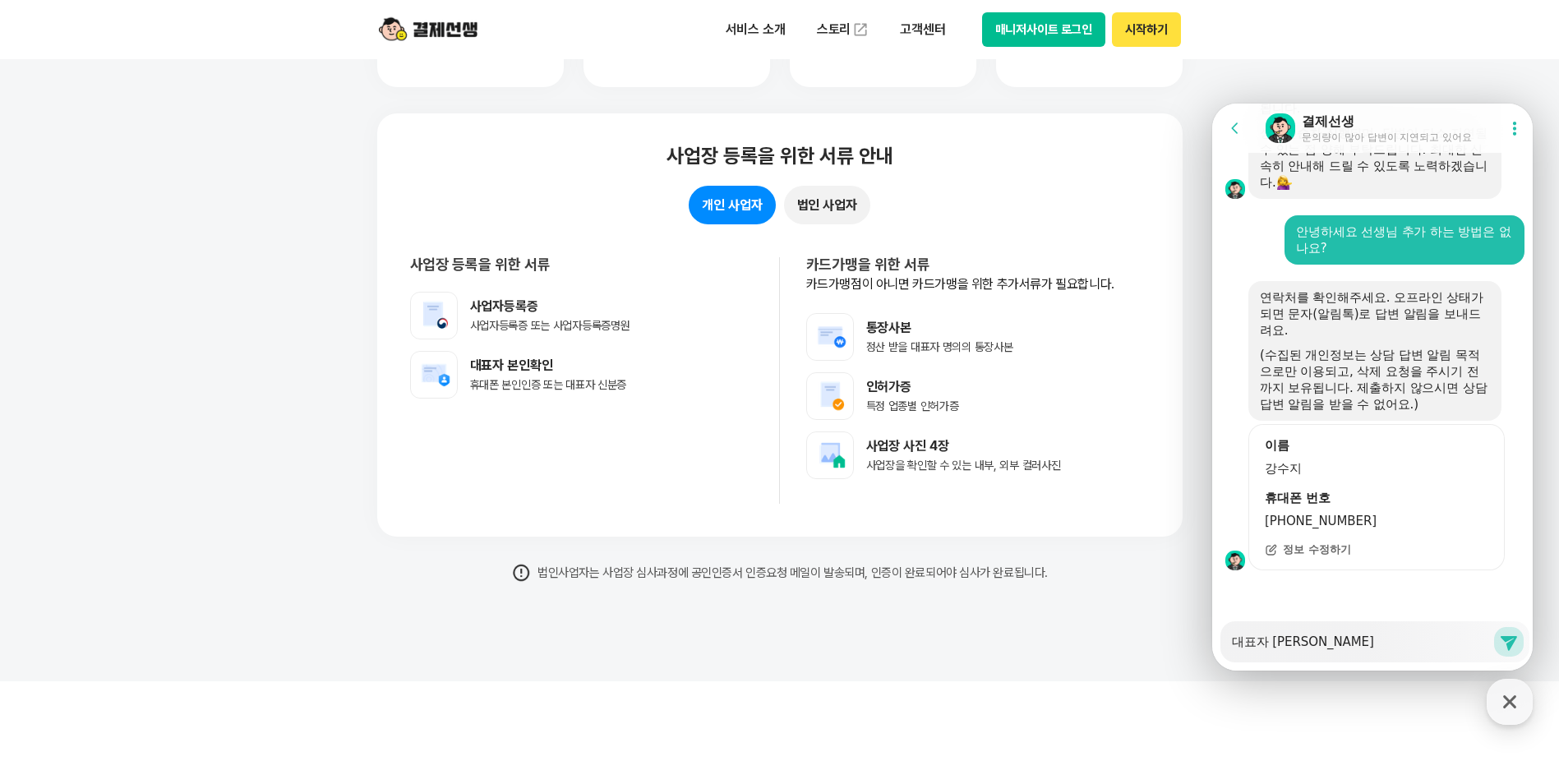
type textarea "x"
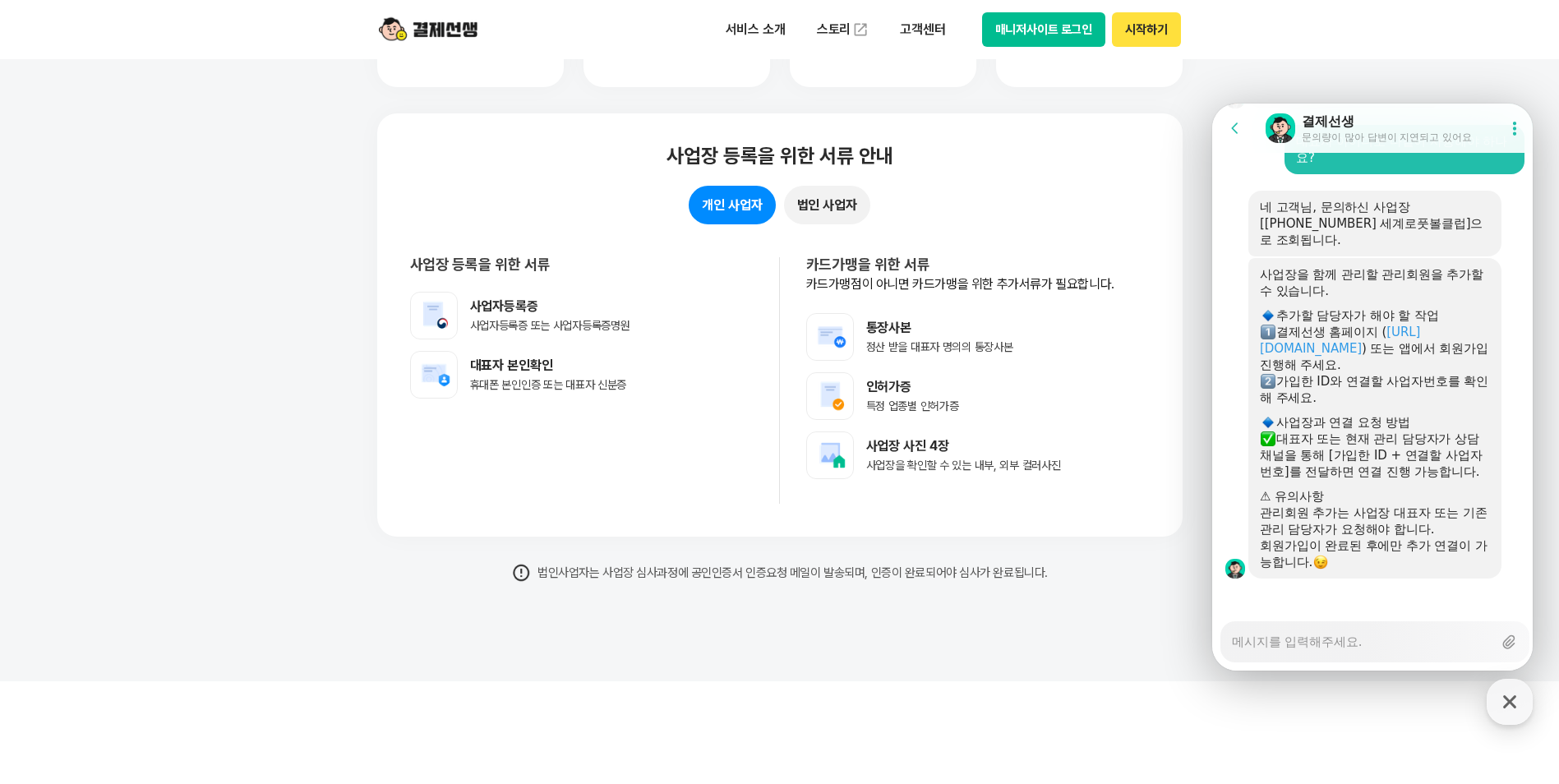
scroll to position [2386, 0]
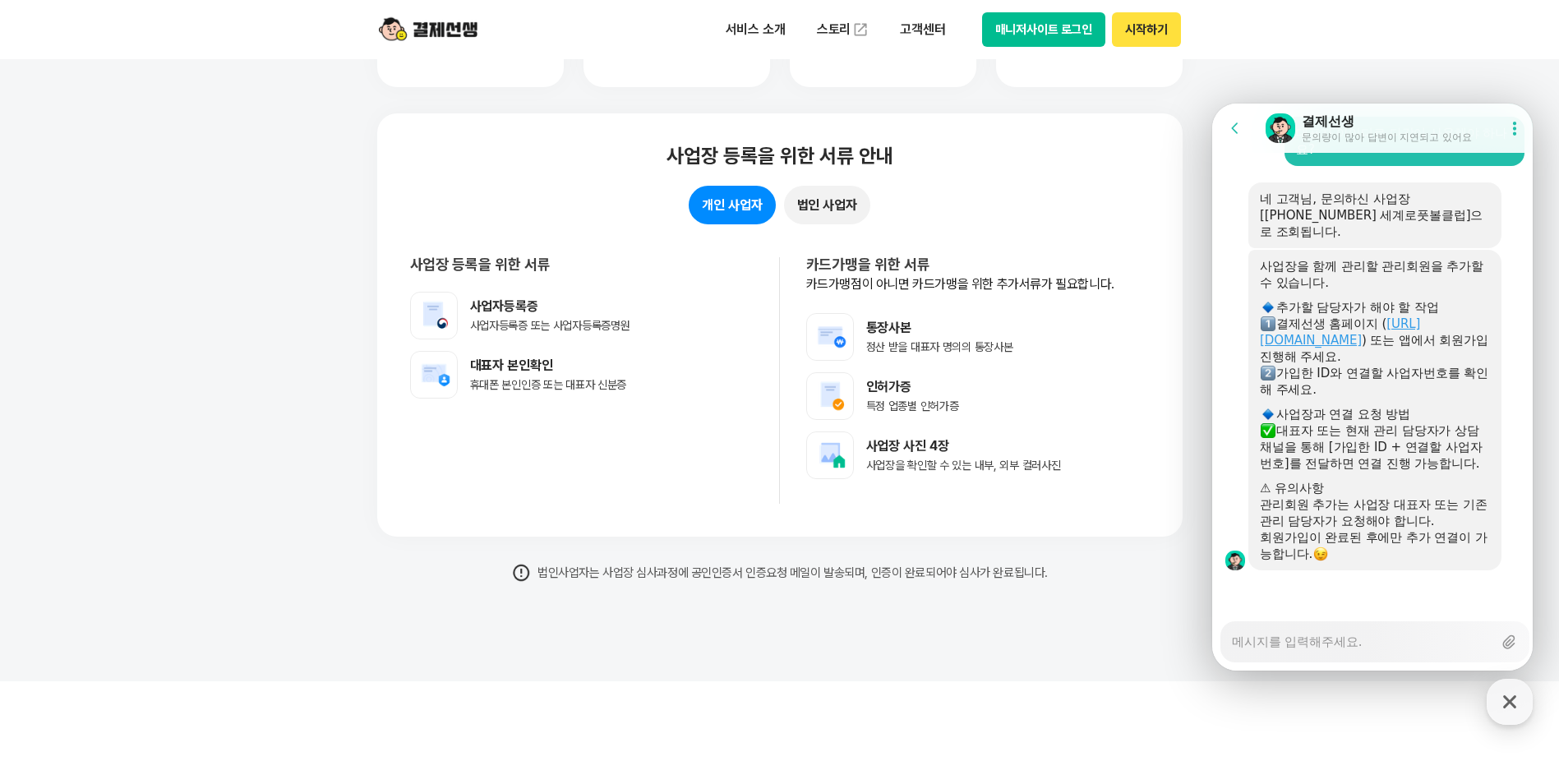
click at [1328, 321] on link "https://payssam.kr" at bounding box center [1340, 332] width 160 height 32
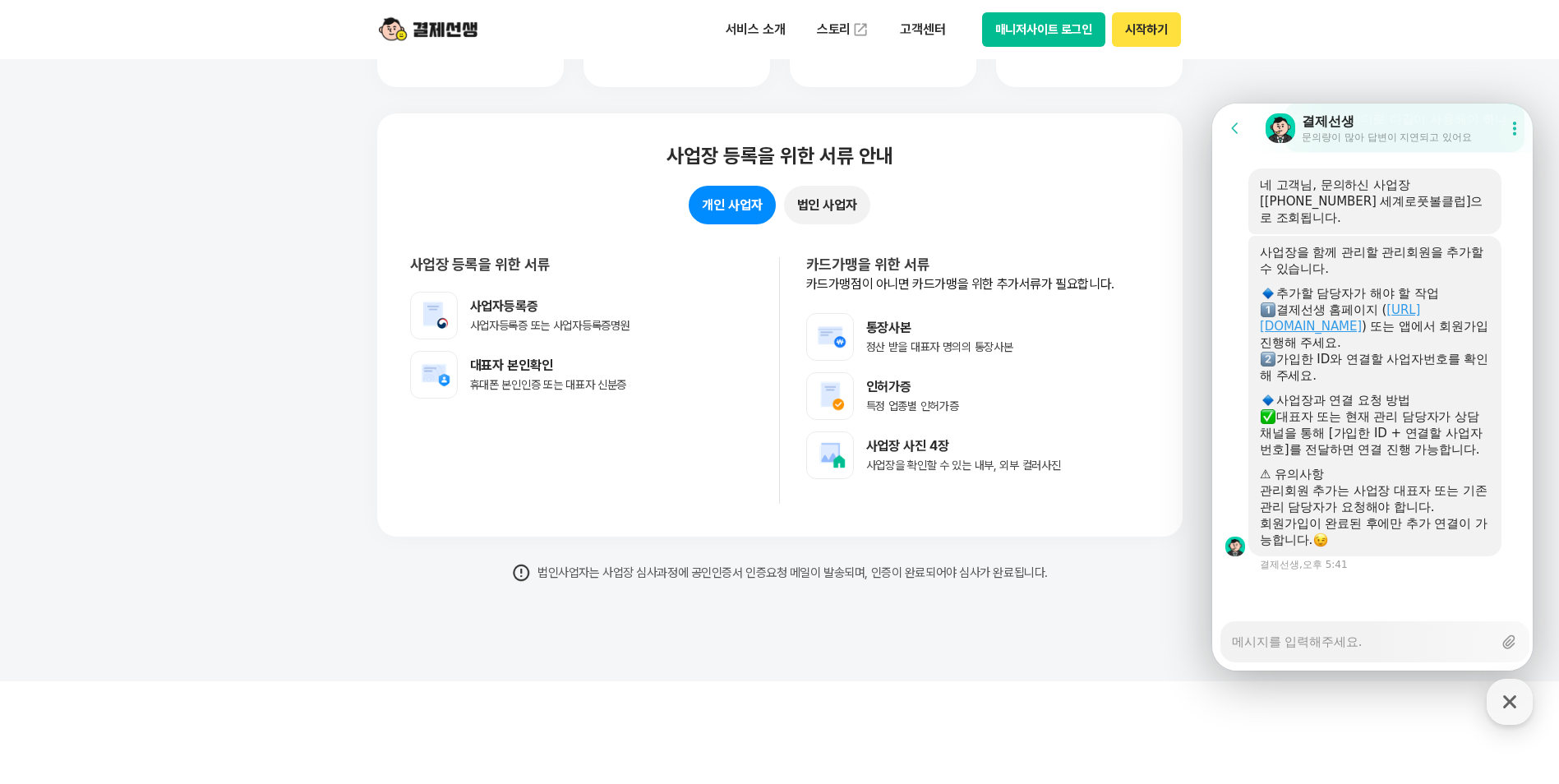
scroll to position [2401, 0]
click at [1366, 644] on textarea "Messenger Input Textarea" at bounding box center [1363, 636] width 260 height 28
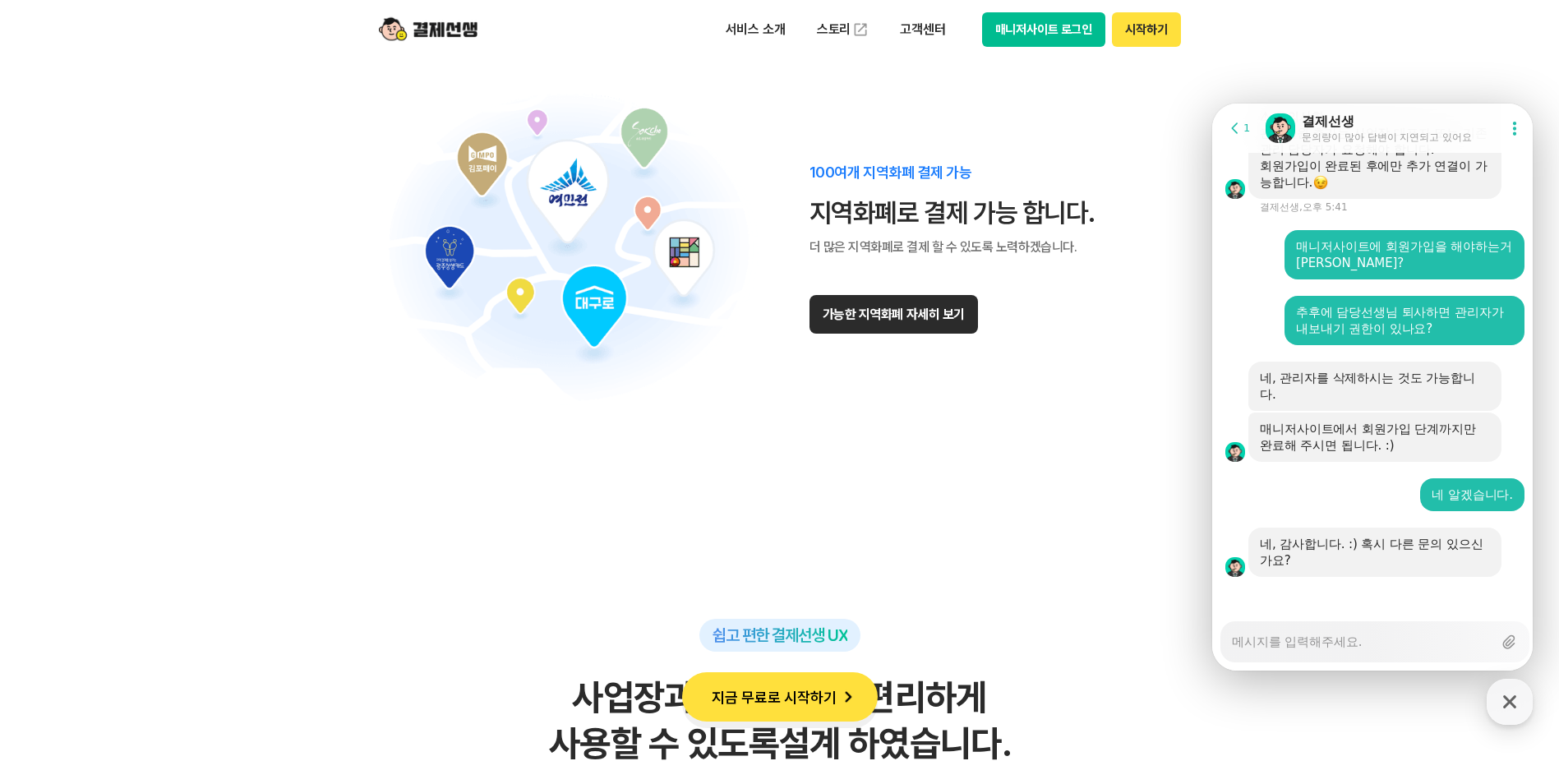
scroll to position [2764, 0]
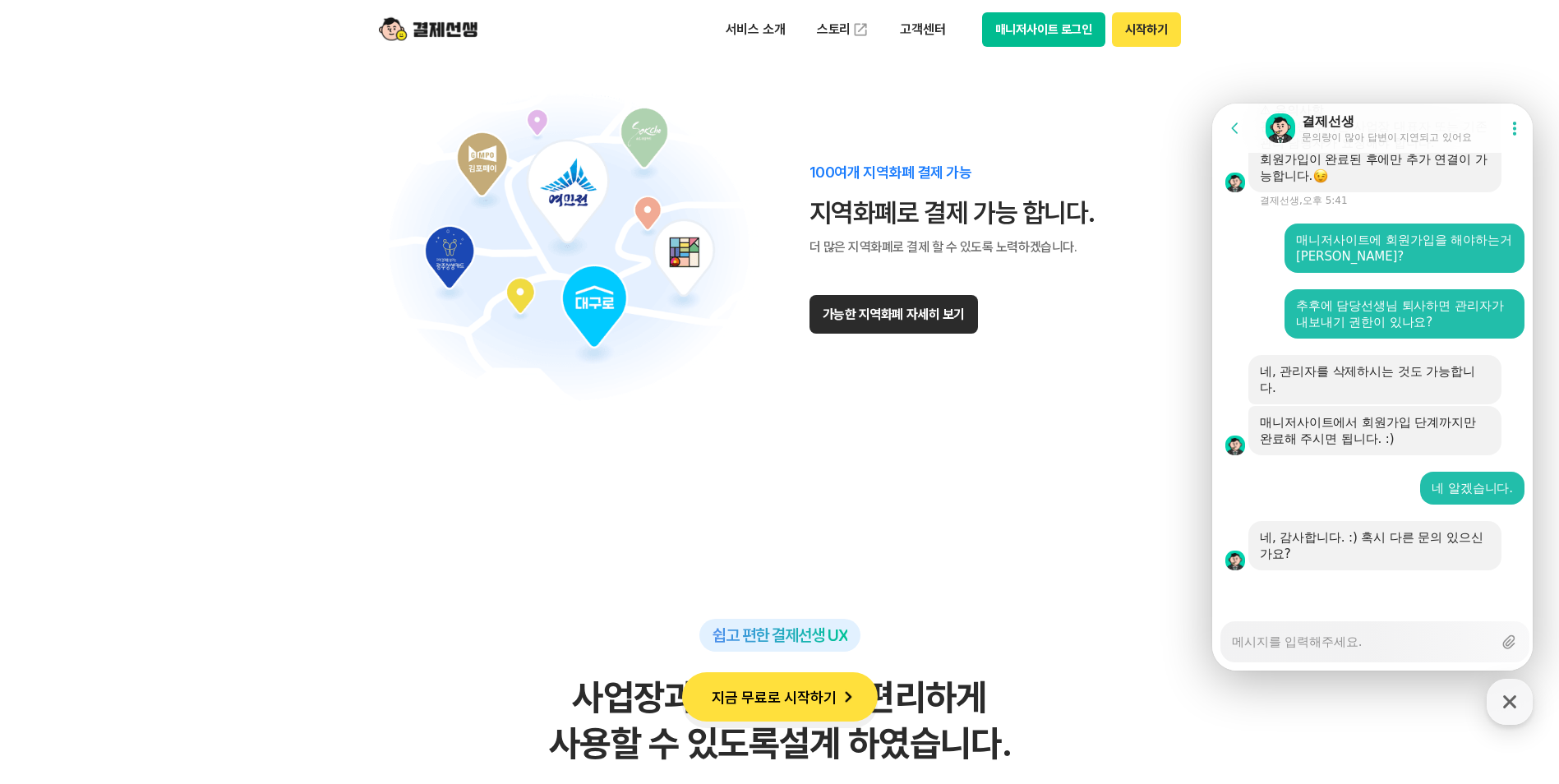
click at [1415, 643] on textarea "Messenger Input Textarea" at bounding box center [1363, 636] width 260 height 28
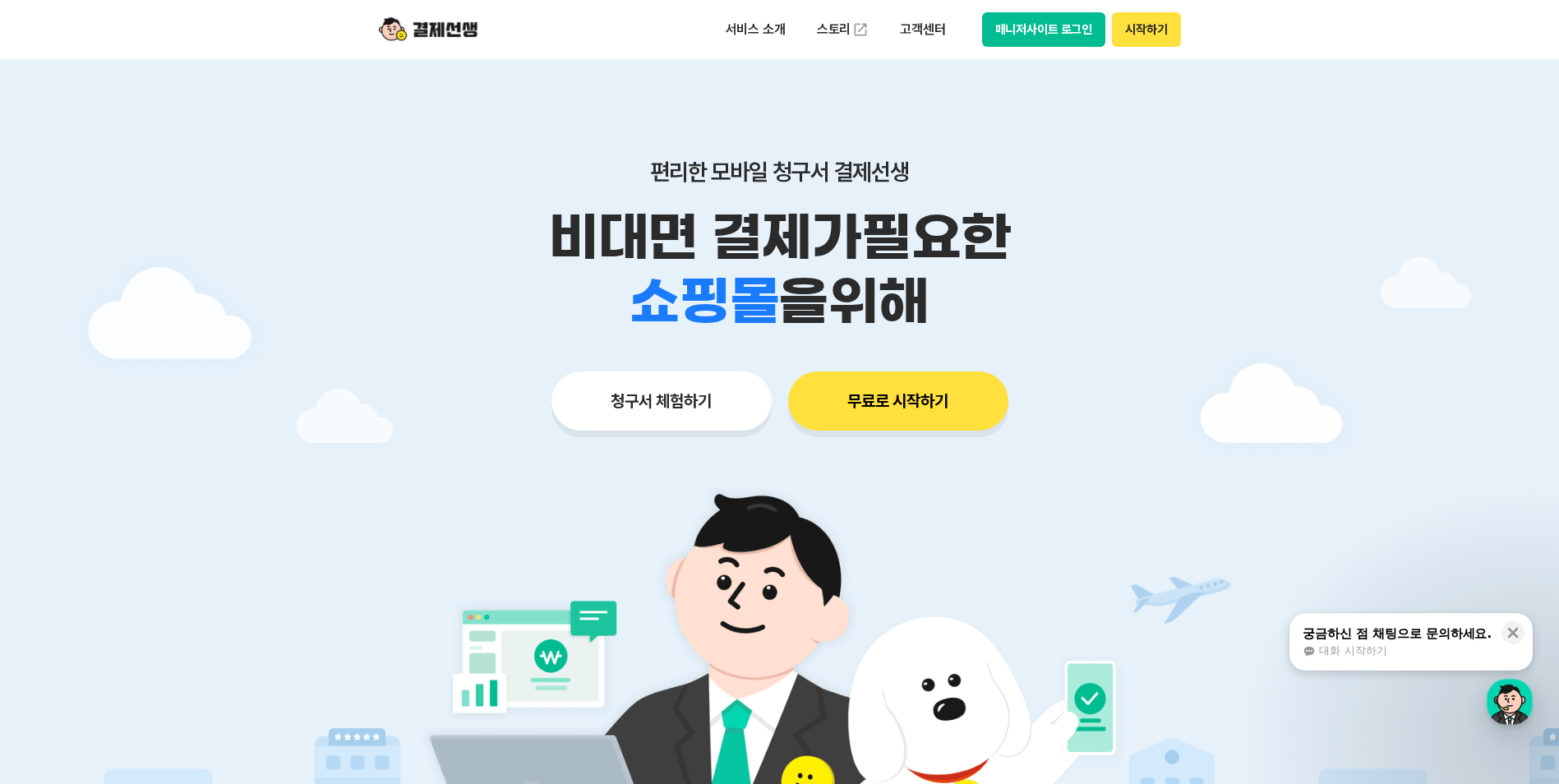
click at [1070, 34] on button "매니저사이트 로그인" at bounding box center [1044, 29] width 124 height 34
click at [1399, 653] on div "대화 시작하기" at bounding box center [1397, 651] width 189 height 15
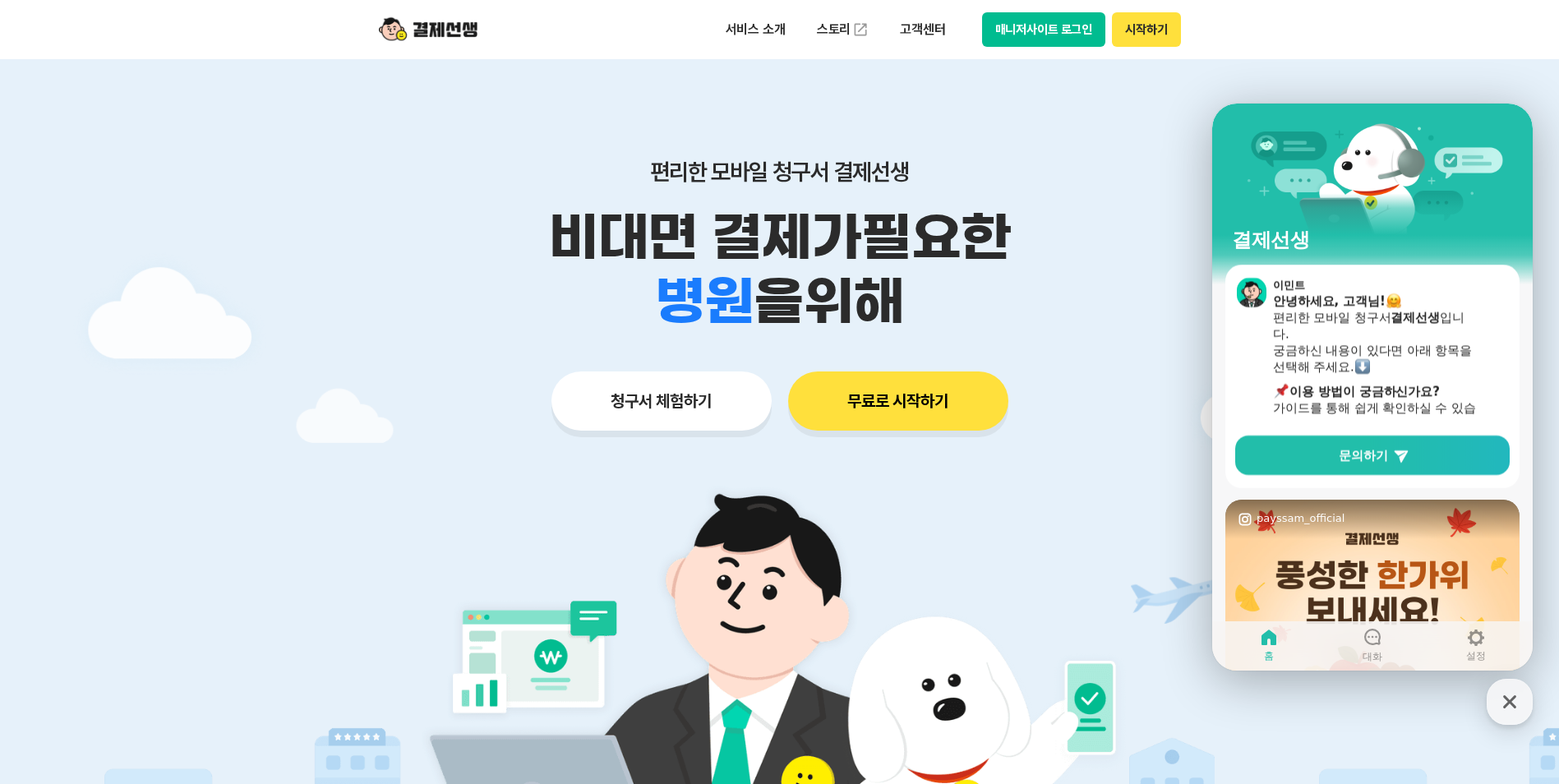
click at [1033, 22] on button "매니저사이트 로그인" at bounding box center [1044, 29] width 124 height 34
click at [1515, 702] on icon "button" at bounding box center [1510, 702] width 30 height 30
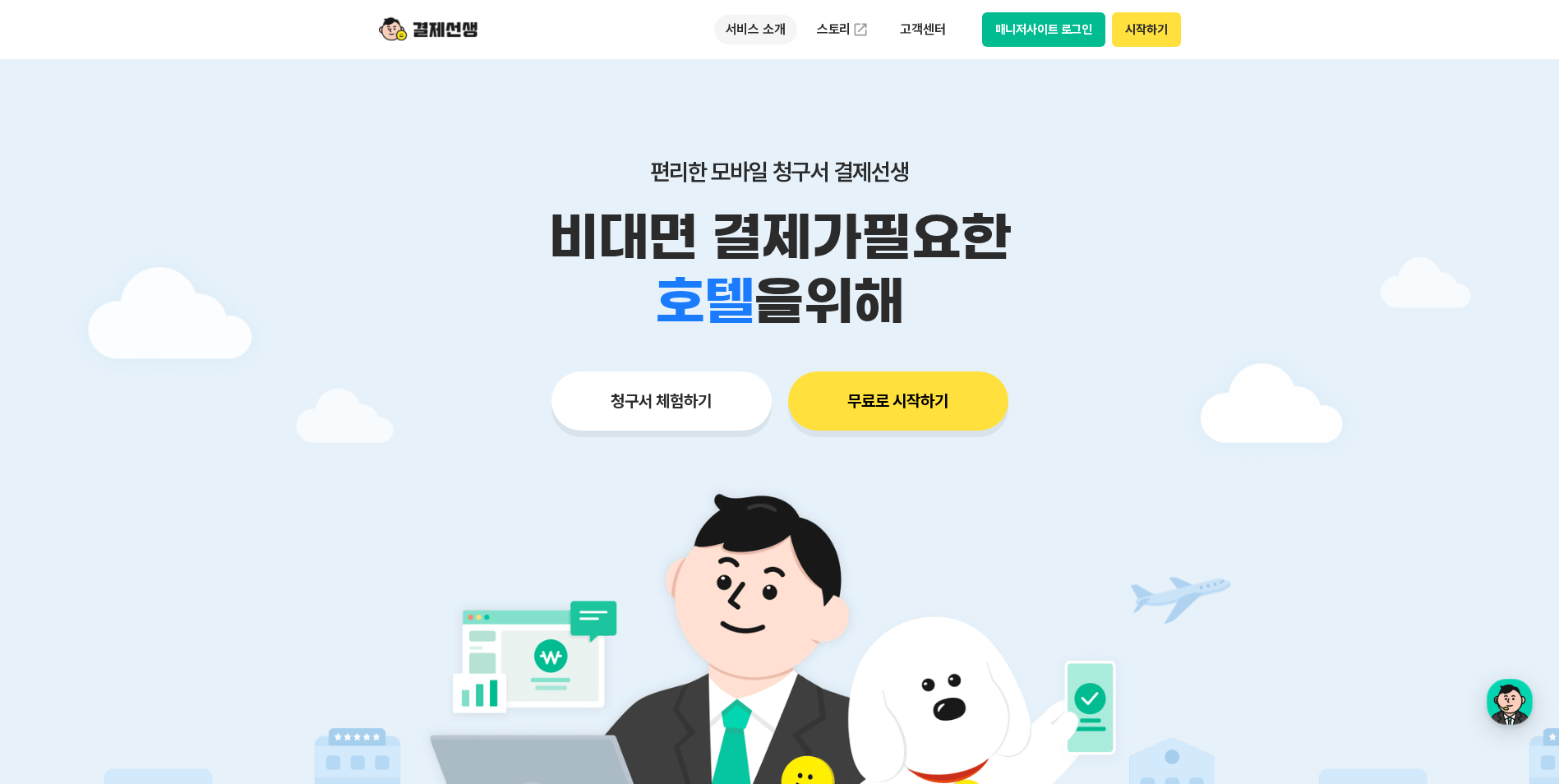
click at [744, 25] on p "서비스 소개" at bounding box center [755, 30] width 83 height 30
click at [1183, 209] on p "비대면 결제가 필요한" at bounding box center [780, 237] width 842 height 64
